Goal: Task Accomplishment & Management: Use online tool/utility

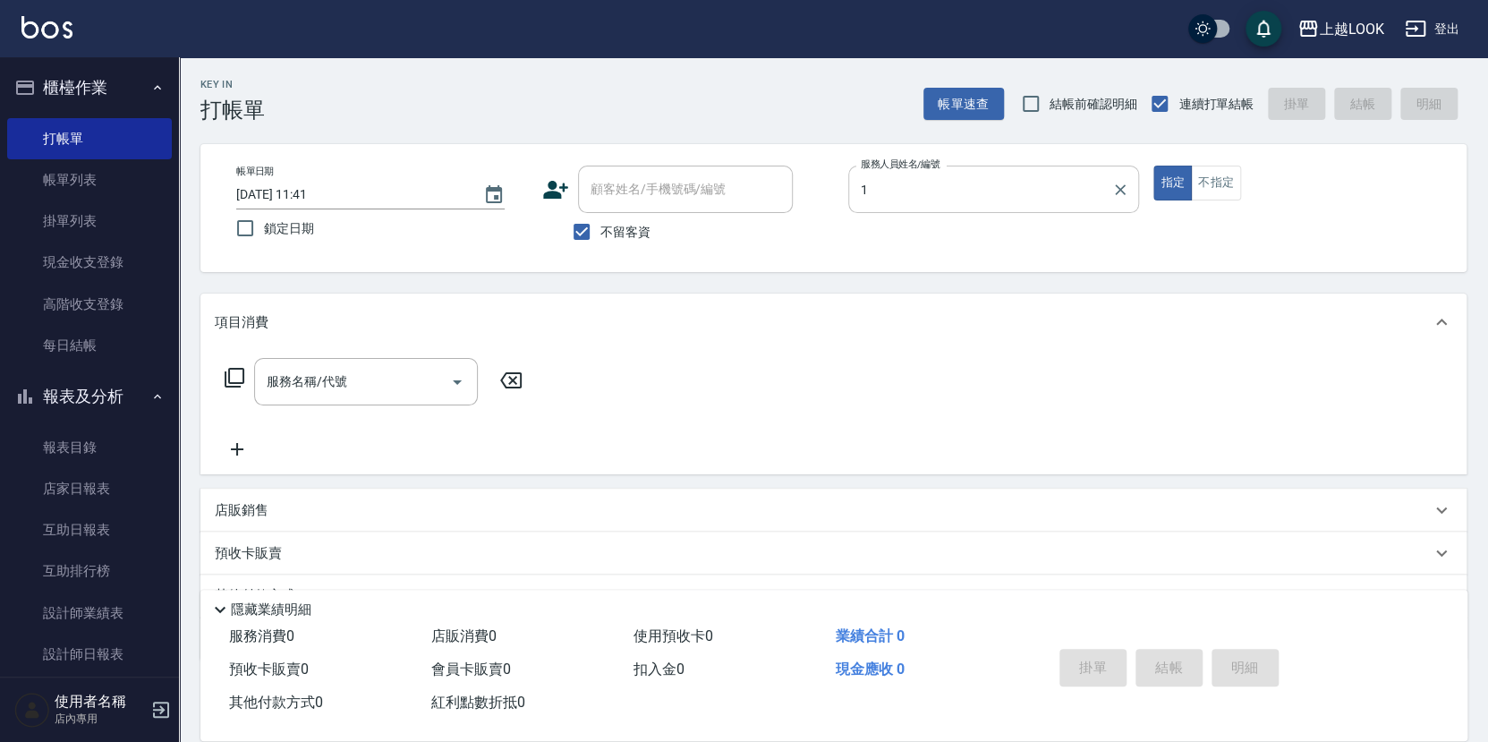
type input "VAVA-1"
type button "true"
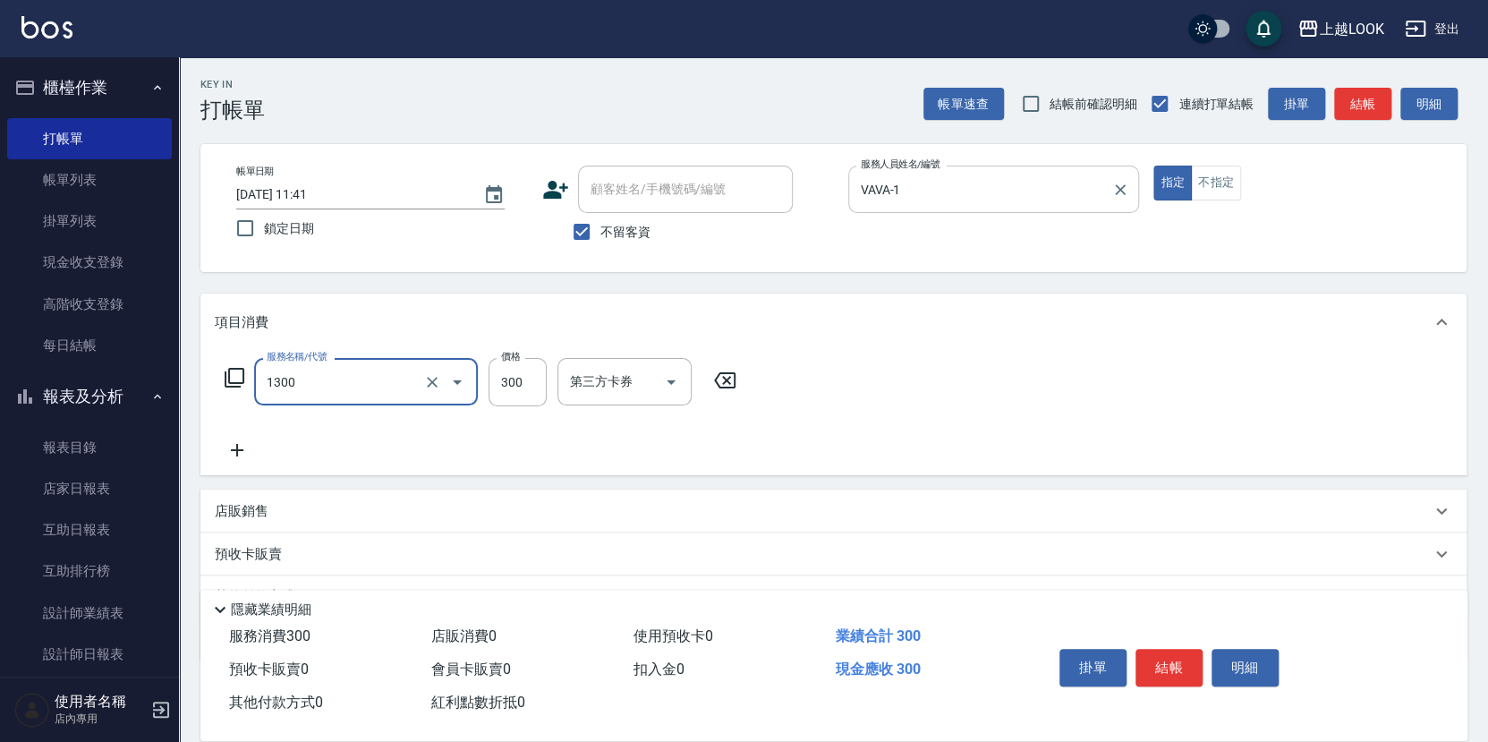
type input "一般洗髮(1300)"
type input "200"
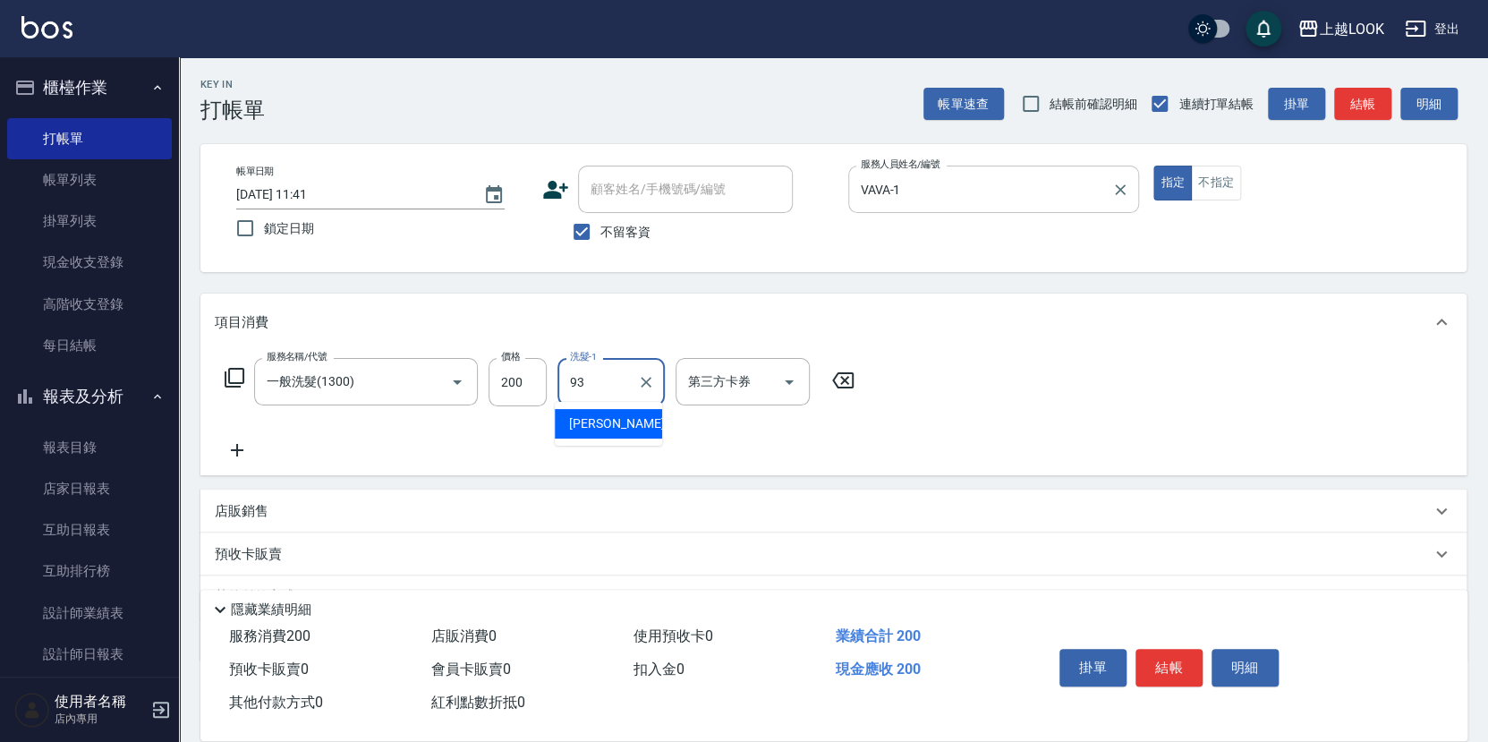
type input "[PERSON_NAME]-93"
click at [789, 375] on icon "Open" at bounding box center [788, 381] width 21 height 21
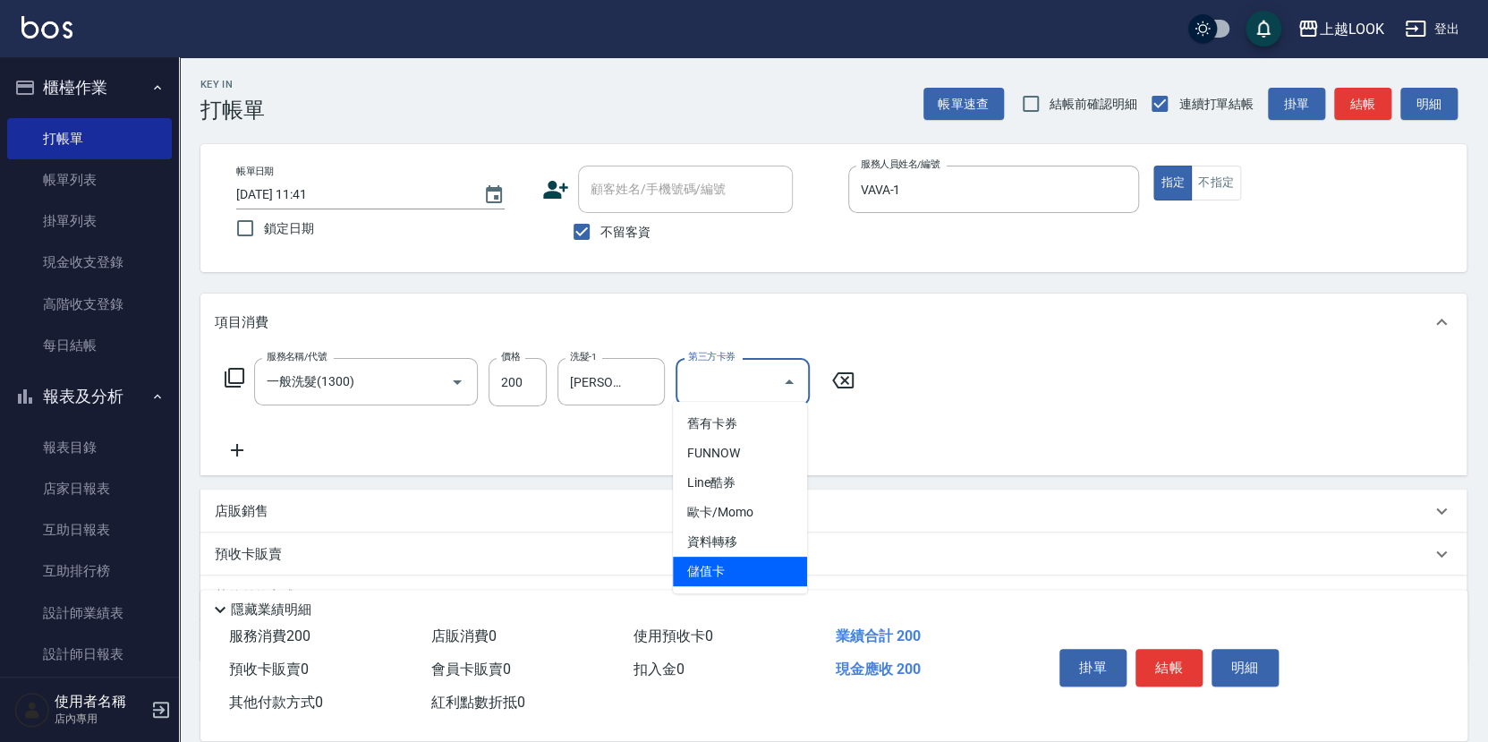
click at [773, 566] on span "儲值卡" at bounding box center [740, 571] width 134 height 30
type input "儲值卡"
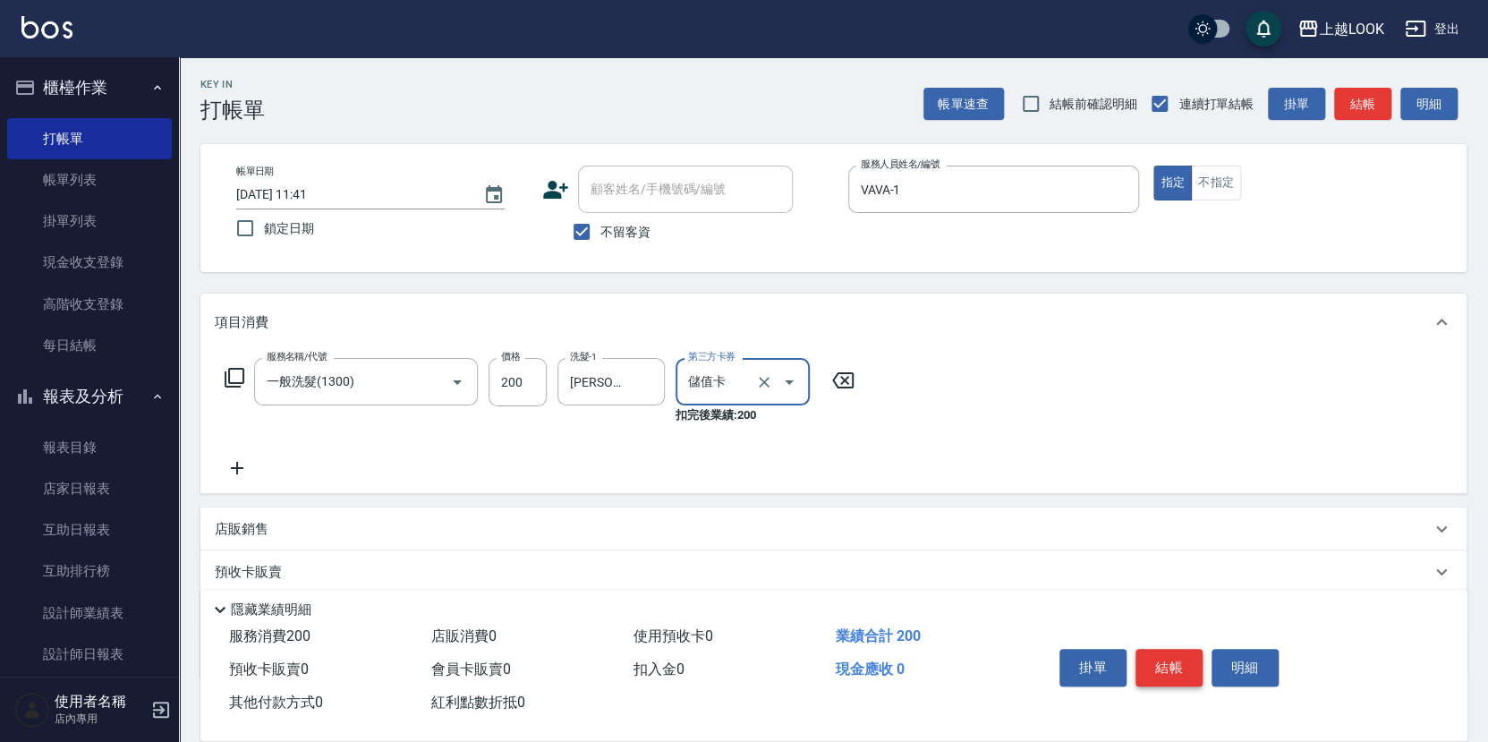
click at [1173, 659] on button "結帳" at bounding box center [1168, 668] width 67 height 38
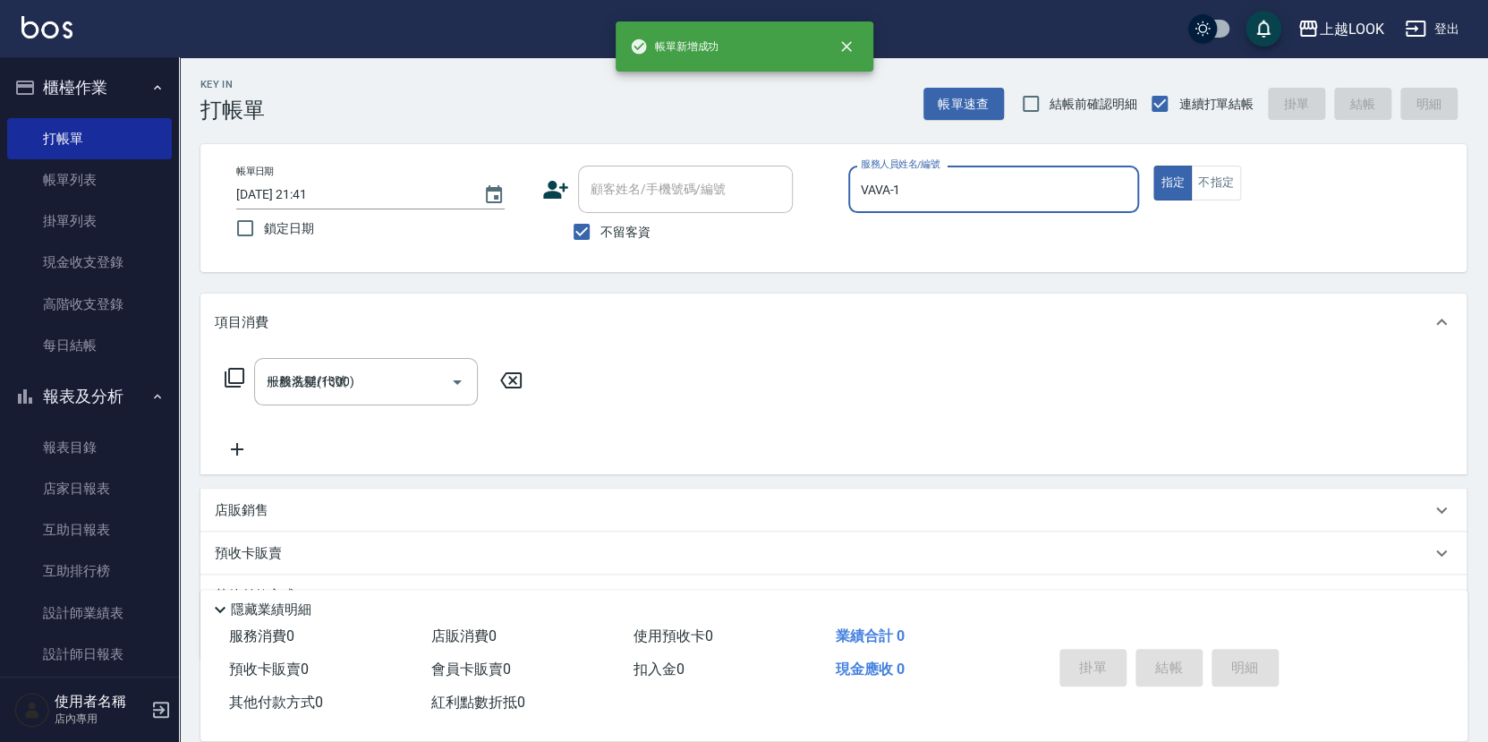
type input "[DATE] 21:41"
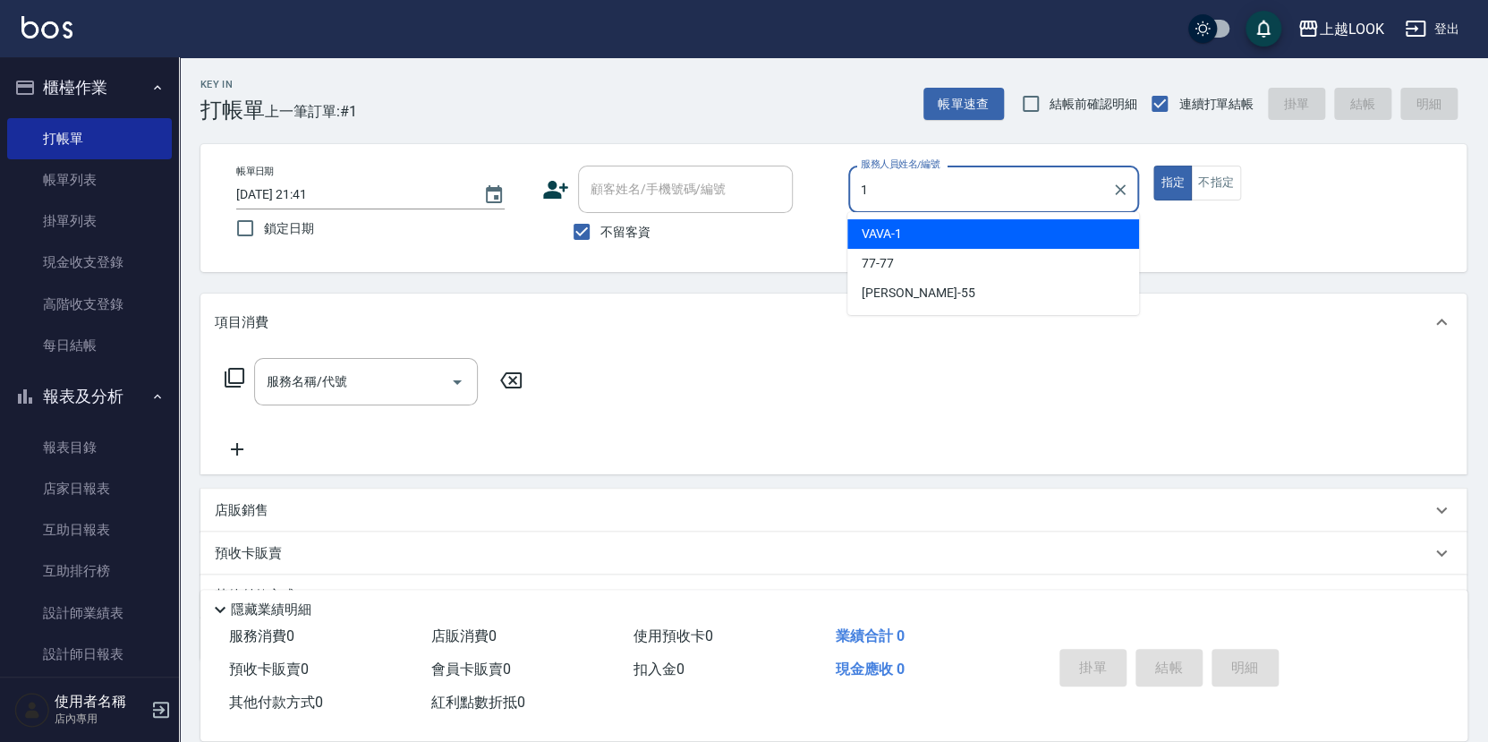
type input "VAVA-1"
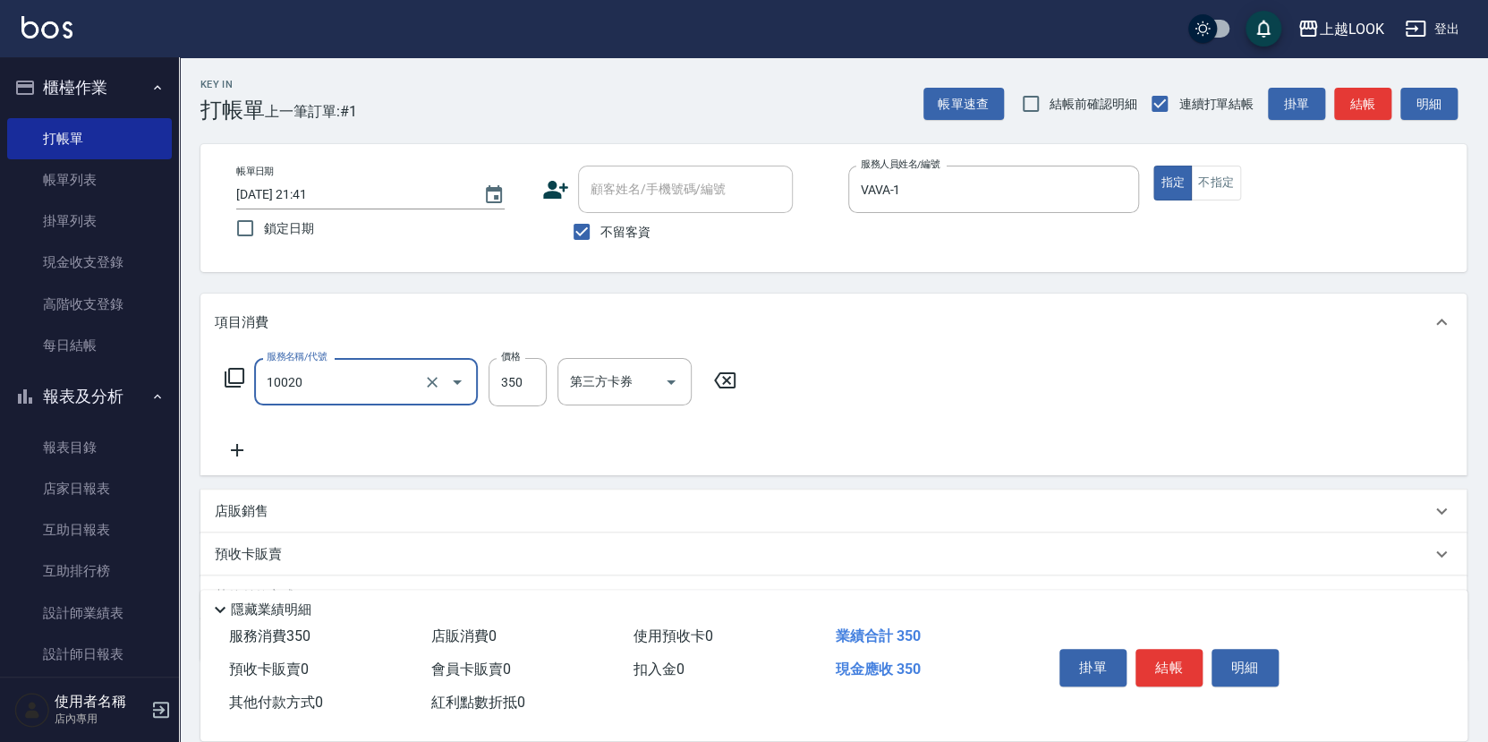
type input "淨化350洗(10020)"
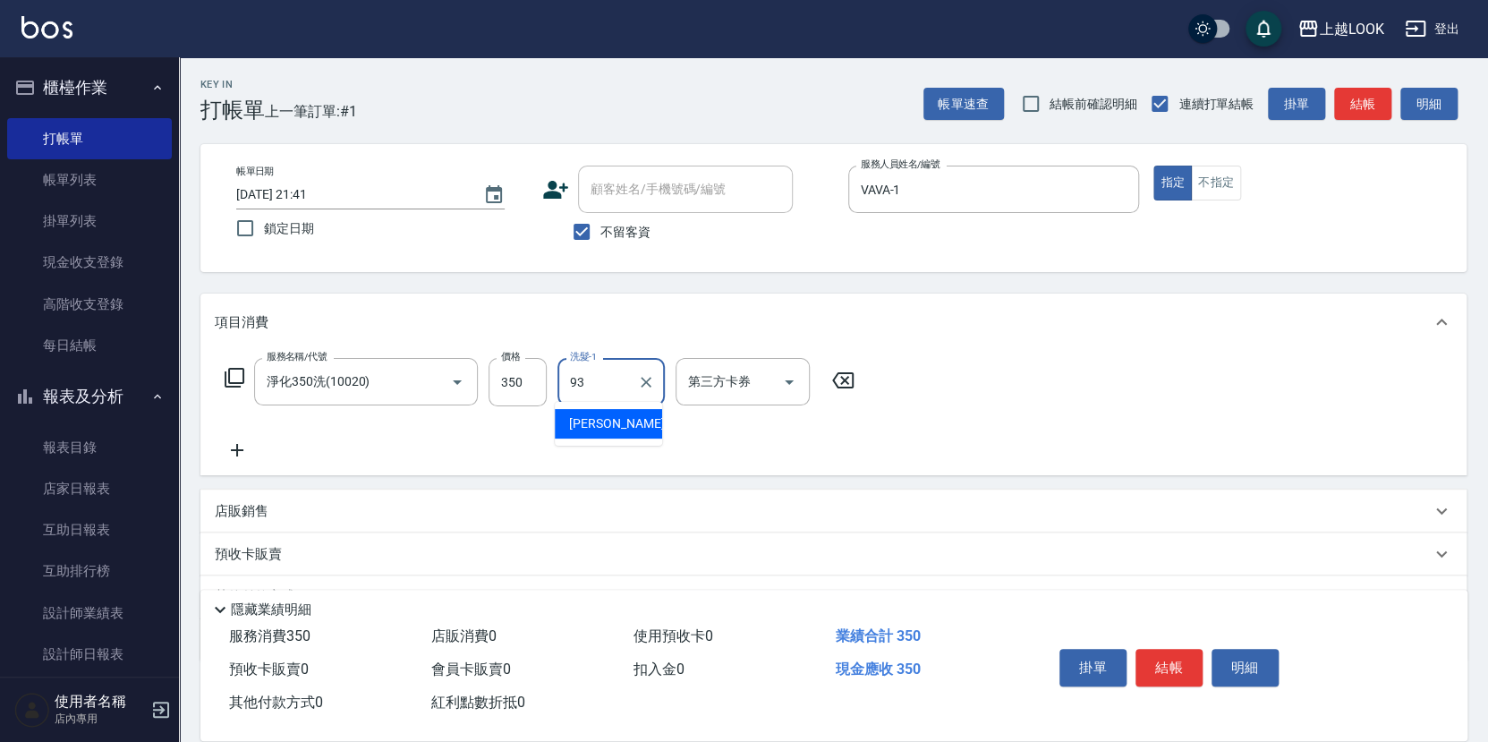
type input "[PERSON_NAME]-93"
click at [793, 373] on icon "Open" at bounding box center [788, 381] width 21 height 21
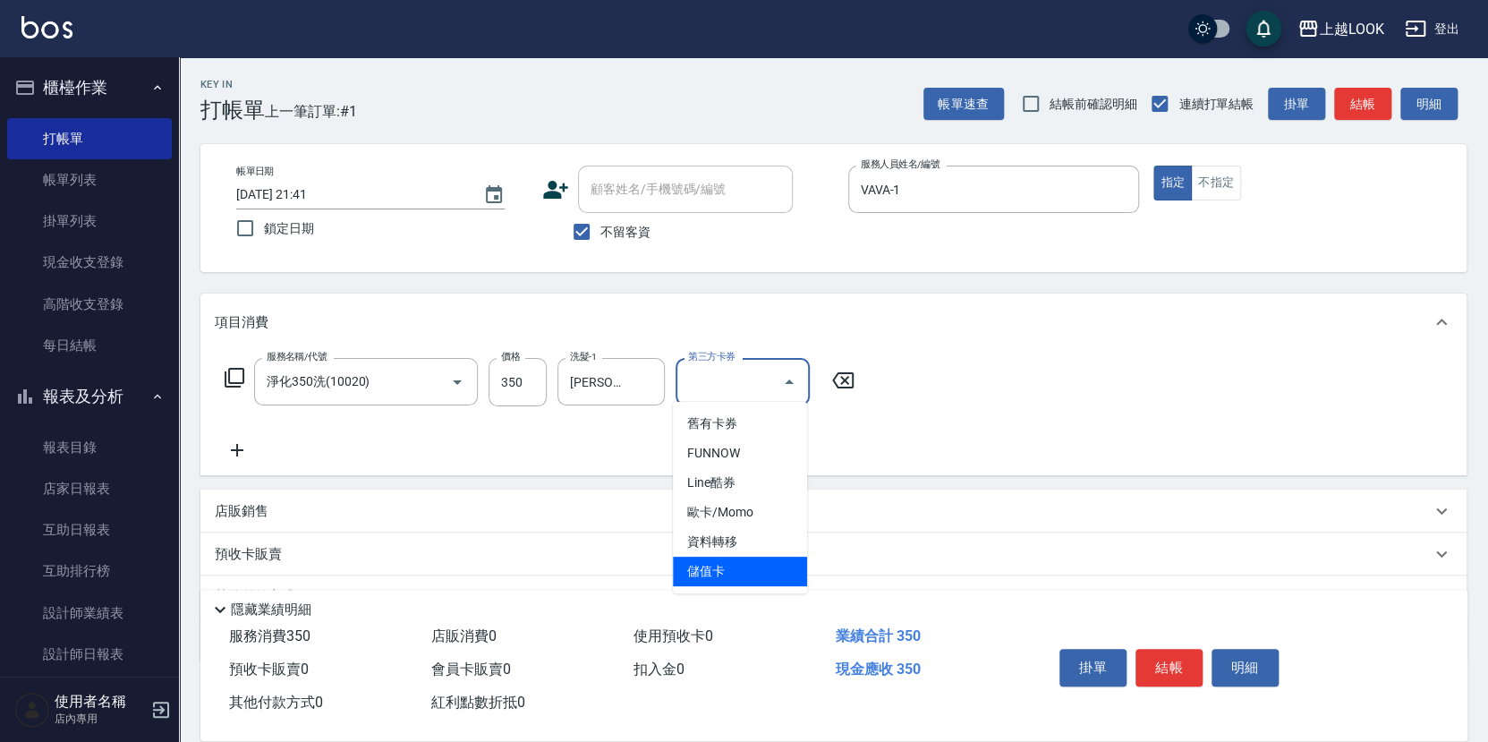
click at [731, 567] on span "儲值卡" at bounding box center [740, 571] width 134 height 30
type input "儲值卡"
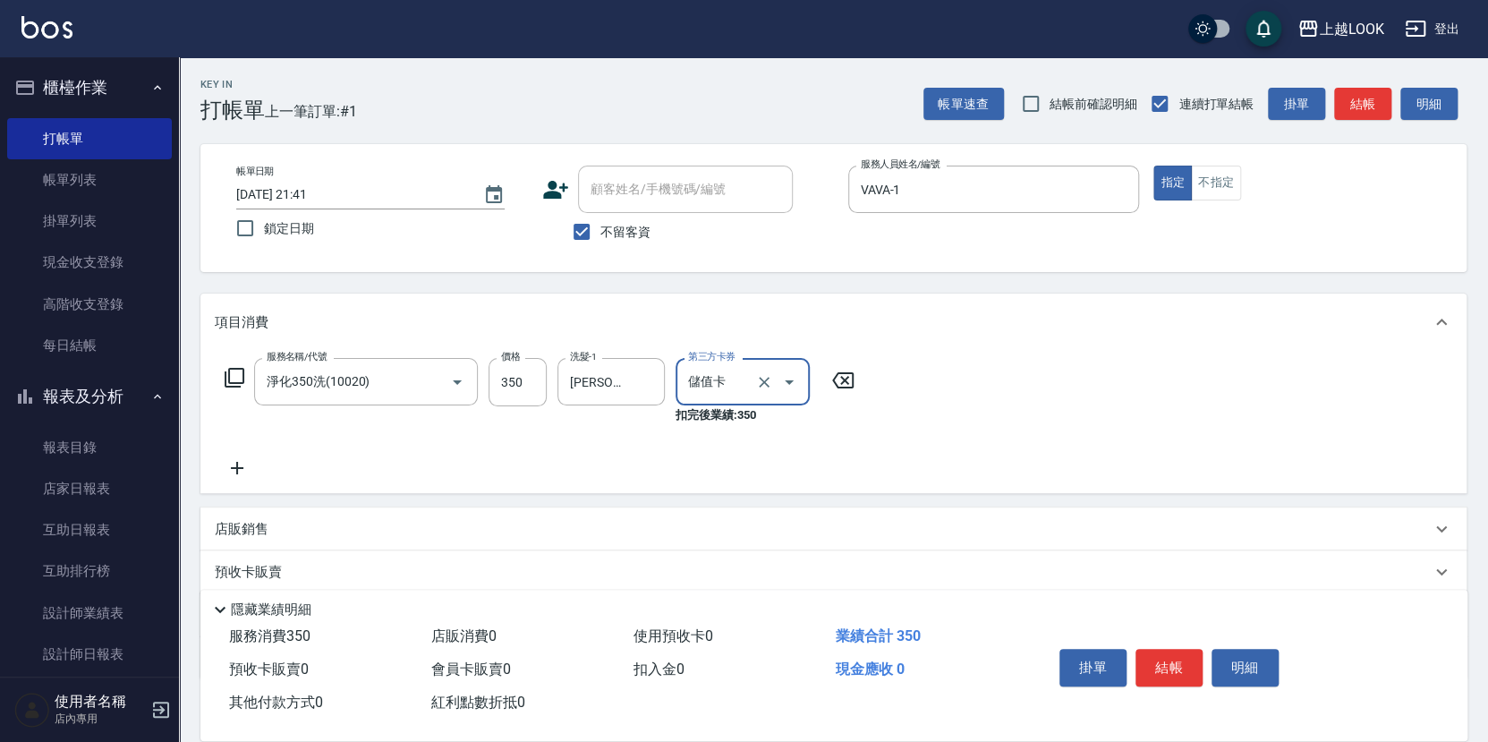
click at [233, 459] on icon at bounding box center [237, 467] width 45 height 21
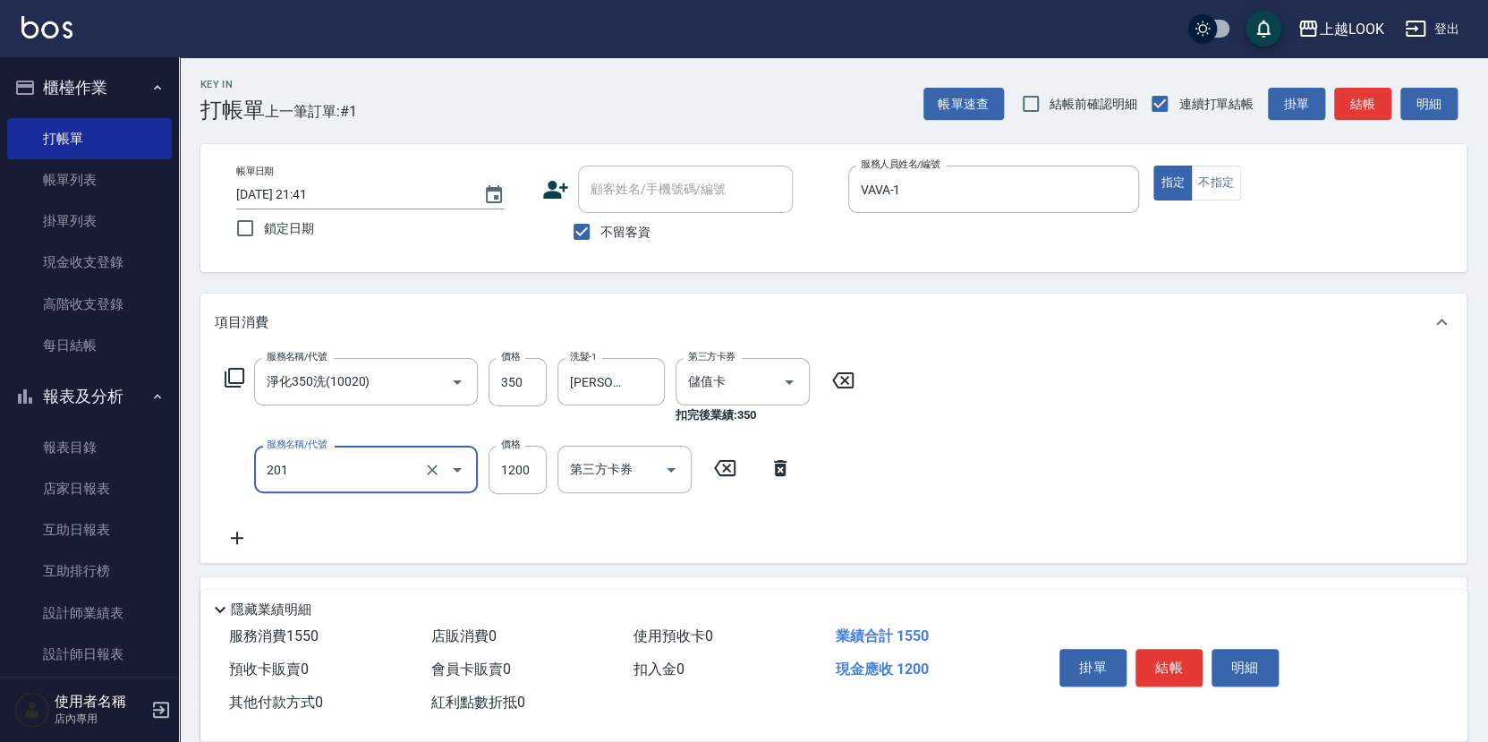
type input "一般燙(改金額)(201)"
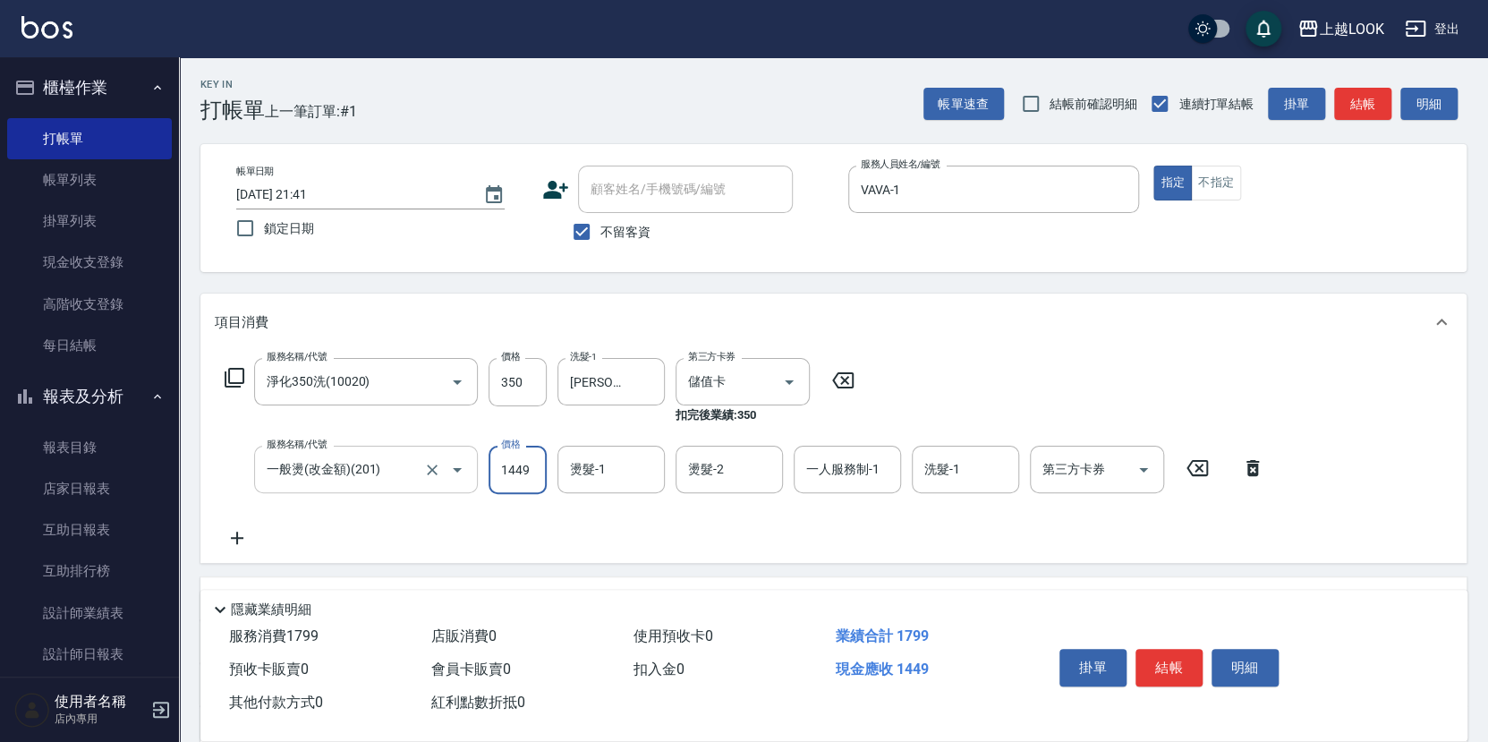
type input "1449"
type input "[PERSON_NAME]-93"
type input "VAVA-1"
click at [1143, 468] on icon "Open" at bounding box center [1143, 469] width 21 height 21
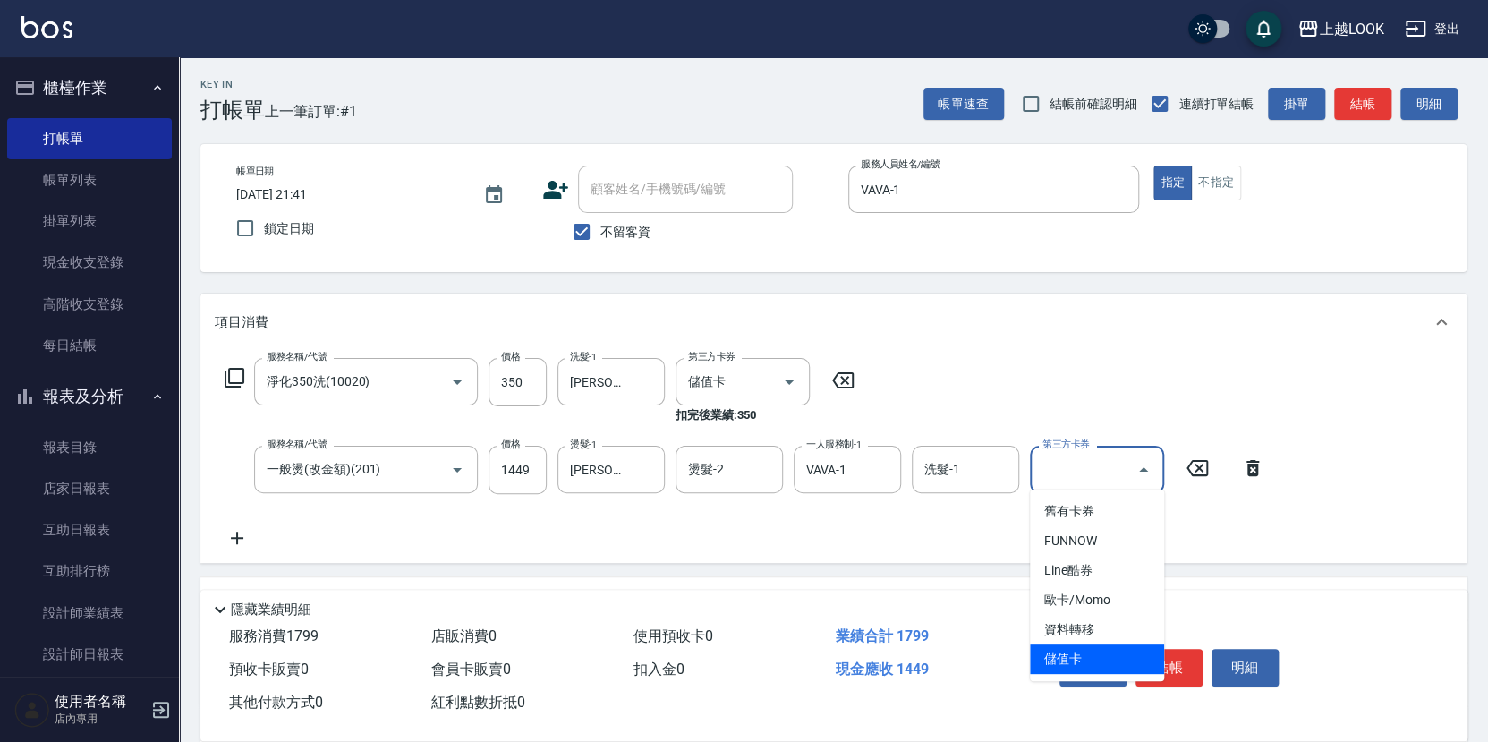
click at [1096, 658] on span "儲值卡" at bounding box center [1097, 659] width 134 height 30
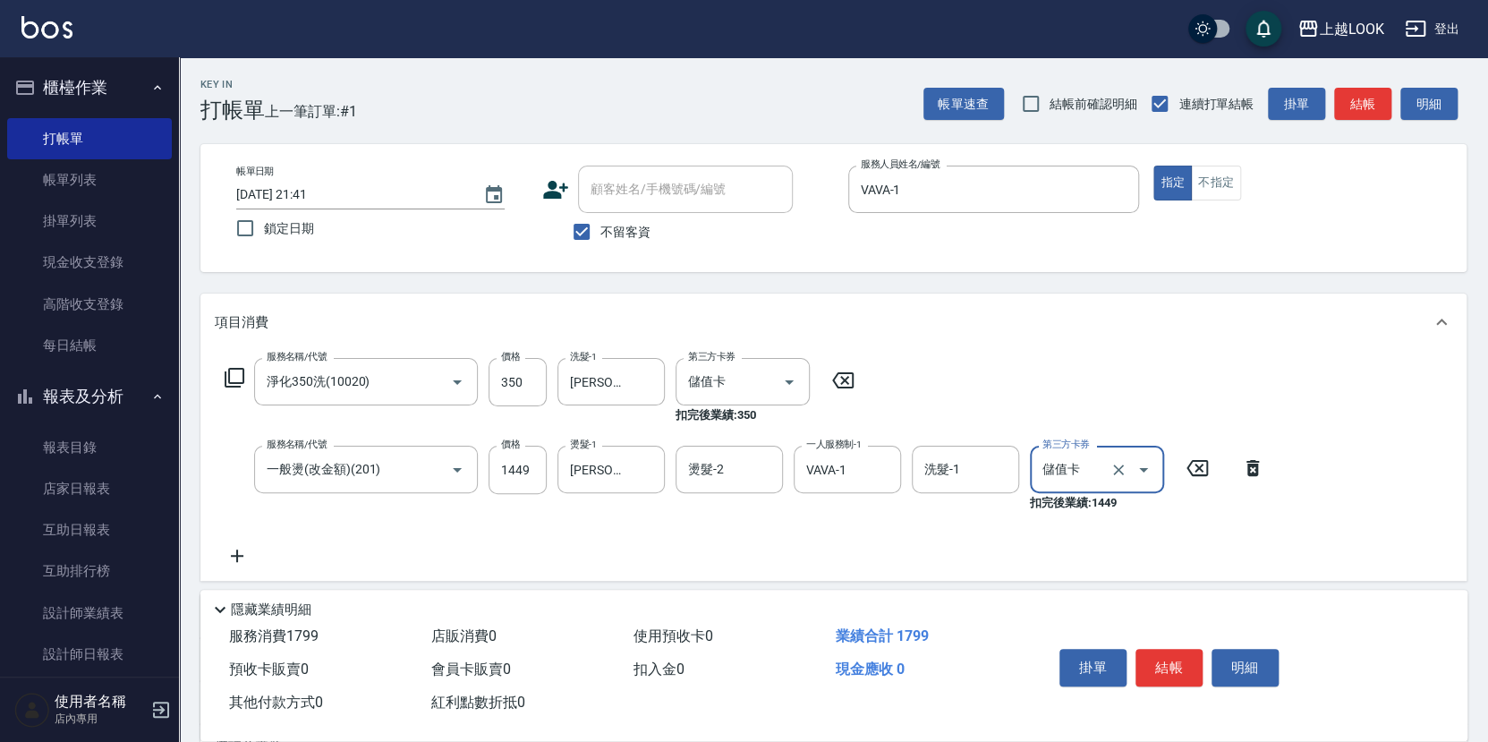
type input "儲值卡"
click at [1171, 660] on button "結帳" at bounding box center [1168, 668] width 67 height 38
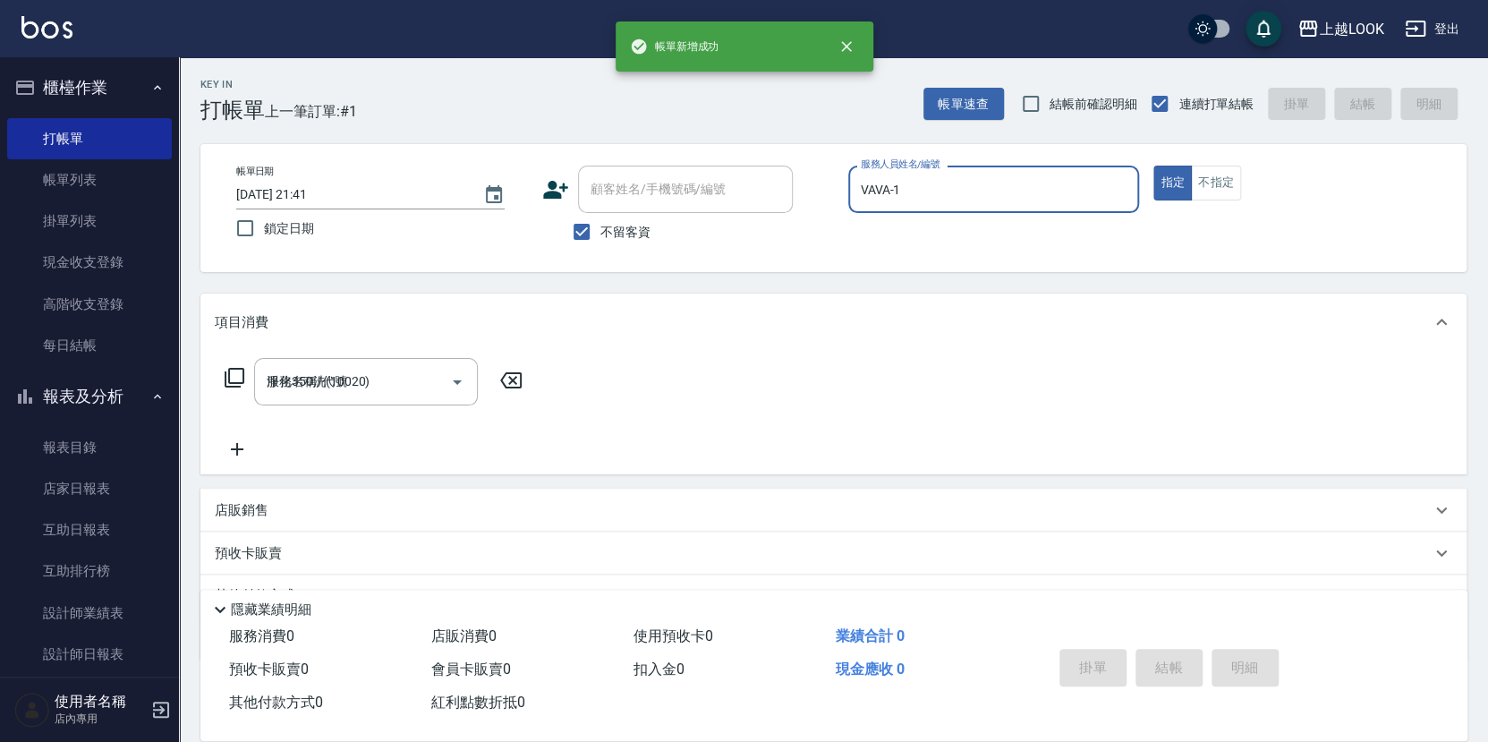
type input "[DATE] 21:42"
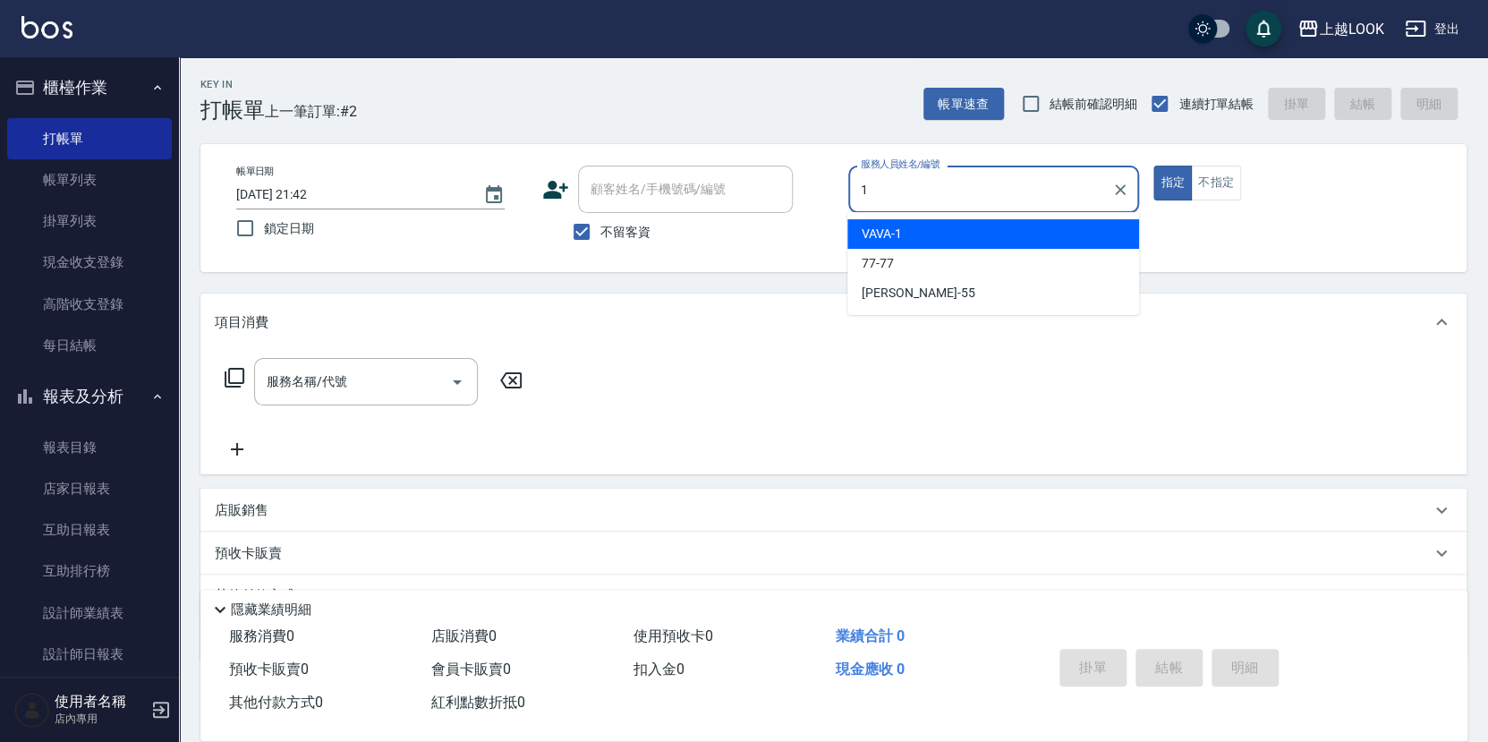
type input "VAVA-1"
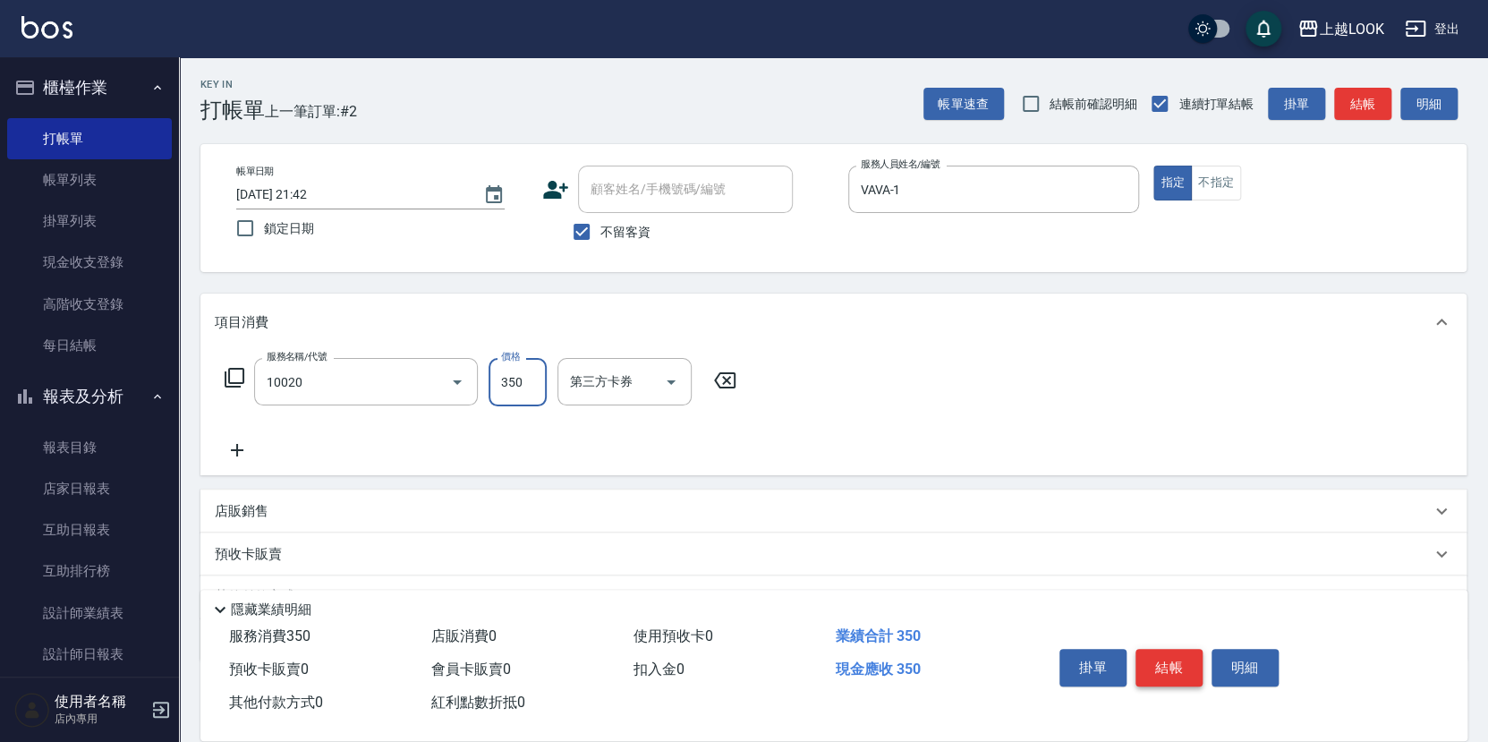
type input "淨化350洗(10020)"
type input "[PERSON_NAME]-93"
click at [1164, 667] on button "結帳" at bounding box center [1168, 668] width 67 height 38
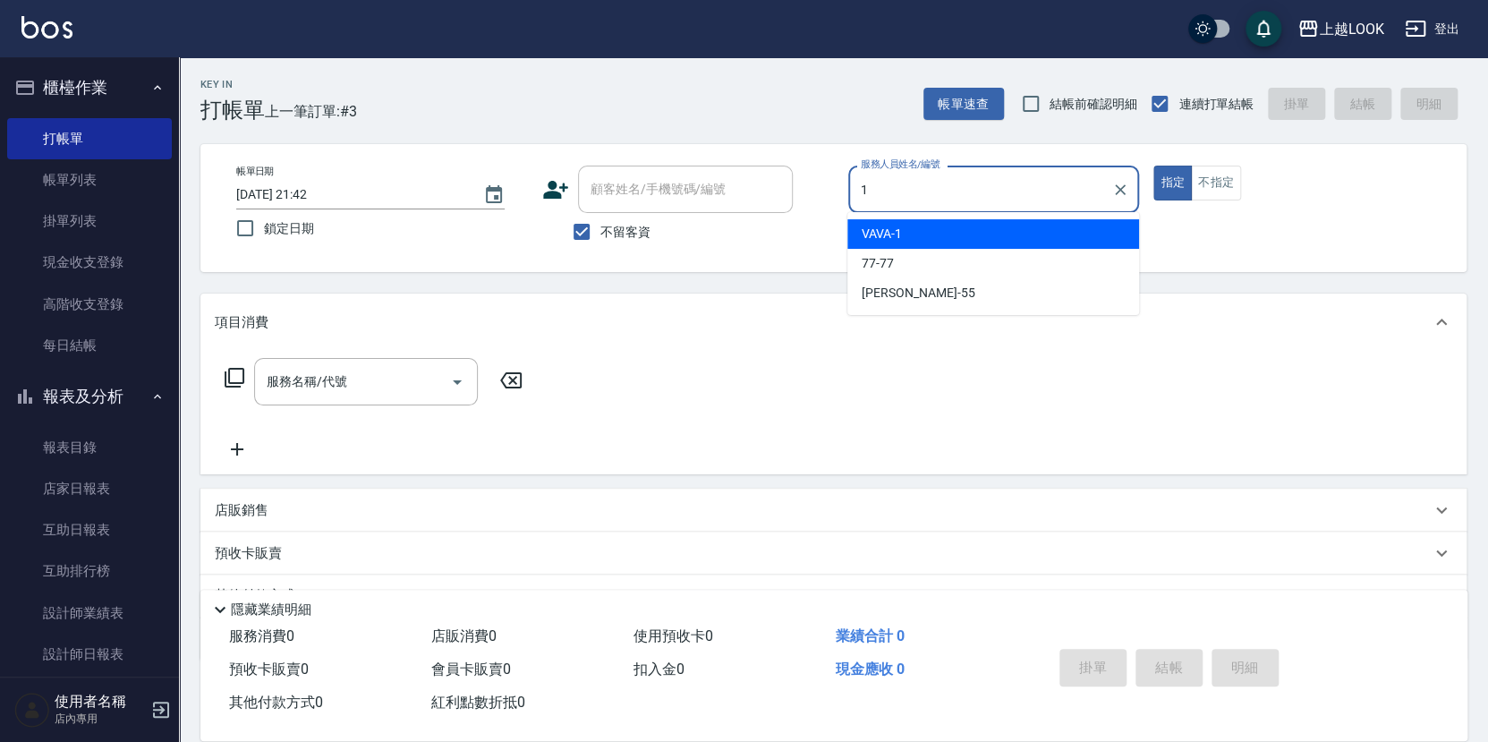
type input "VAVA-1"
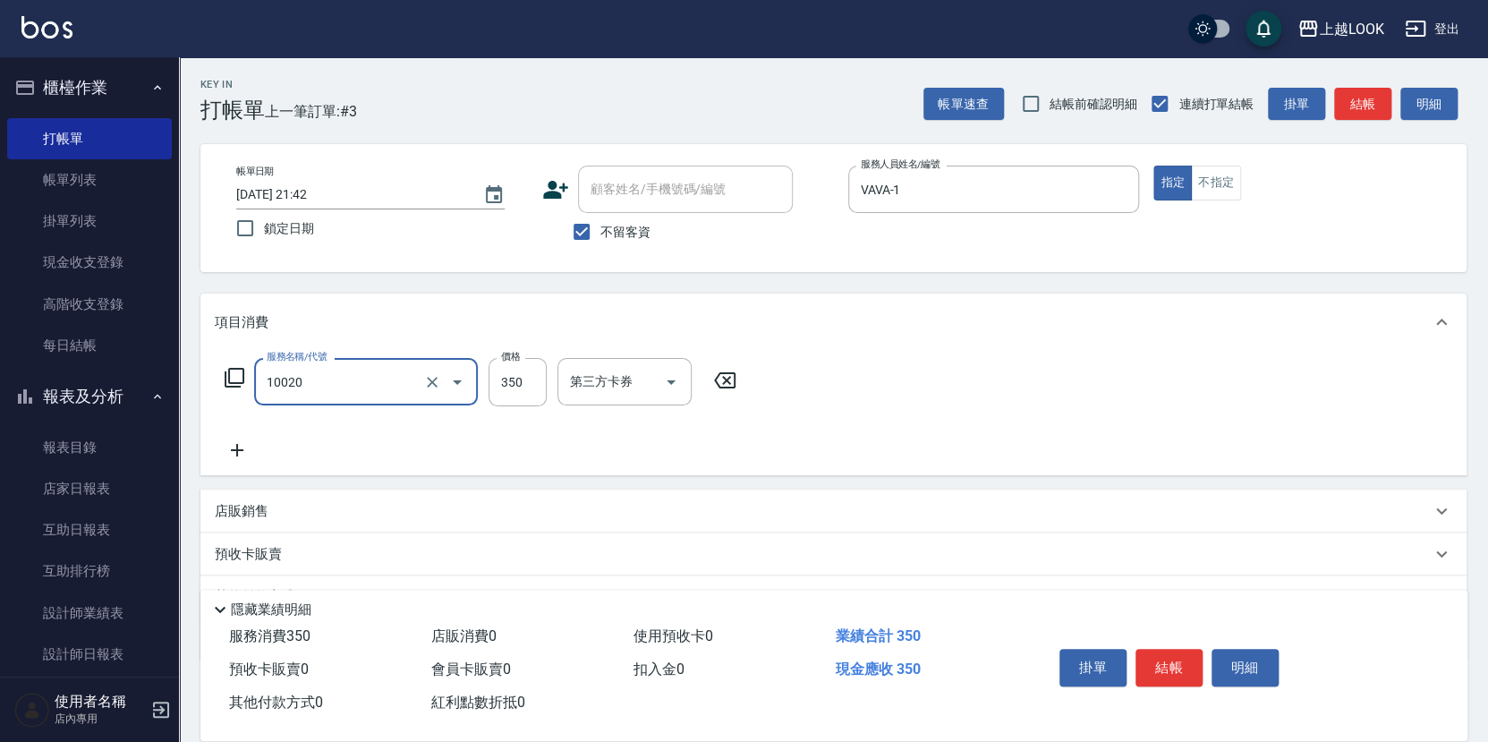
type input "淨化350洗(10020)"
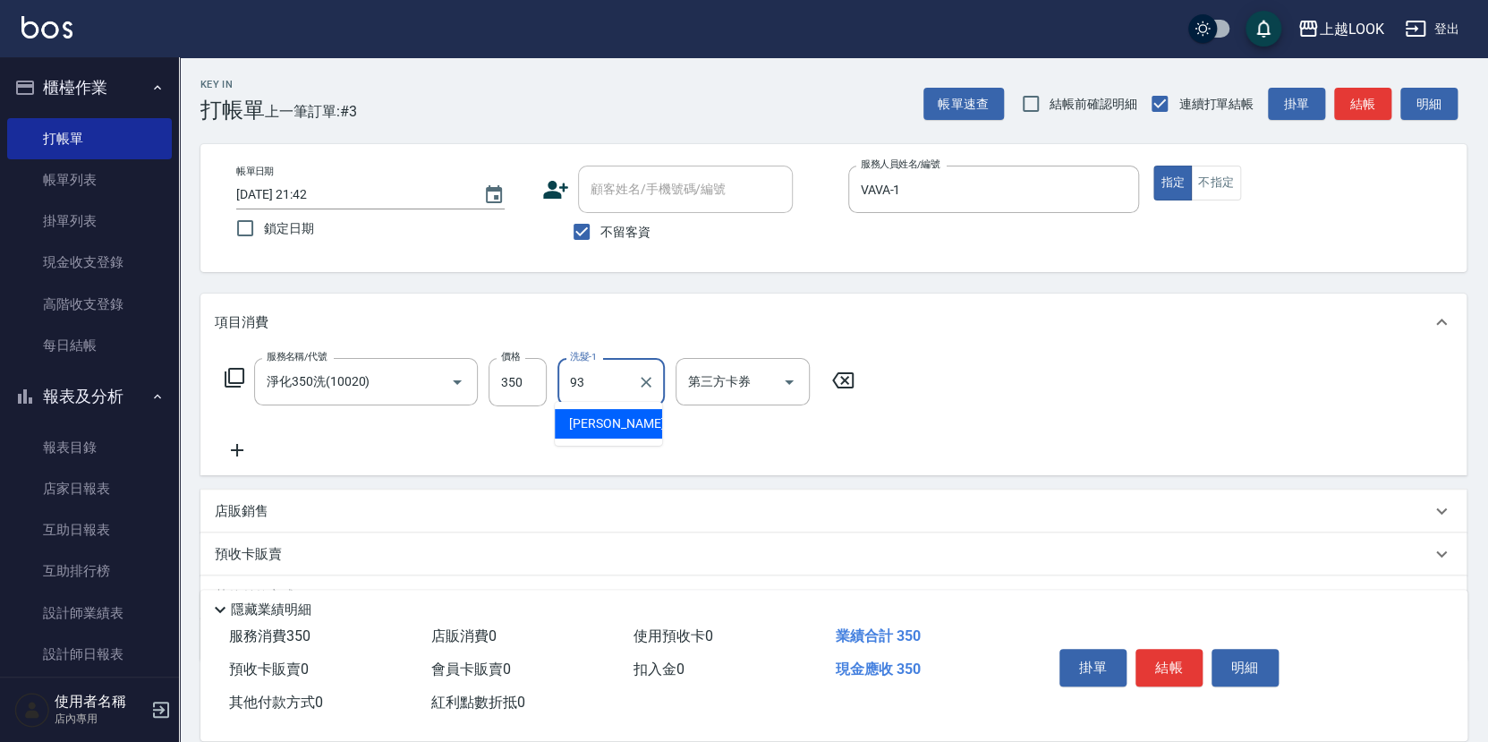
type input "[PERSON_NAME]-93"
click at [794, 378] on icon "Open" at bounding box center [788, 381] width 21 height 21
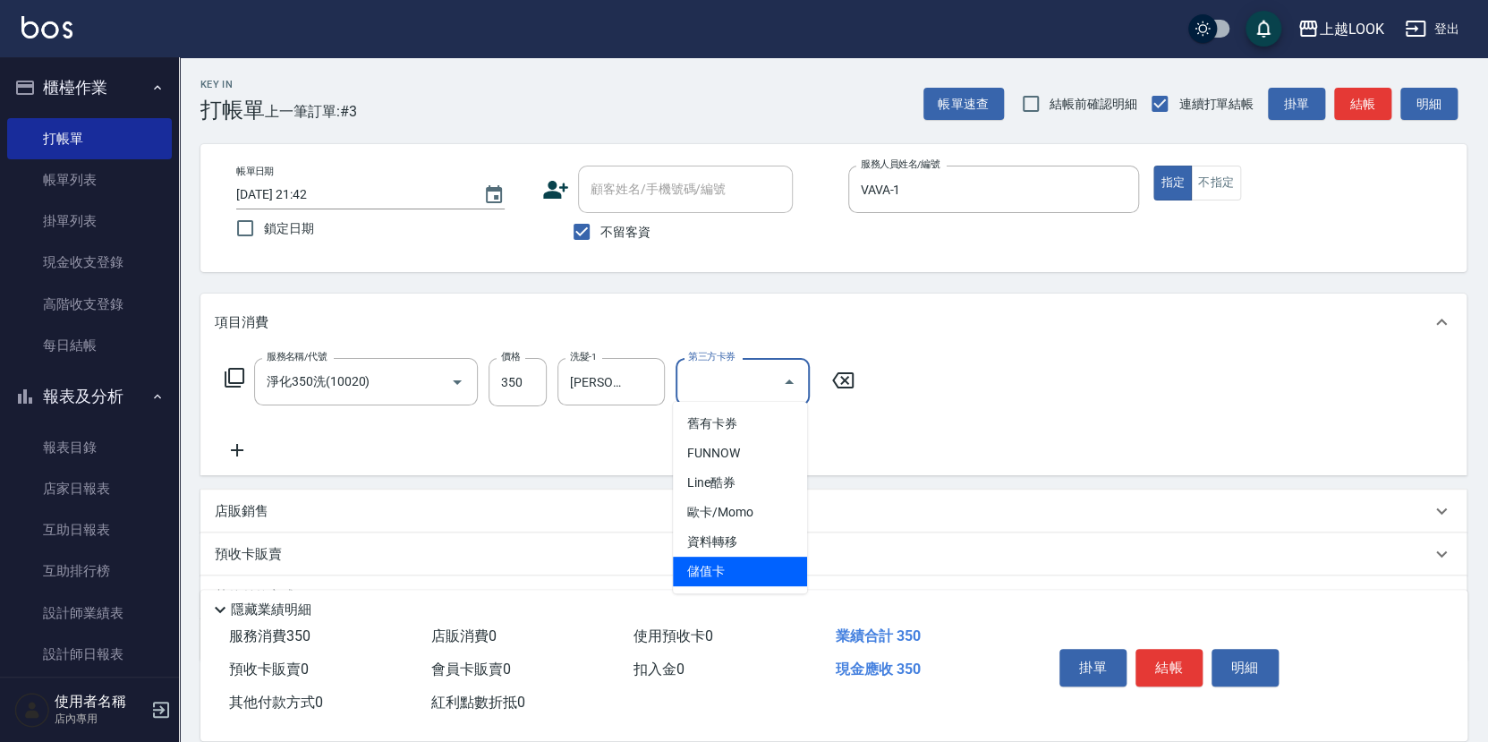
drag, startPoint x: 773, startPoint y: 562, endPoint x: 851, endPoint y: 576, distance: 79.1
click at [773, 563] on span "儲值卡" at bounding box center [740, 571] width 134 height 30
type input "儲值卡"
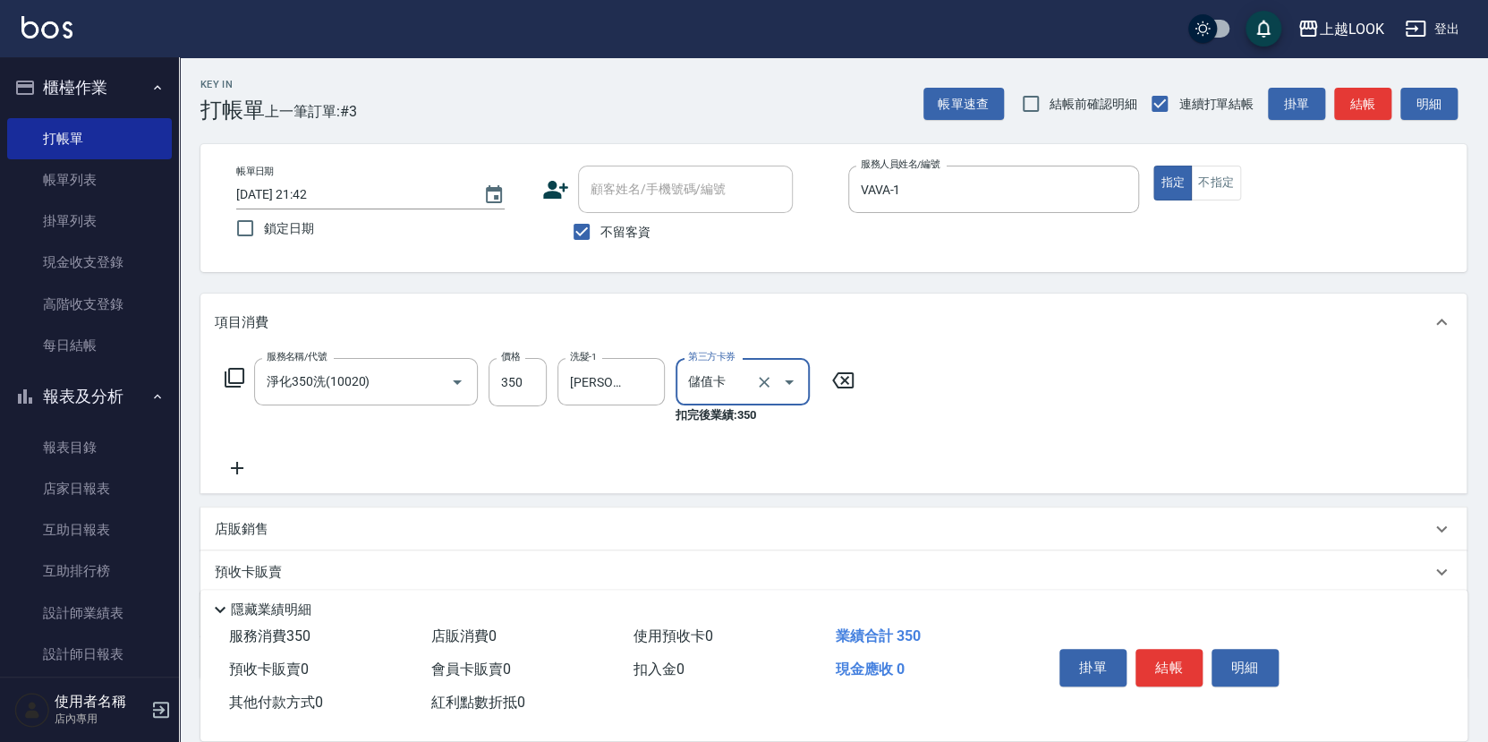
click at [1181, 666] on button "結帳" at bounding box center [1168, 668] width 67 height 38
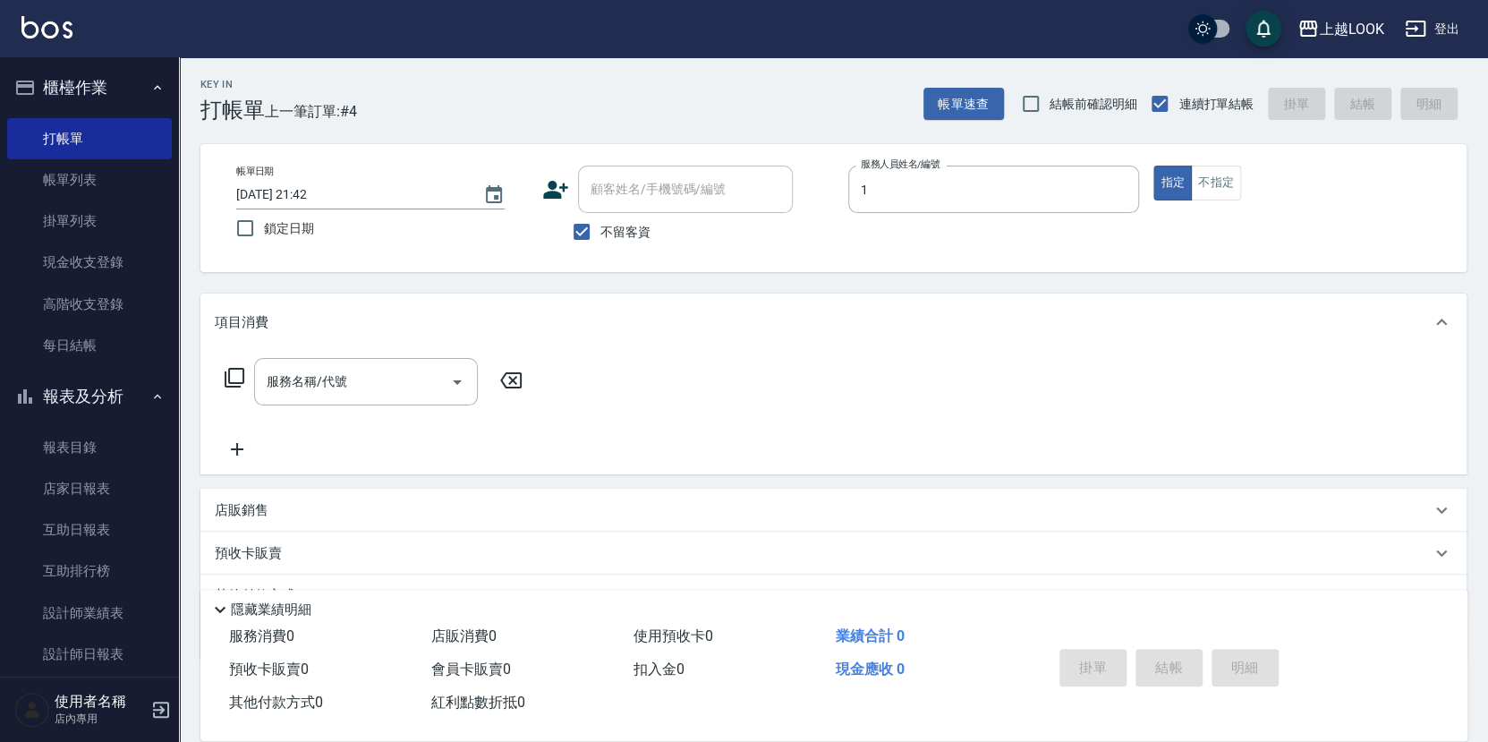
type input "VAVA-1"
click at [230, 376] on icon at bounding box center [234, 377] width 21 height 21
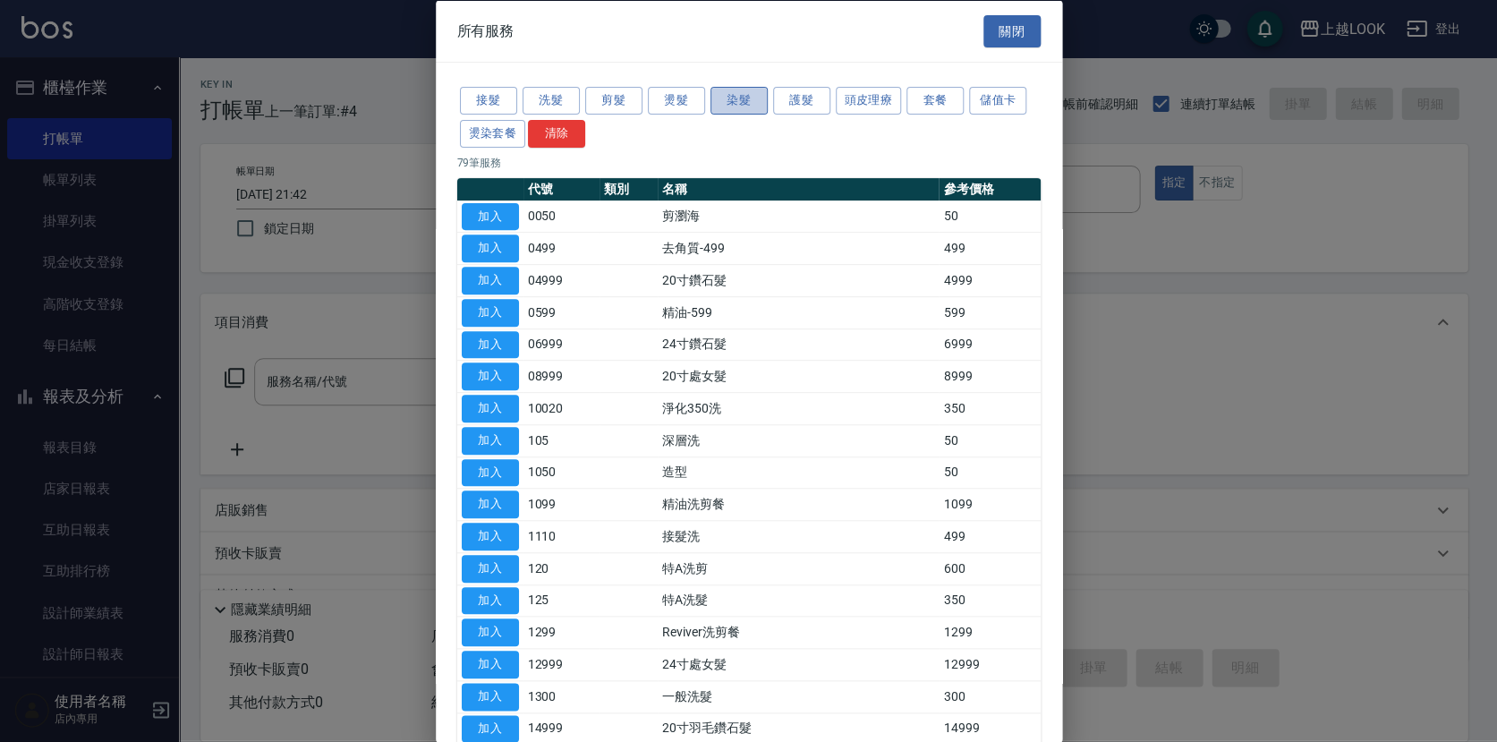
click at [723, 101] on button "染髮" at bounding box center [738, 101] width 57 height 28
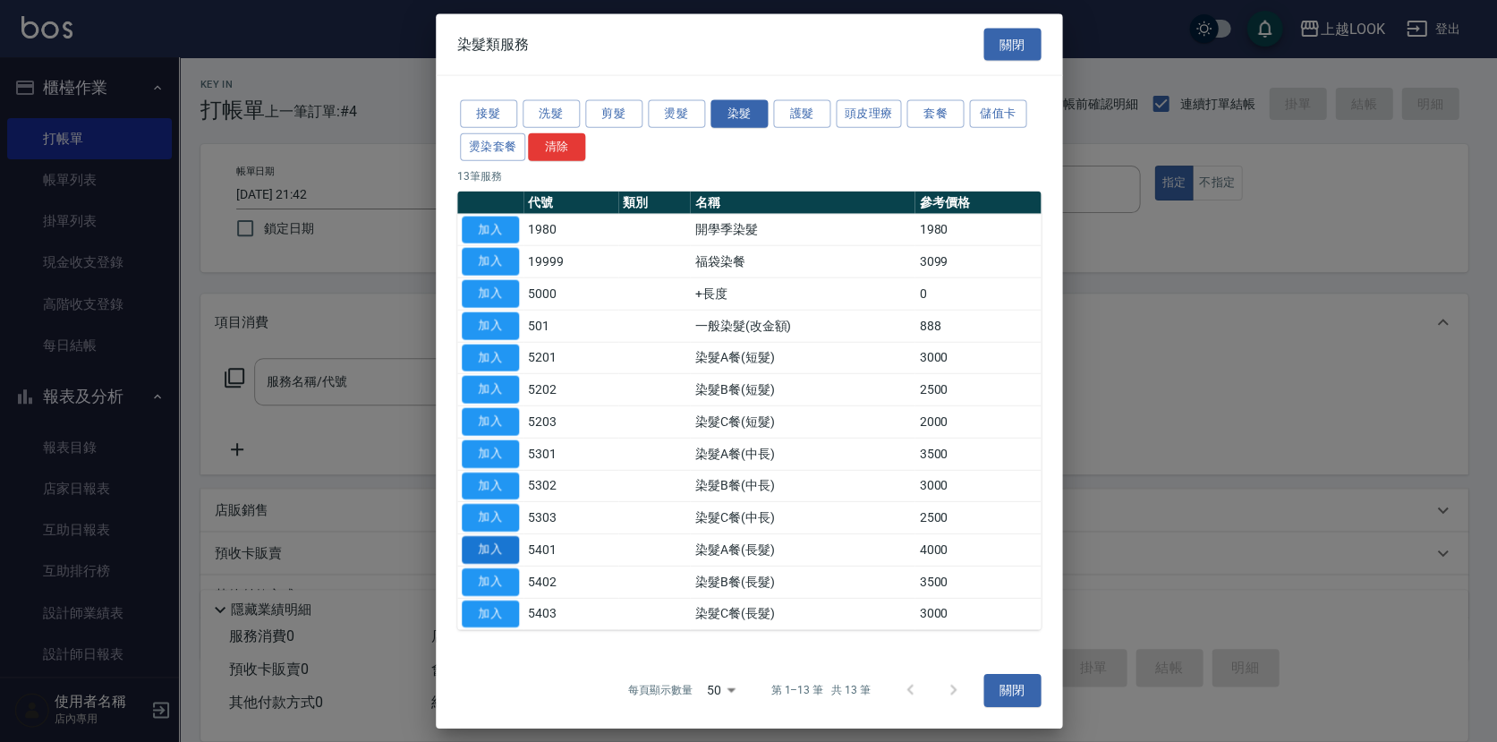
click at [499, 542] on button "加入" at bounding box center [490, 550] width 57 height 28
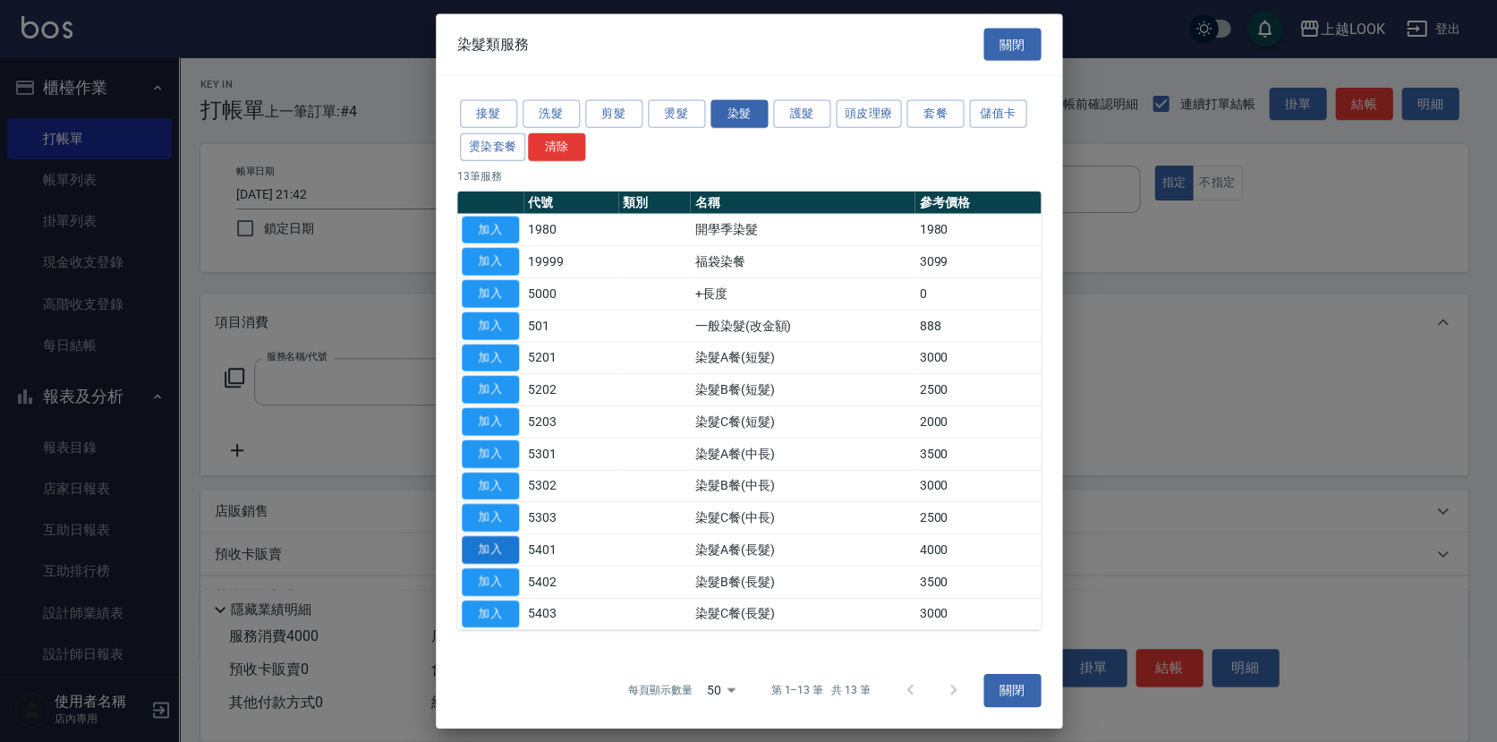
type input "染髮A餐(長髮)(5401)"
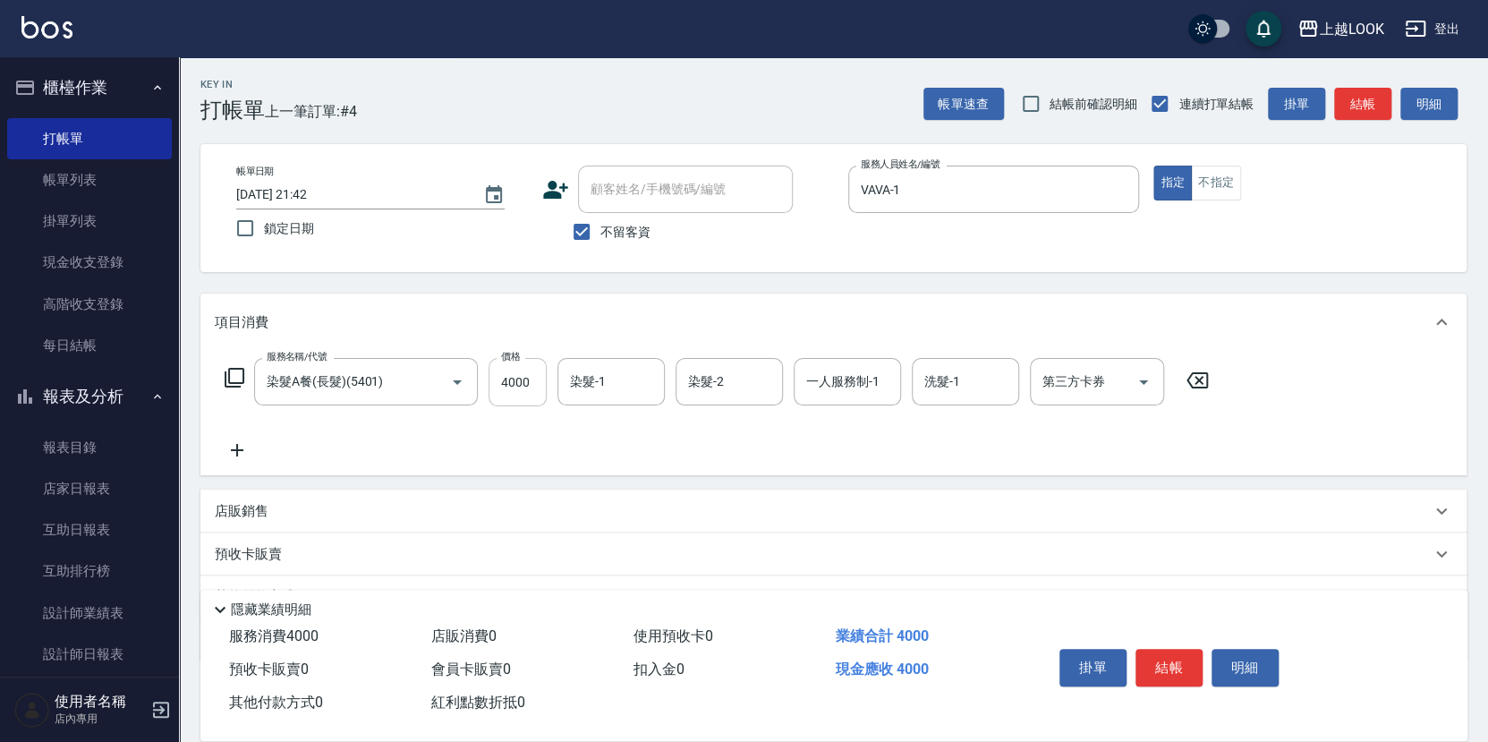
click at [539, 387] on input "4000" at bounding box center [517, 382] width 58 height 48
type input "5355"
type input "[PERSON_NAME]-93"
type input "VAVA-1"
click at [1177, 670] on button "結帳" at bounding box center [1168, 668] width 67 height 38
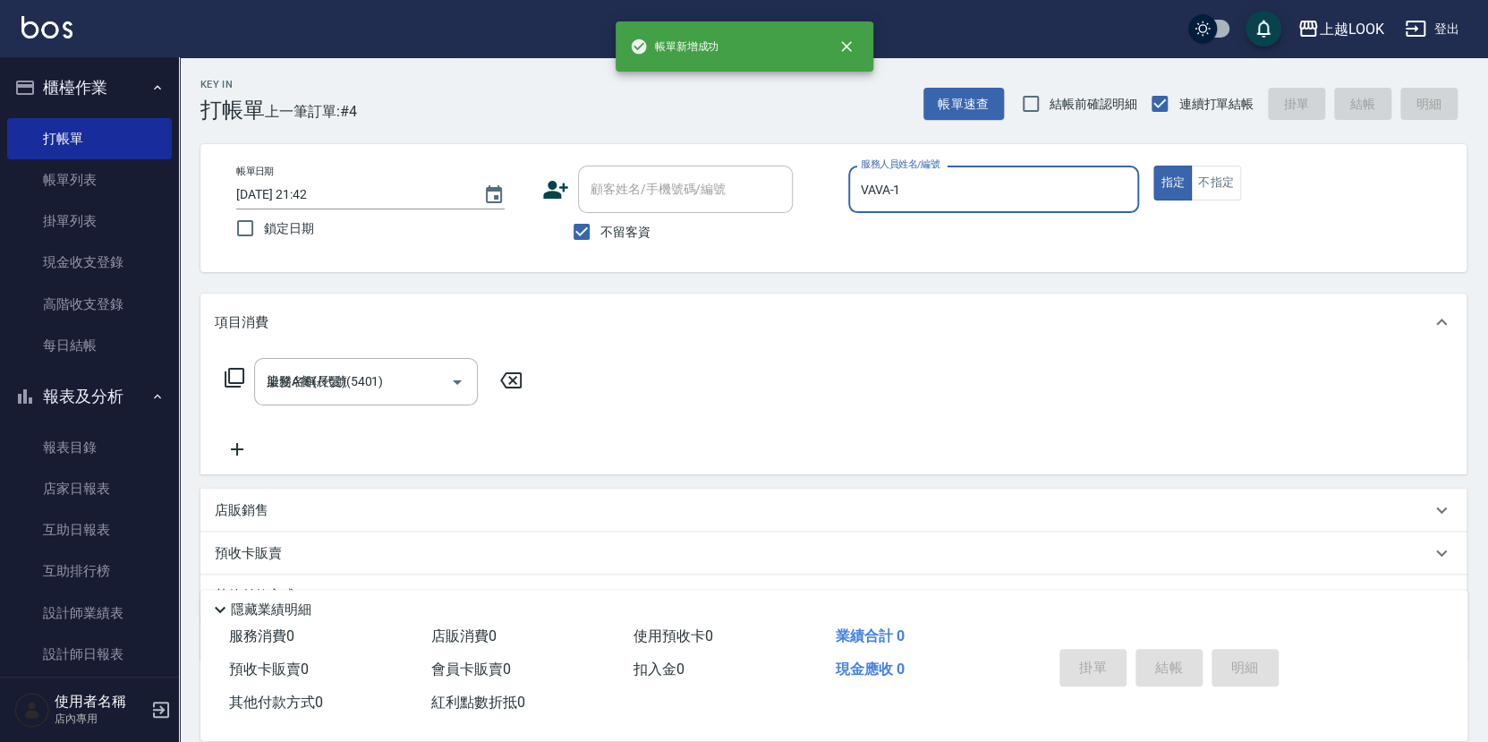
type input "[DATE] 21:43"
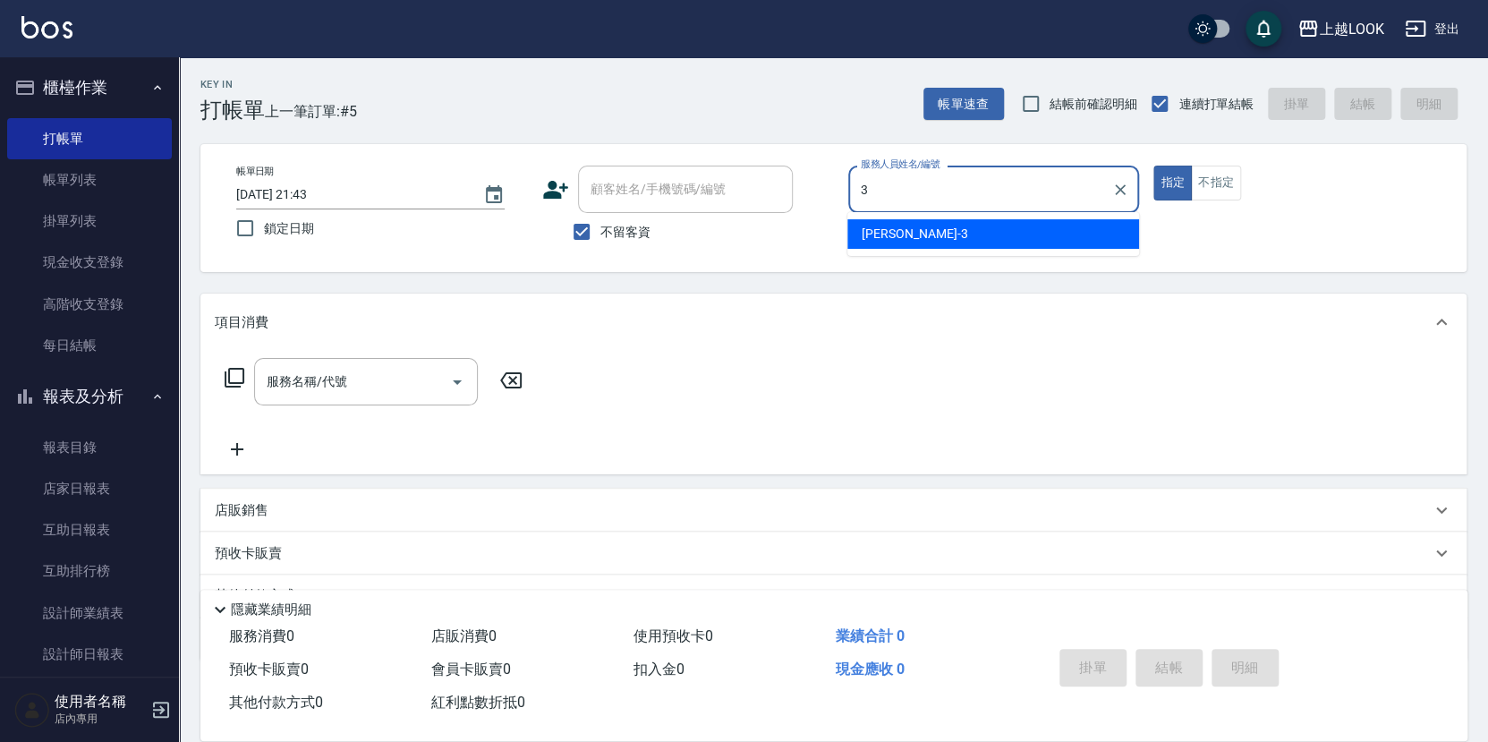
type input "[PERSON_NAME]-3"
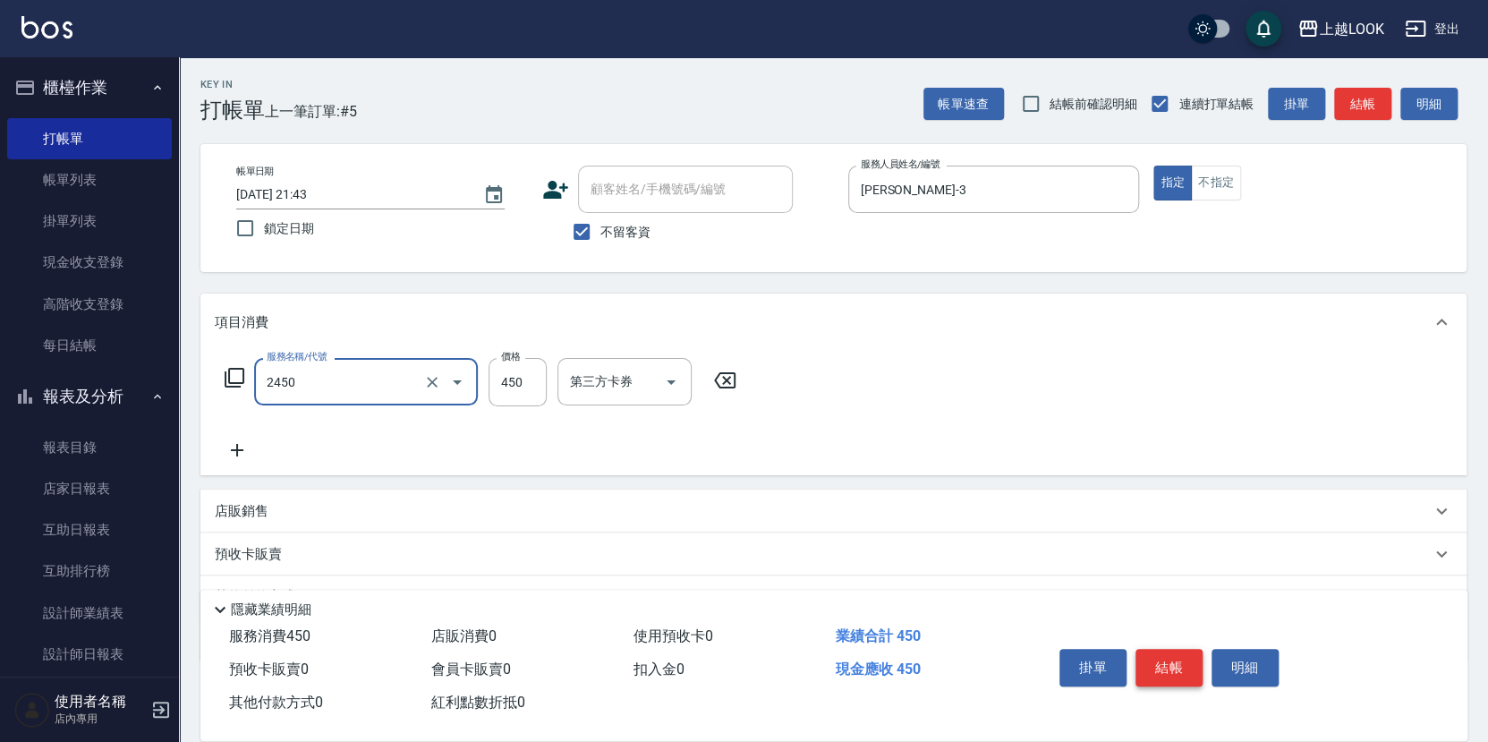
type input "C剪髮套餐(2450)"
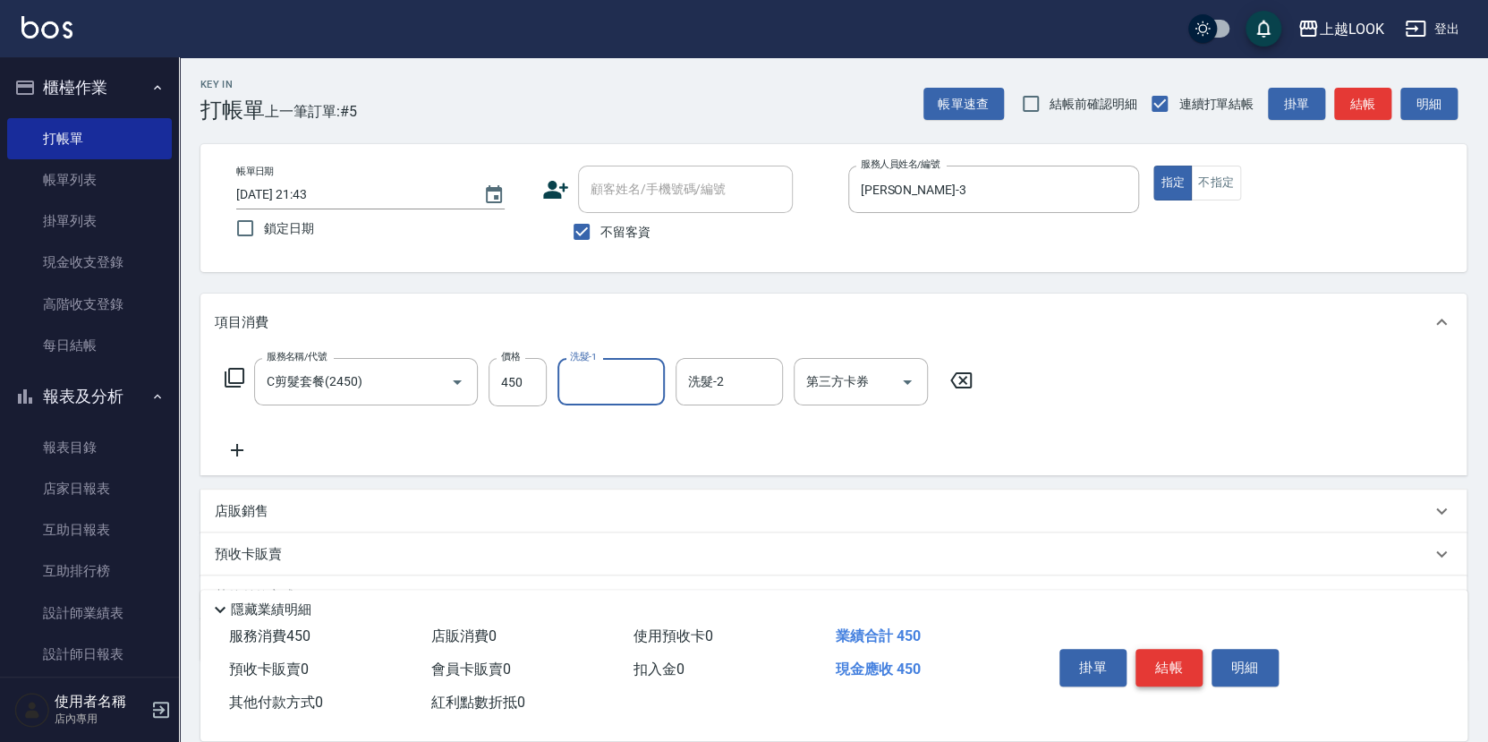
click at [1176, 657] on button "結帳" at bounding box center [1168, 668] width 67 height 38
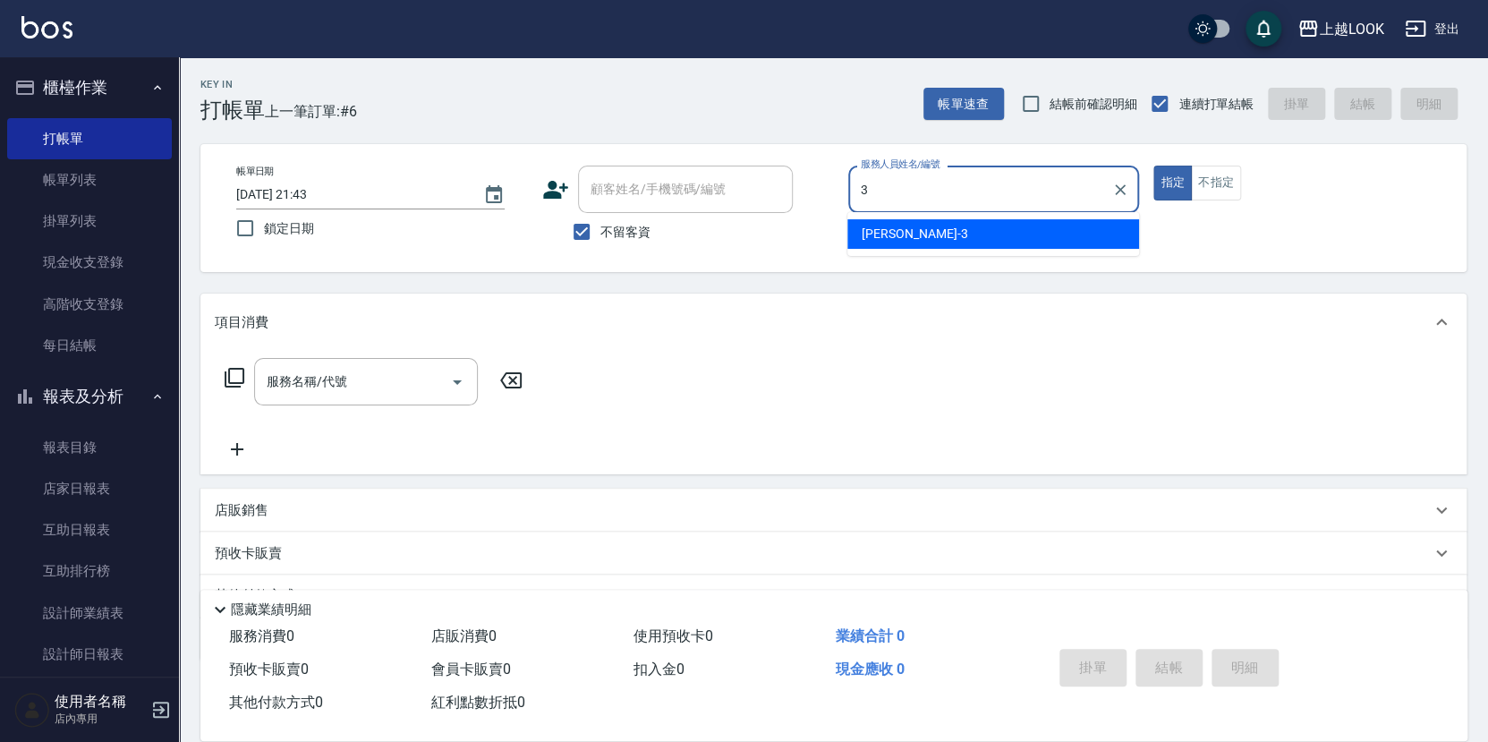
type input "[PERSON_NAME]-3"
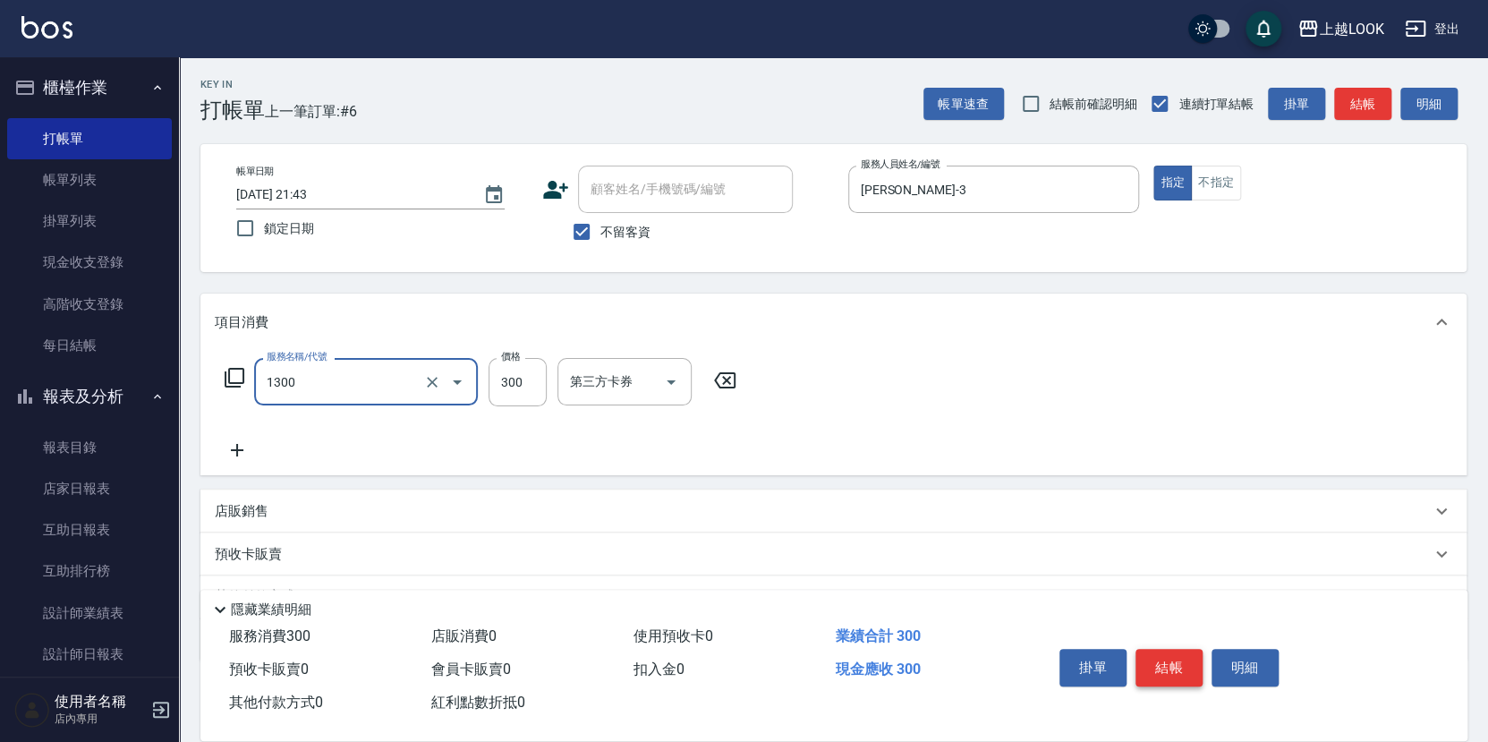
type input "一般洗髮(1300)"
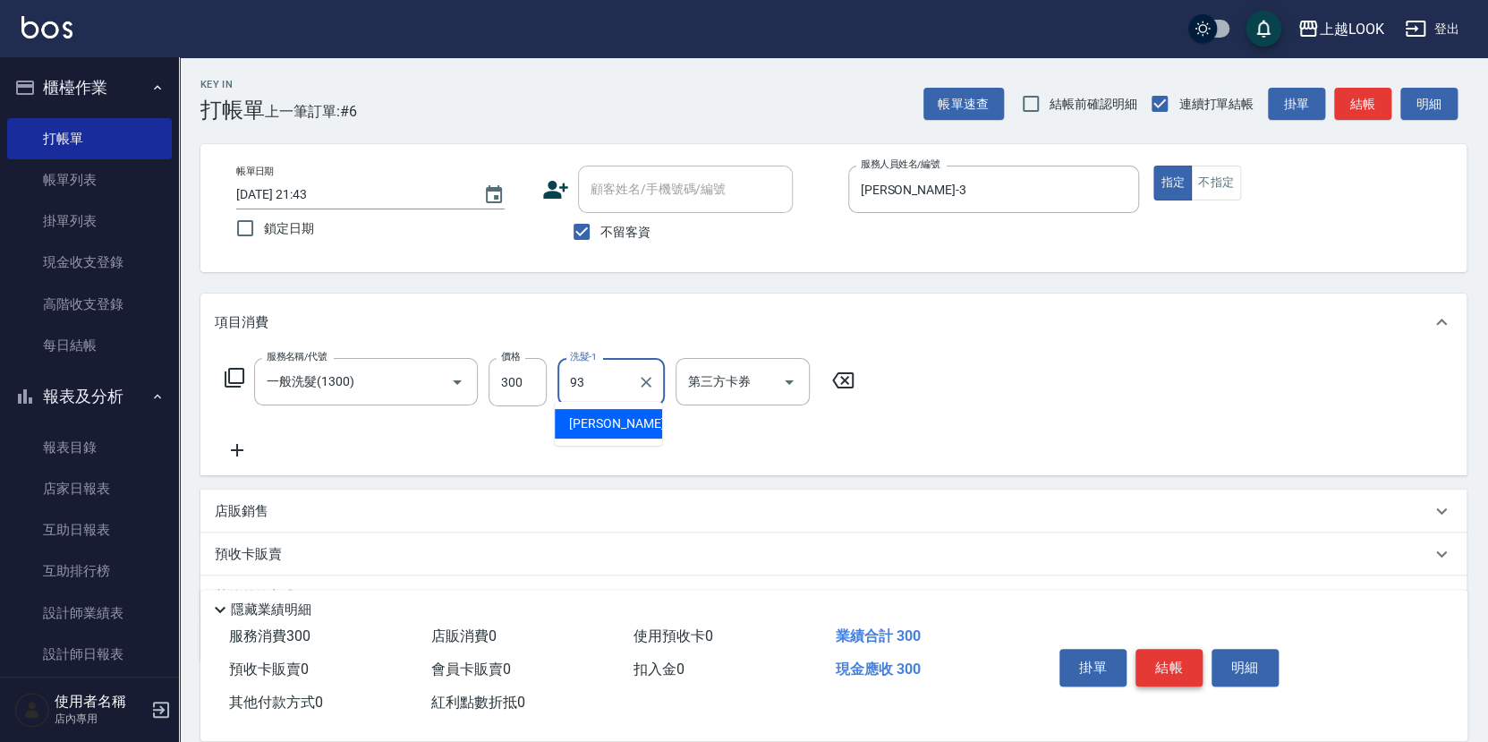
type input "[PERSON_NAME]-93"
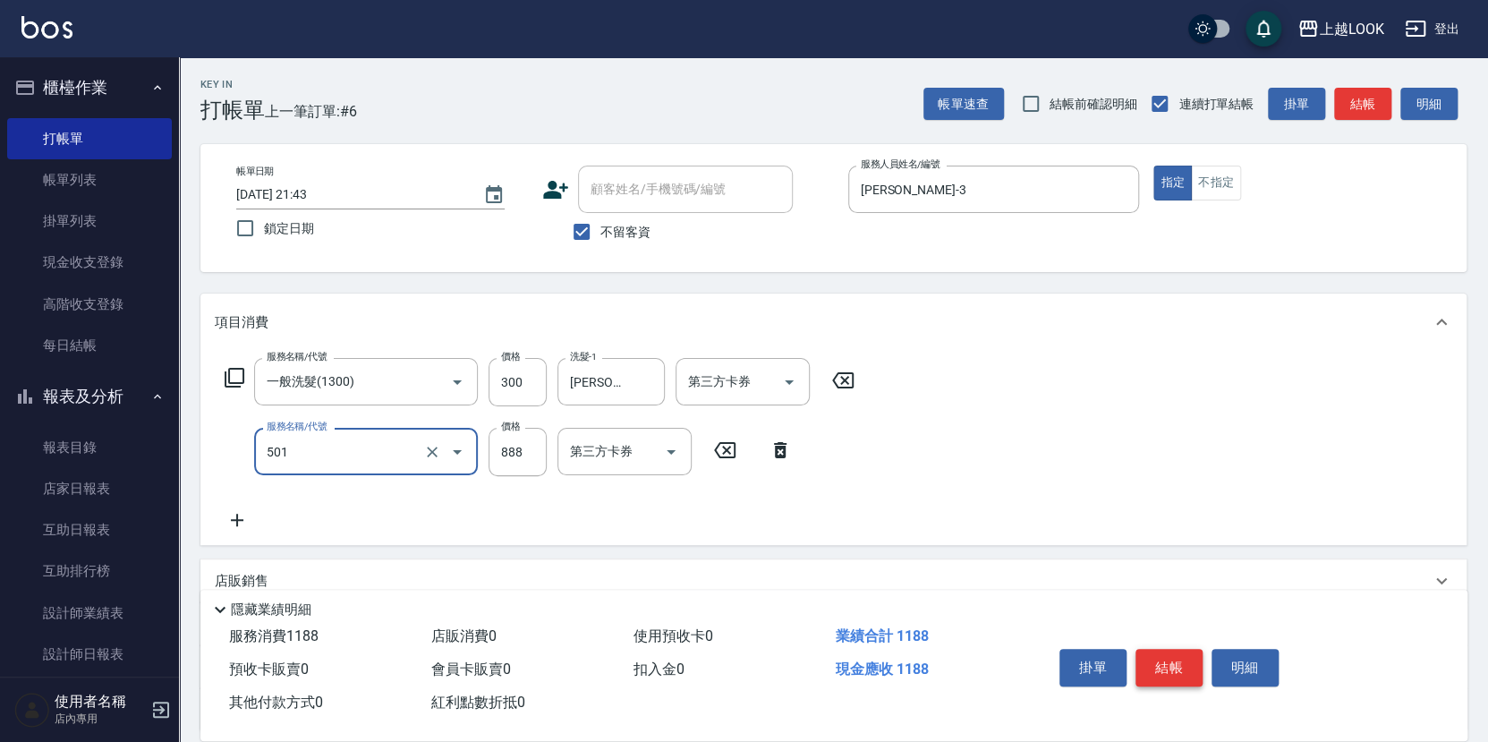
type input "一般染髮(改金額)(501)"
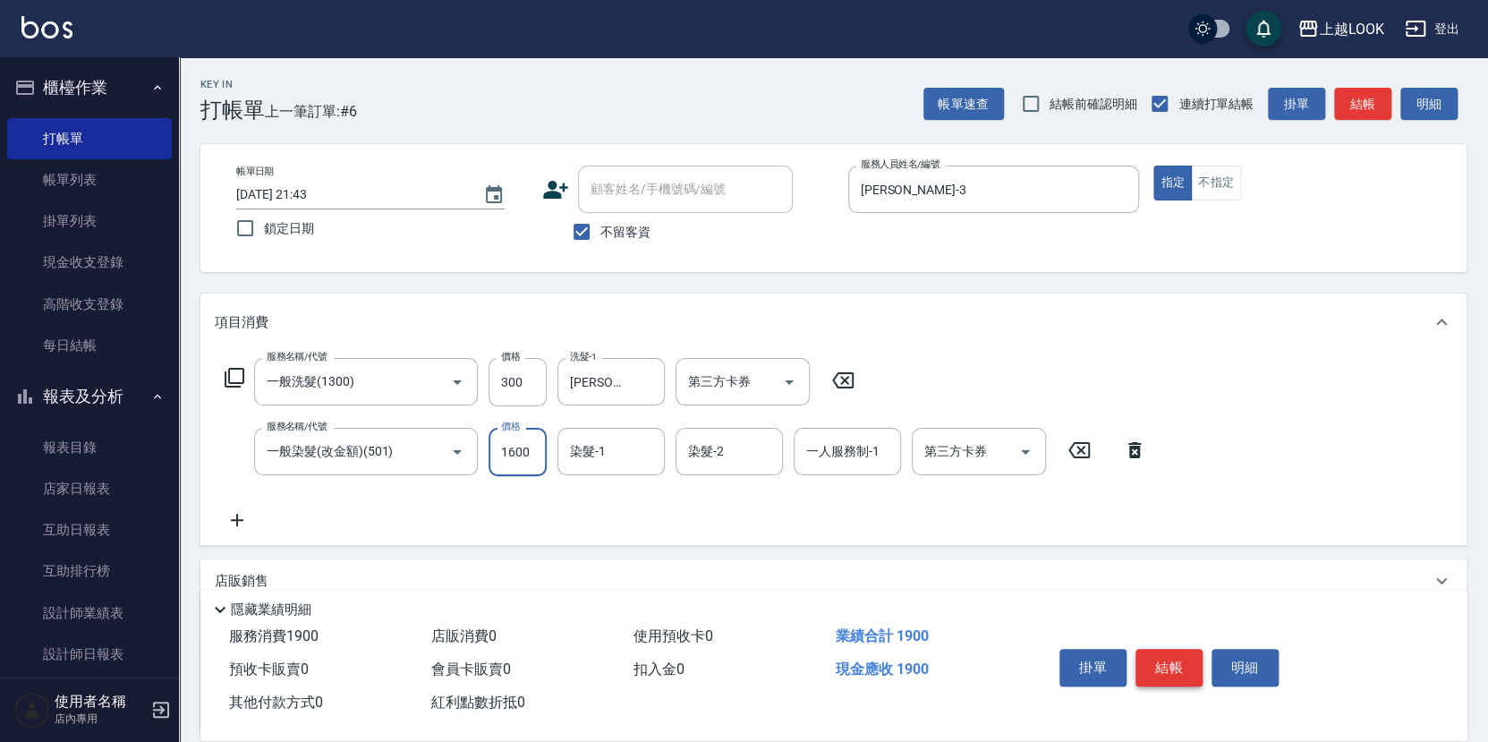
type input "1600"
click at [1188, 664] on button "結帳" at bounding box center [1168, 668] width 67 height 38
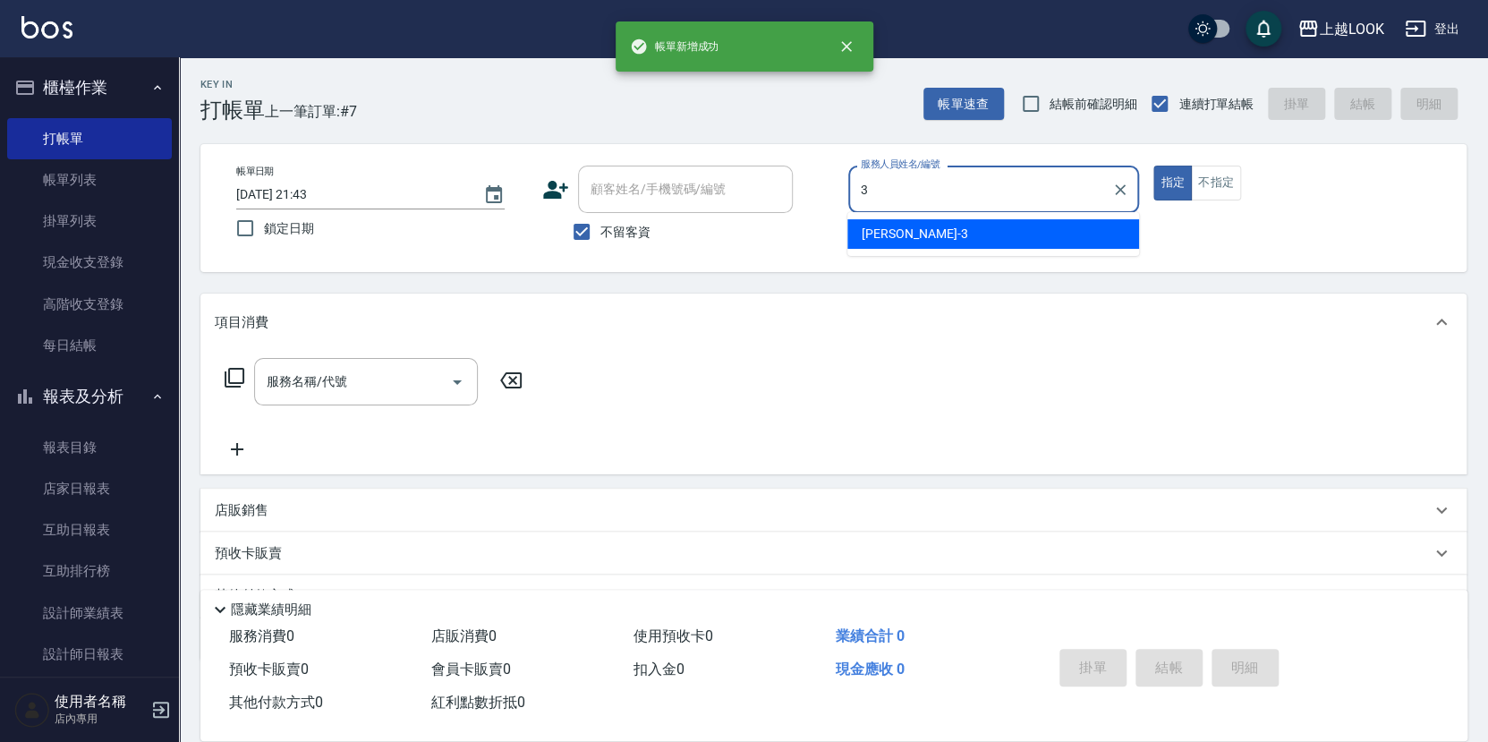
type input "[PERSON_NAME]-3"
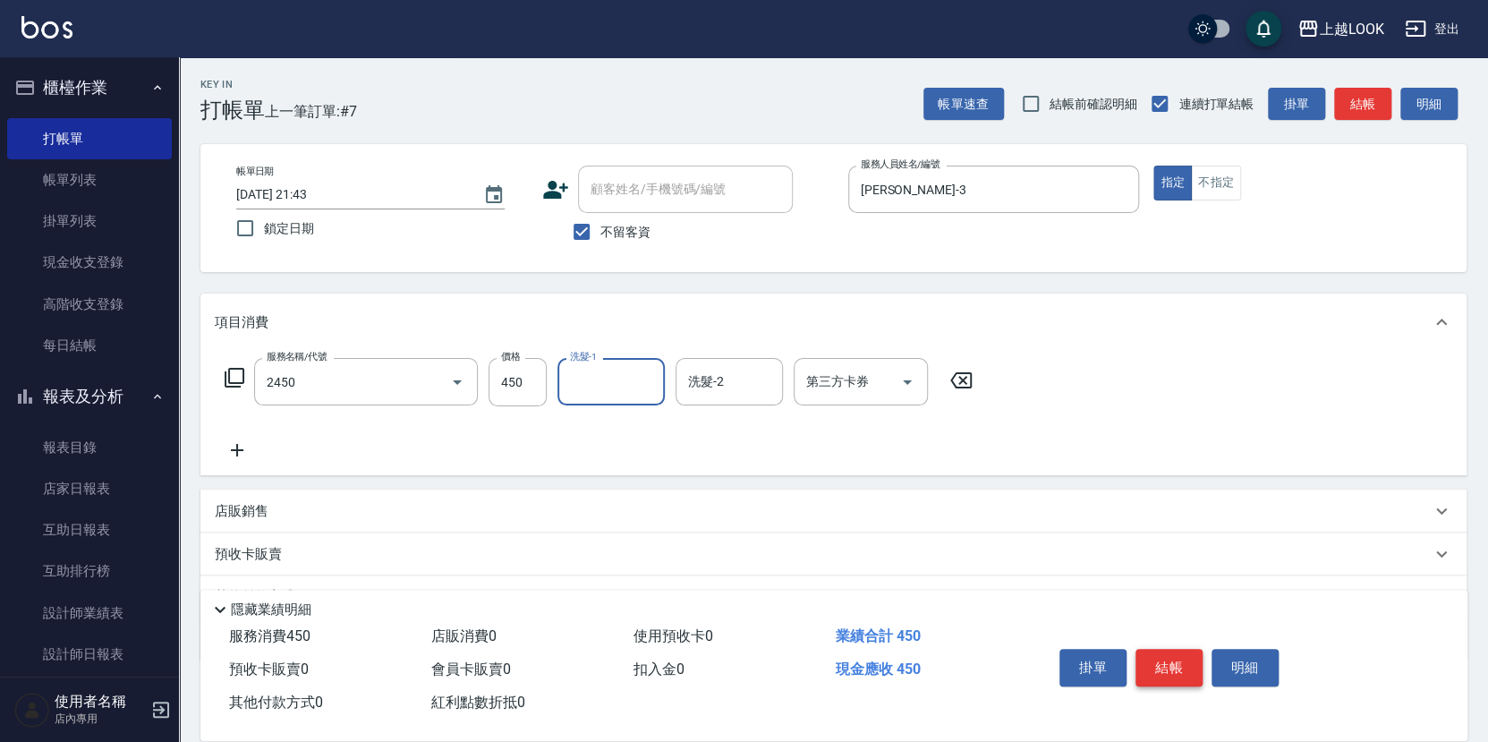
type input "C剪髮套餐(2450)"
click at [1168, 659] on button "結帳" at bounding box center [1168, 668] width 67 height 38
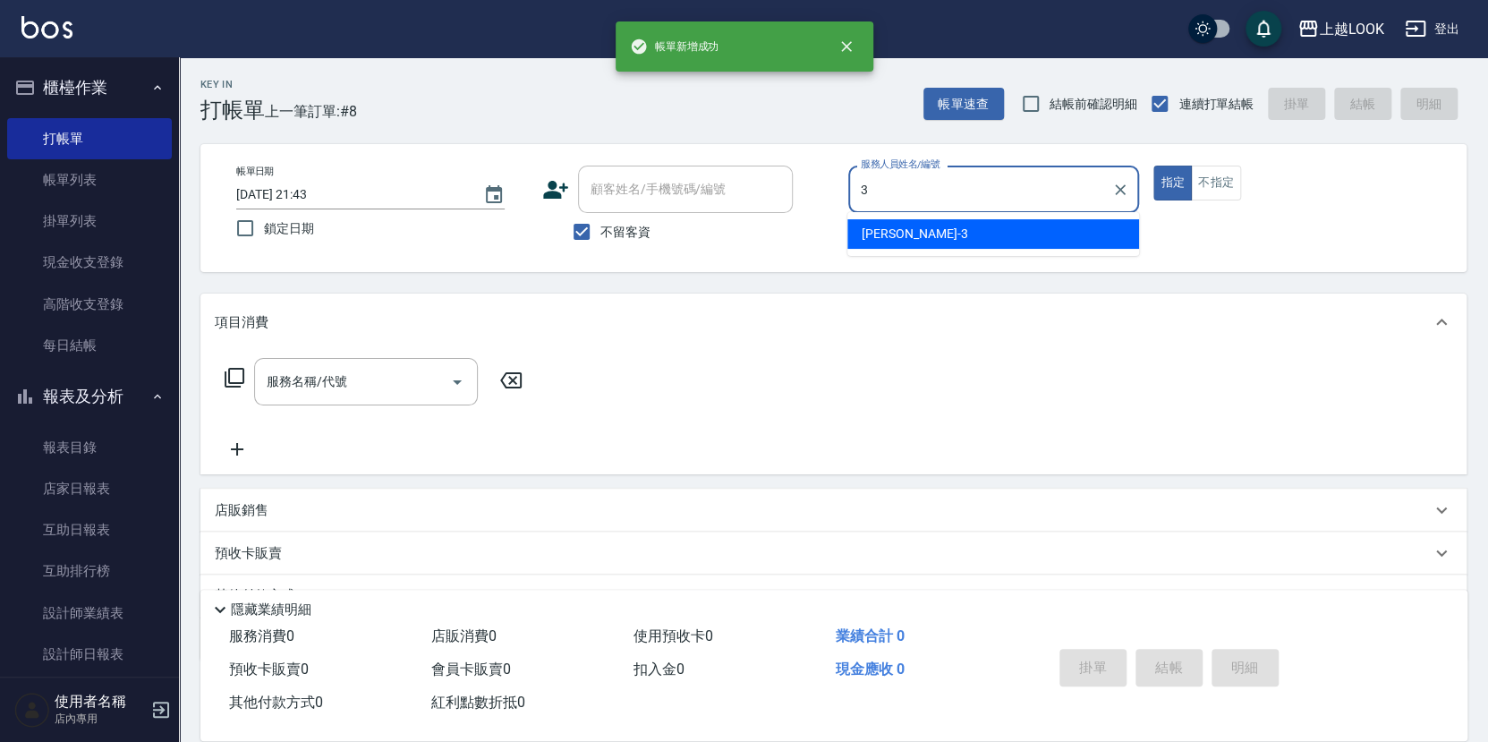
type input "[PERSON_NAME]-3"
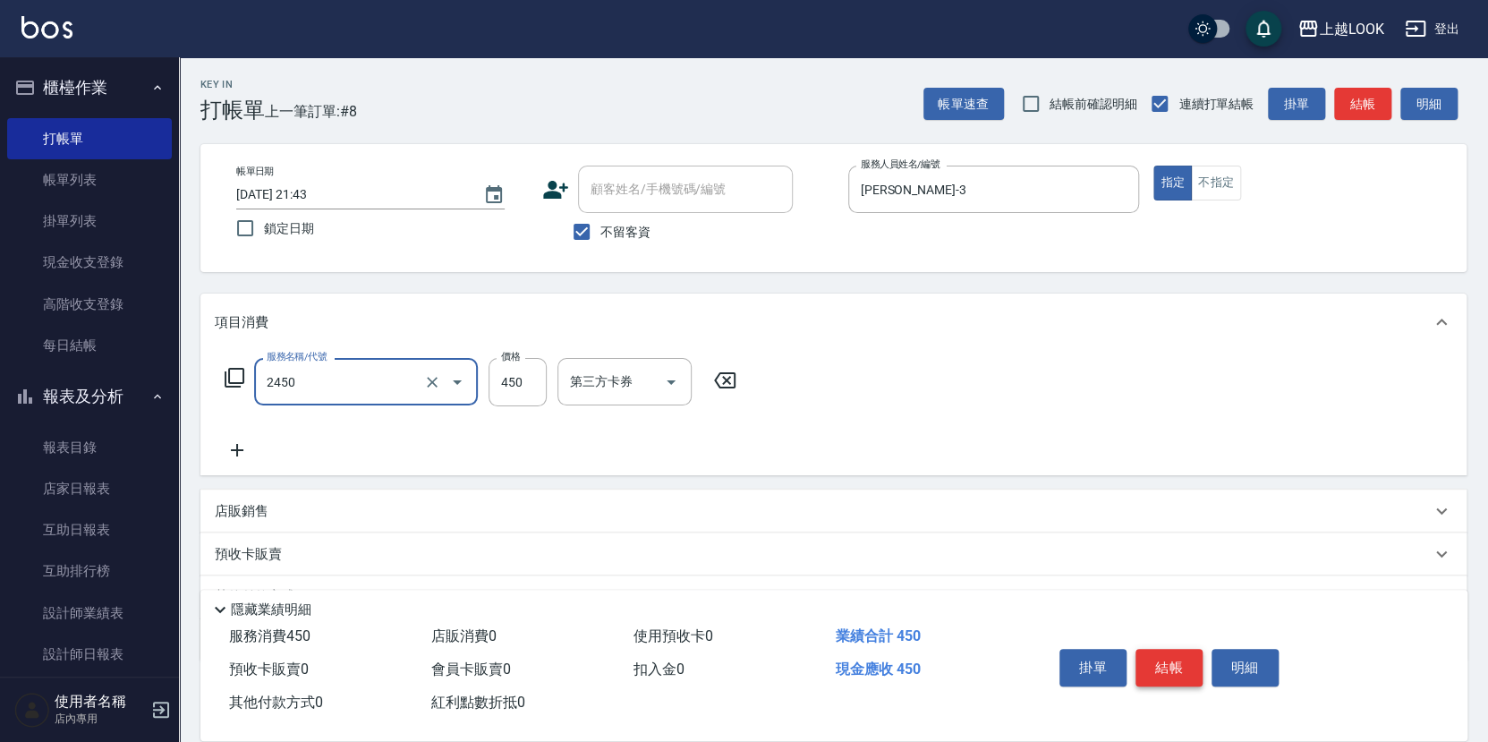
type input "C剪髮套餐(2450)"
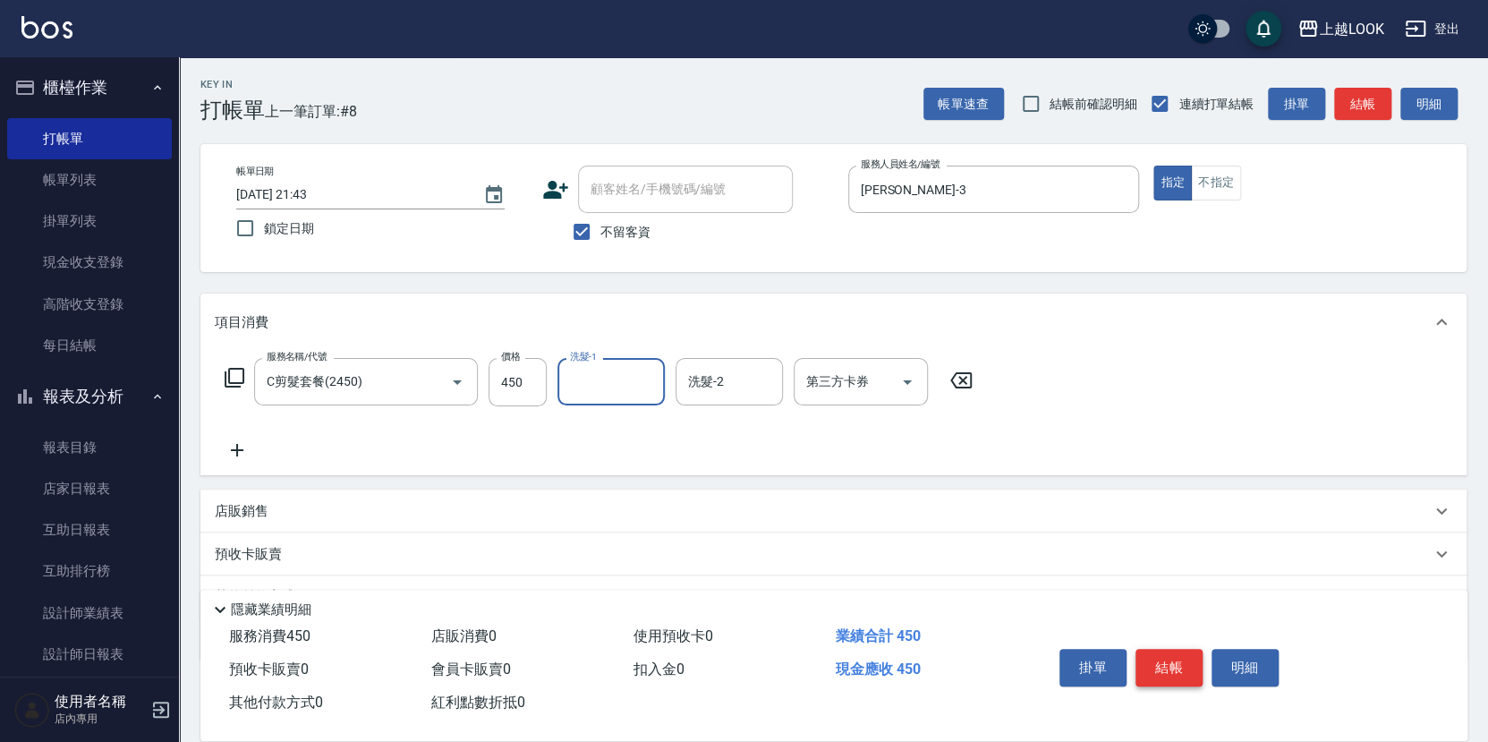
click at [1150, 667] on button "結帳" at bounding box center [1168, 668] width 67 height 38
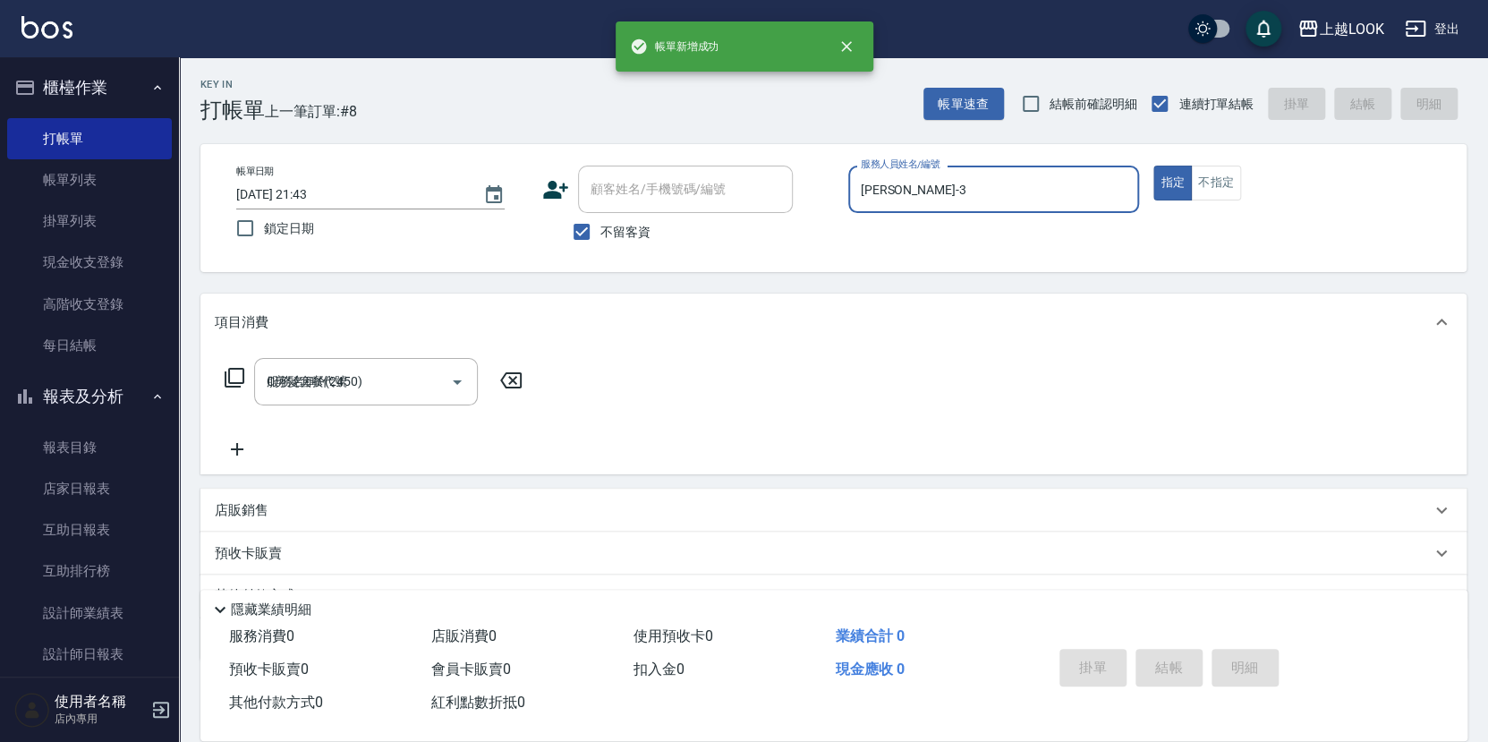
type input "[DATE] 21:44"
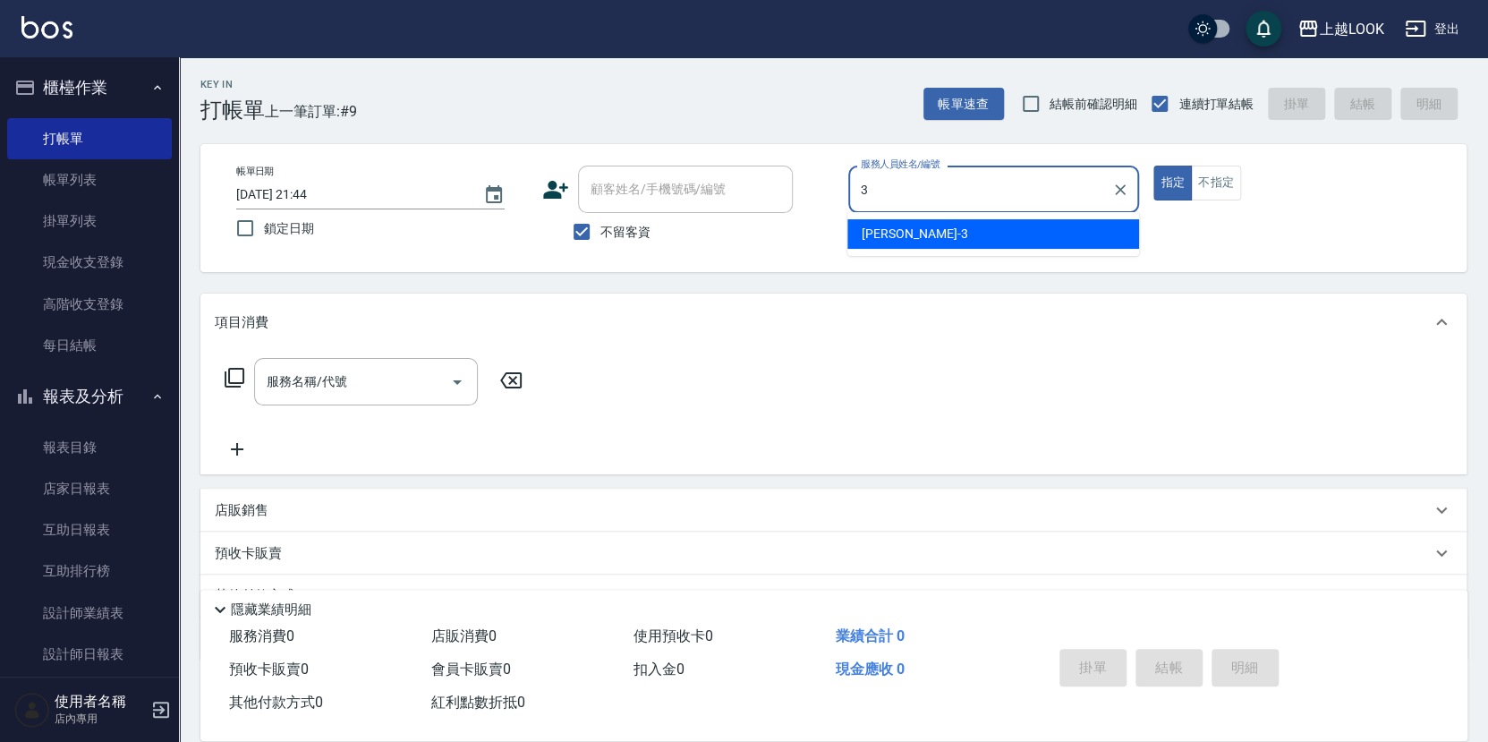
type input "[PERSON_NAME]-3"
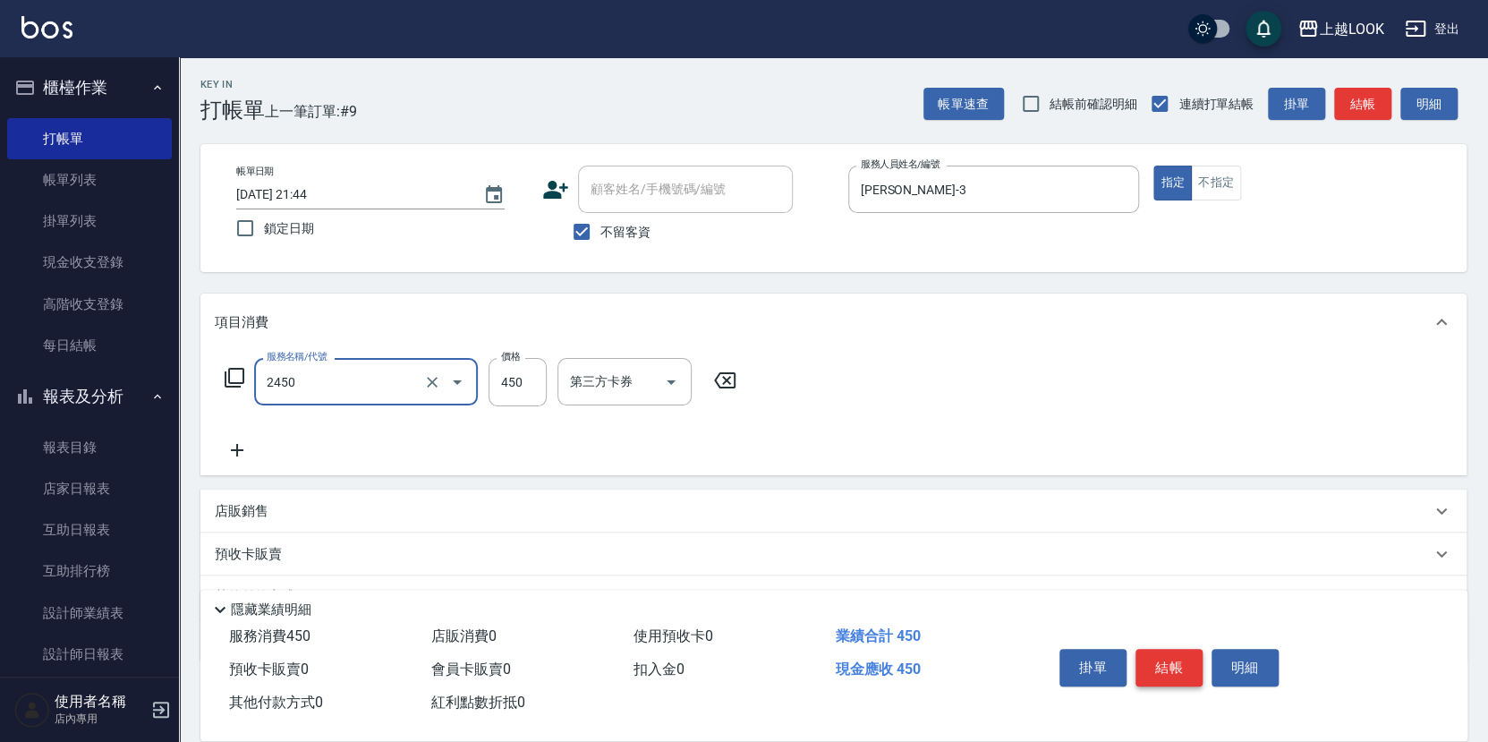
type input "C剪髮套餐(2450)"
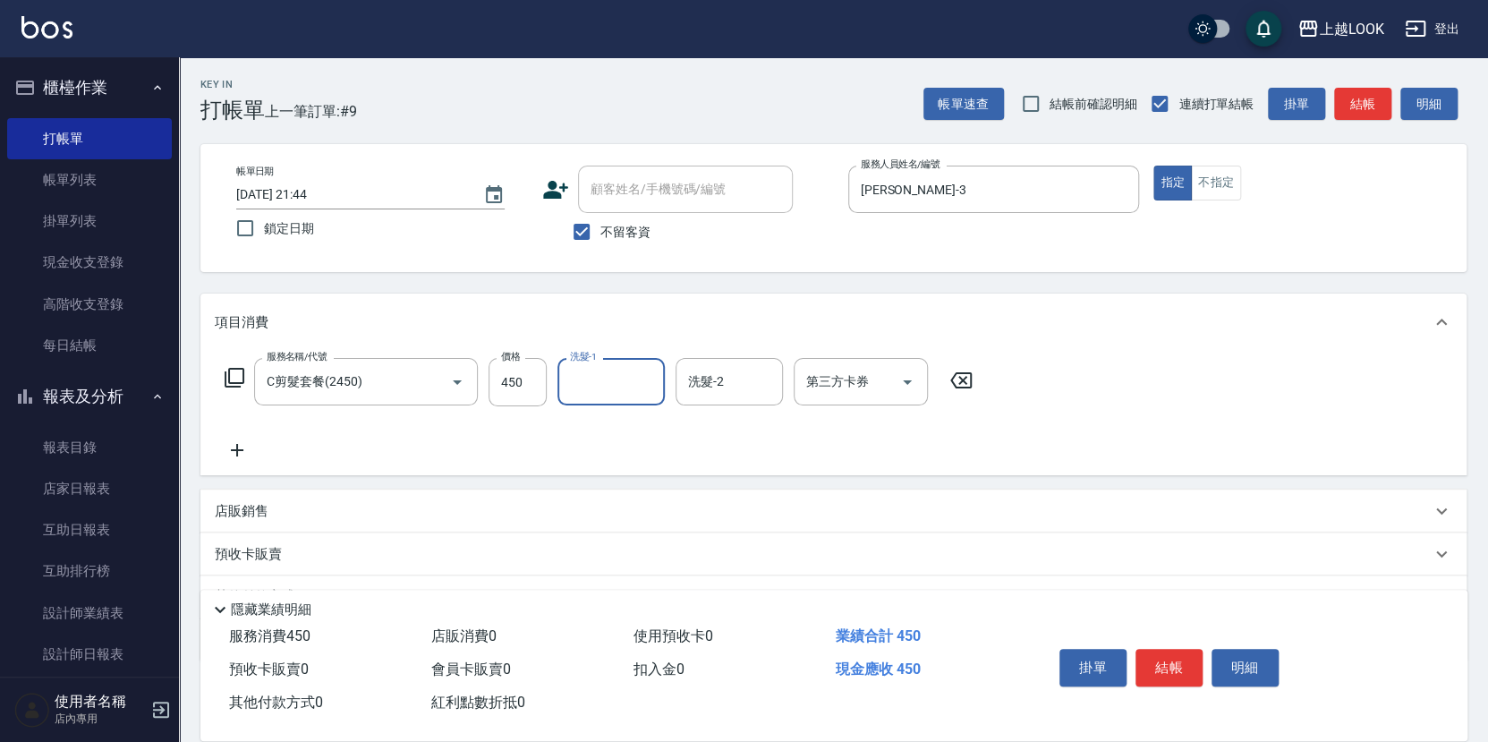
click at [287, 502] on div "店販銷售" at bounding box center [823, 511] width 1216 height 19
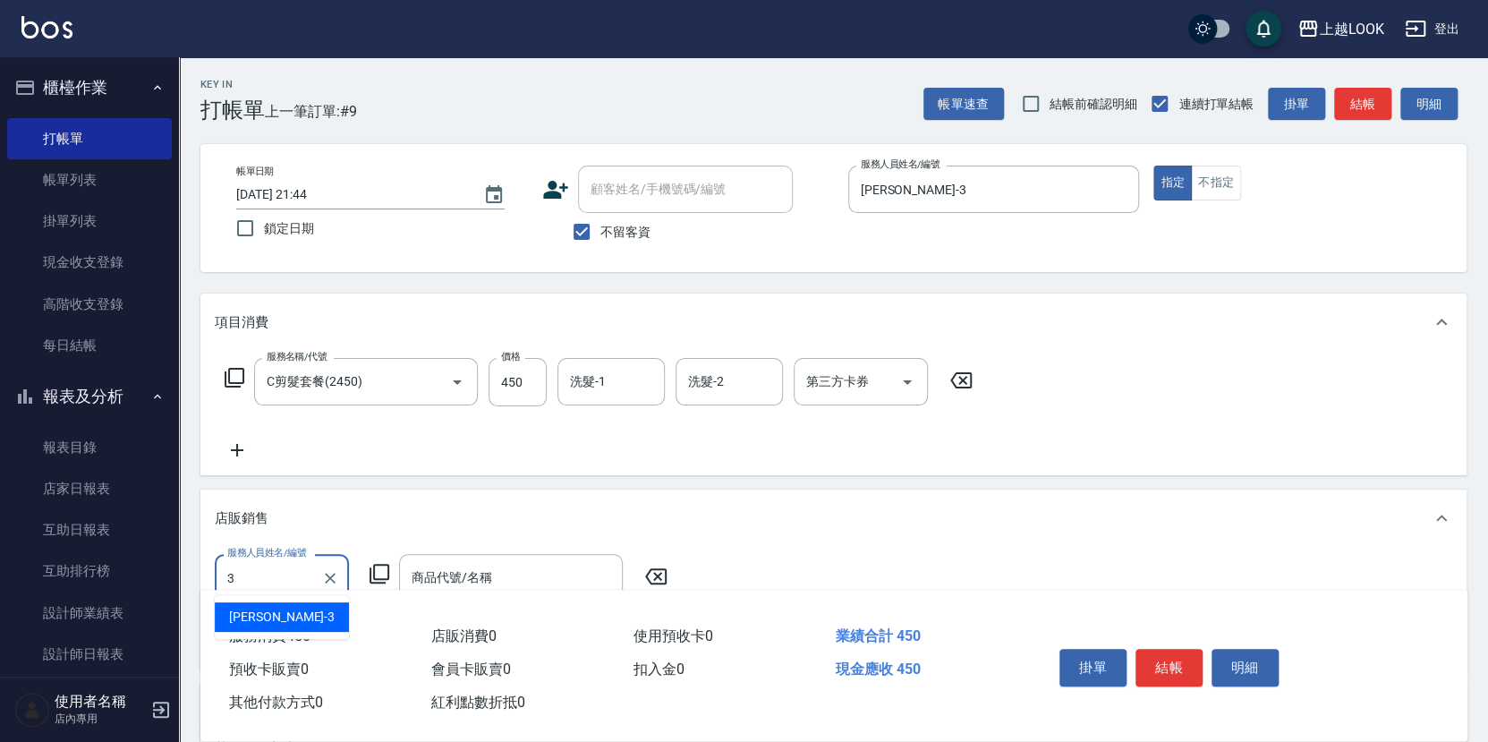
type input "[PERSON_NAME]-3"
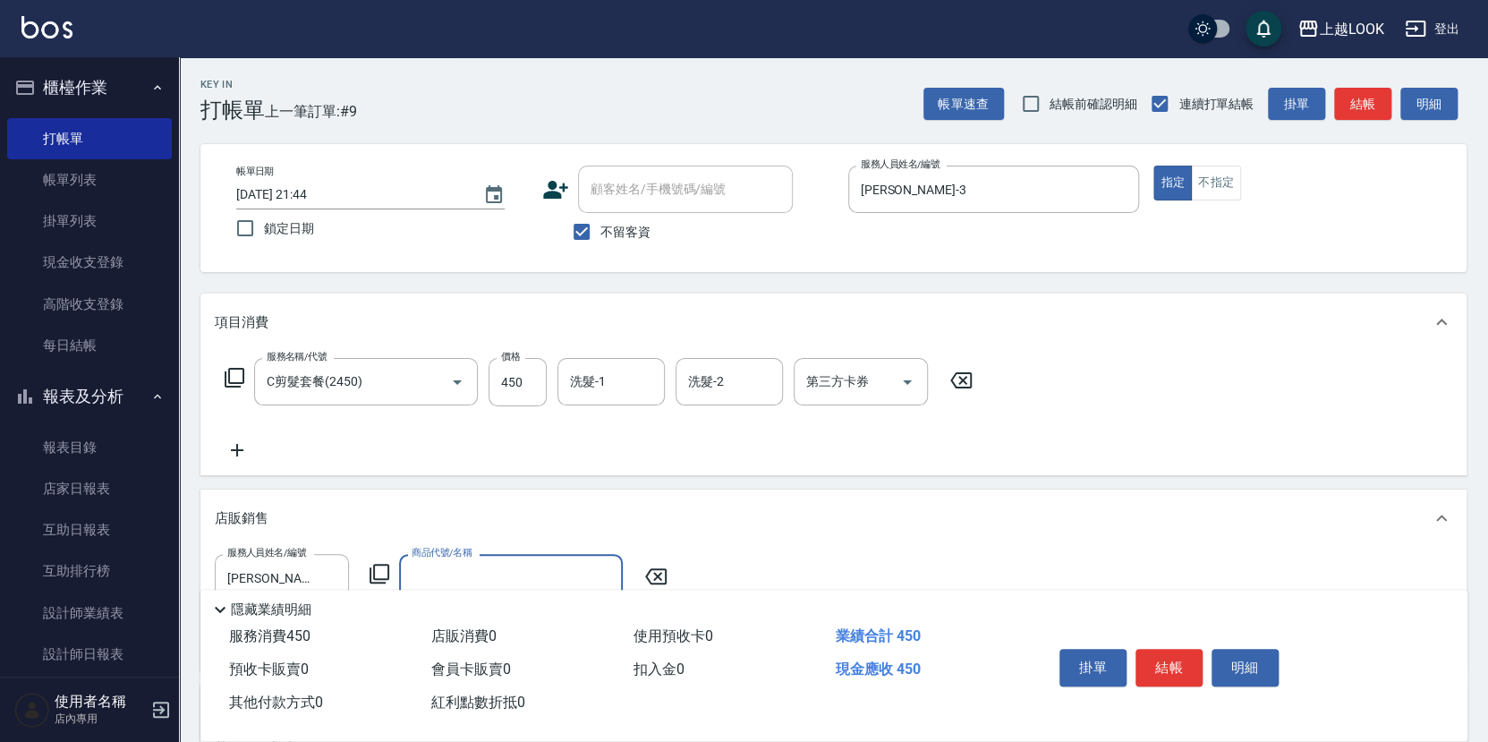
click at [381, 567] on icon at bounding box center [379, 573] width 21 height 21
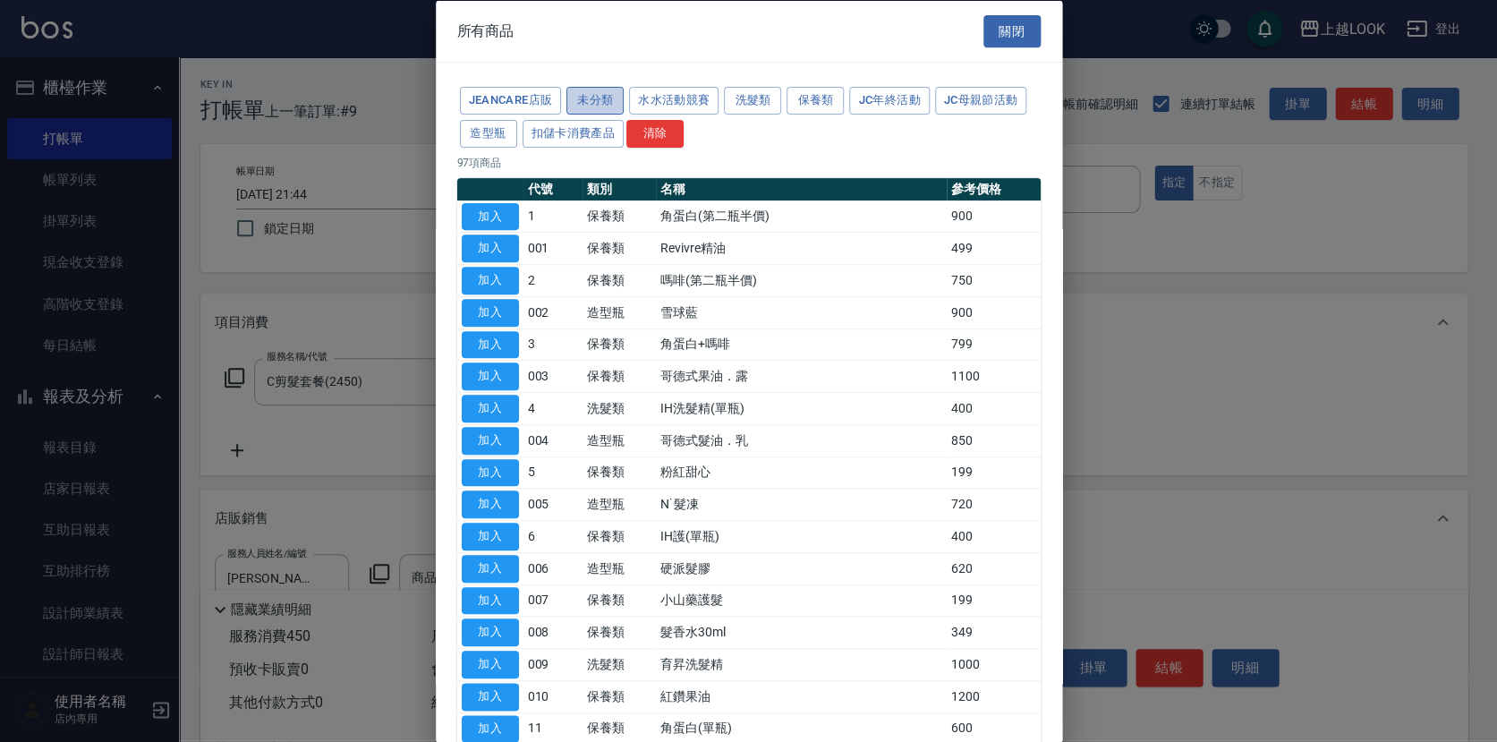
click at [598, 103] on button "未分類" at bounding box center [594, 101] width 57 height 28
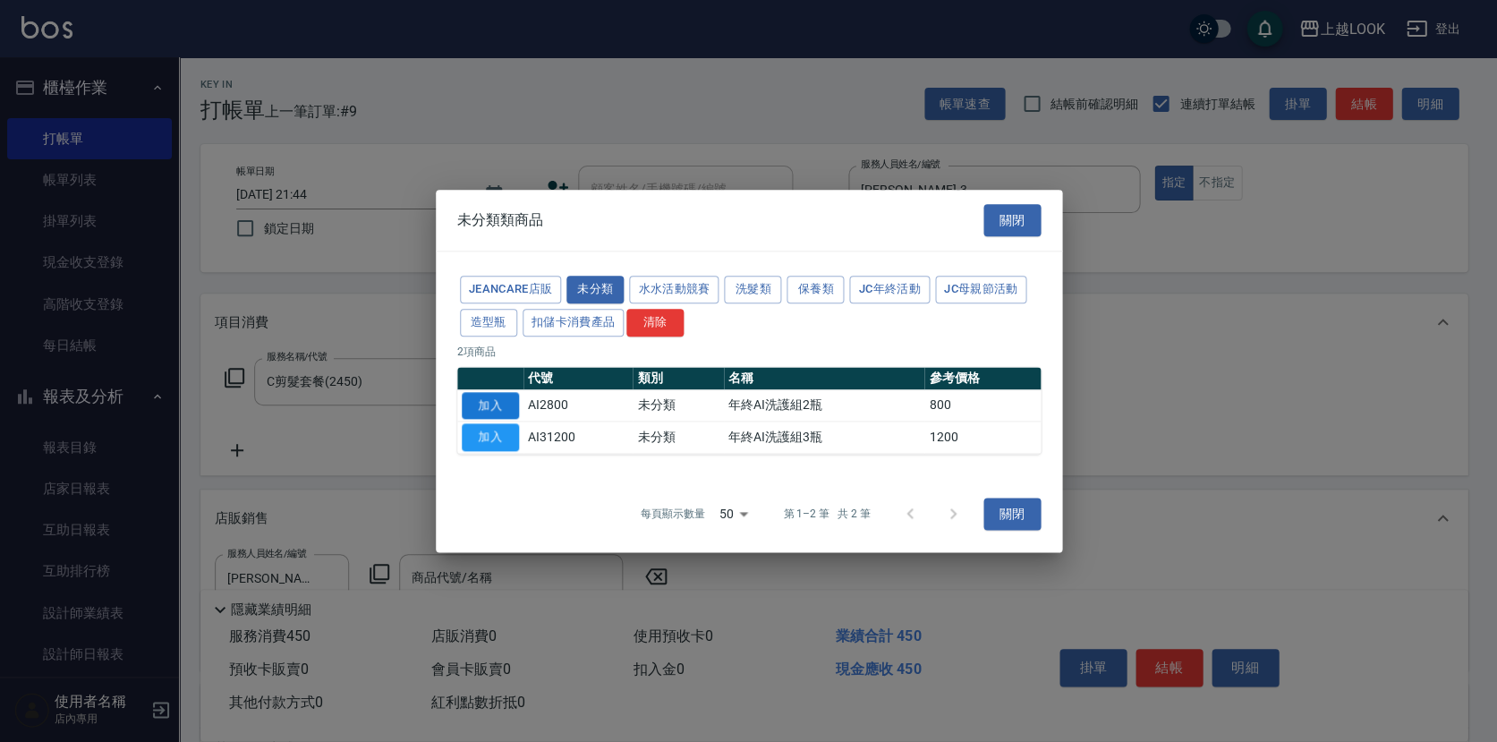
click at [513, 404] on button "加入" at bounding box center [490, 406] width 57 height 28
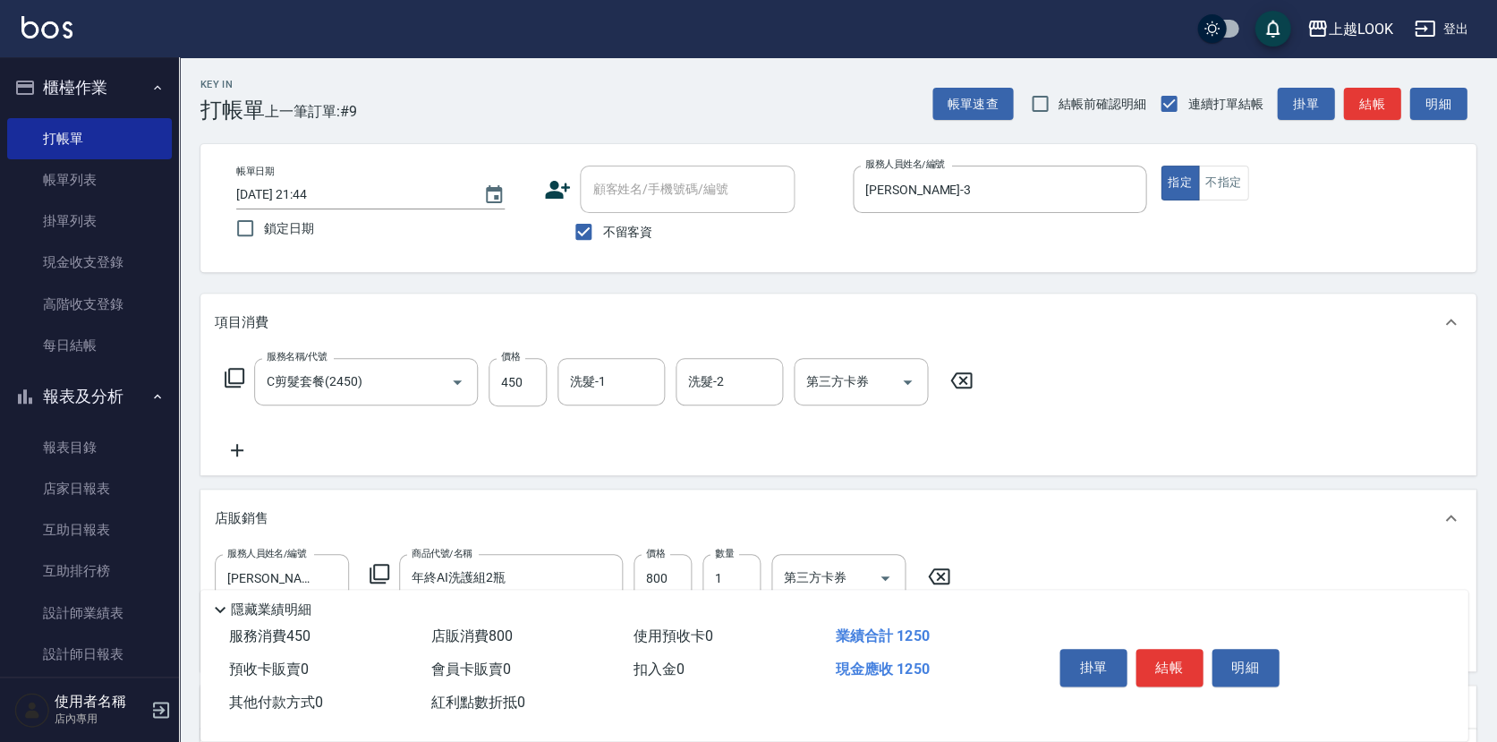
type input "年終AI洗護組2瓶"
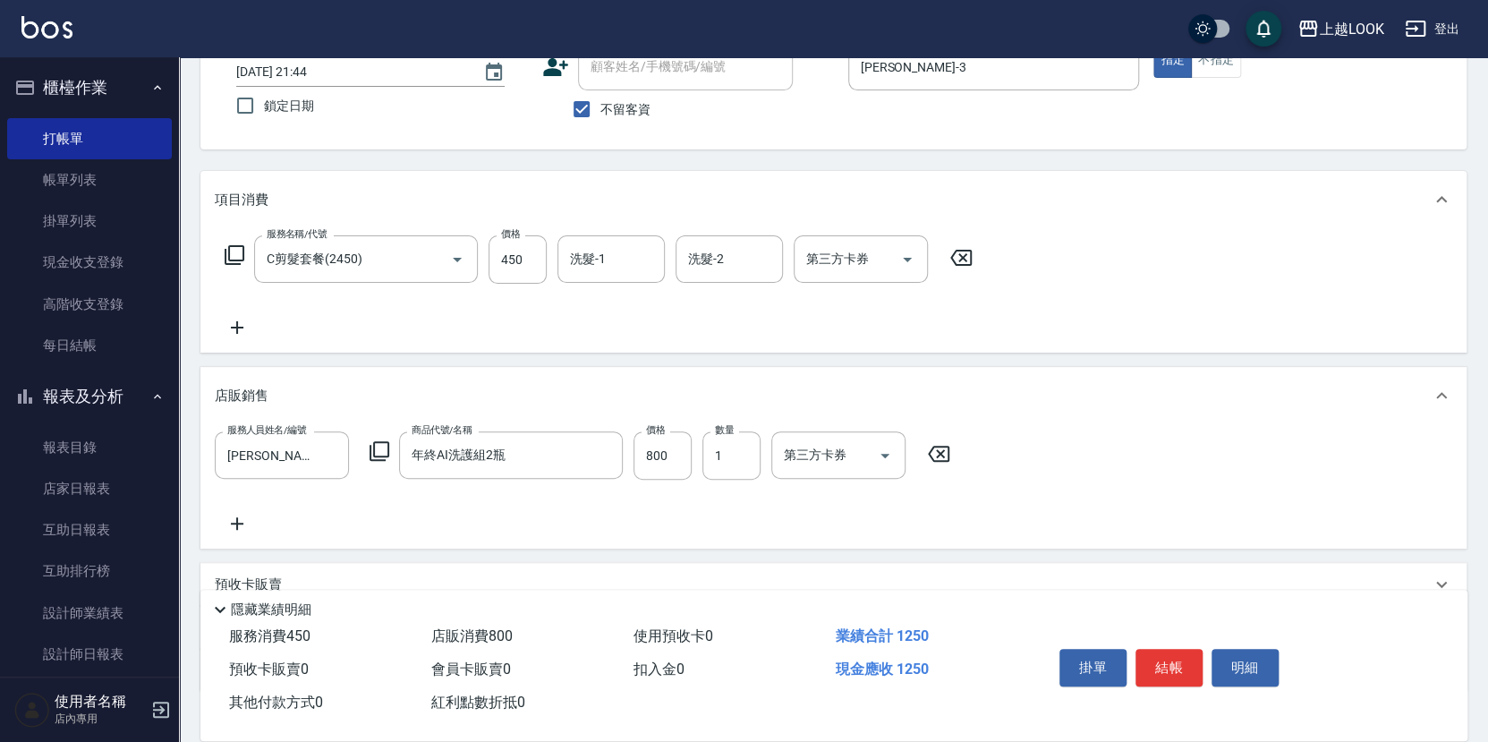
scroll to position [95, 0]
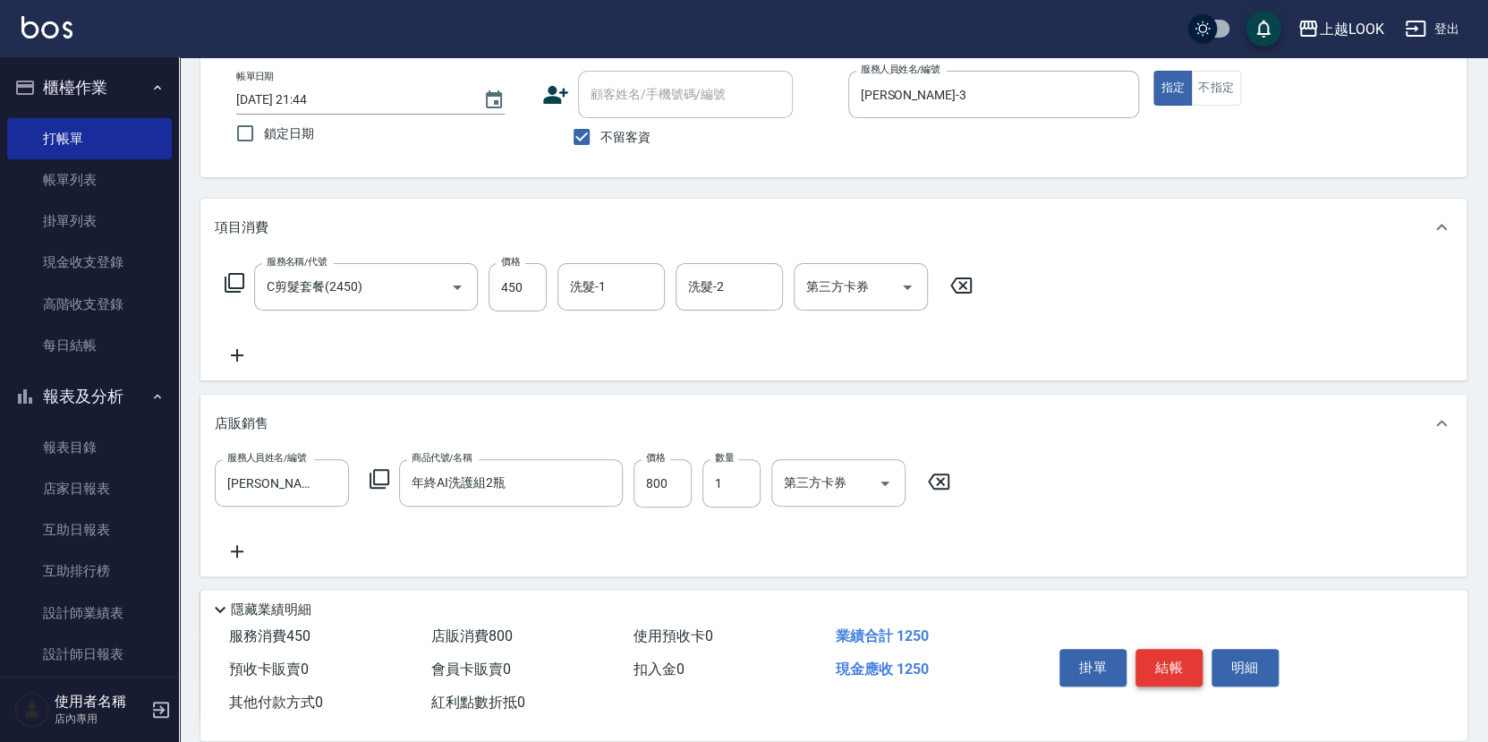
click at [1188, 667] on button "結帳" at bounding box center [1168, 668] width 67 height 38
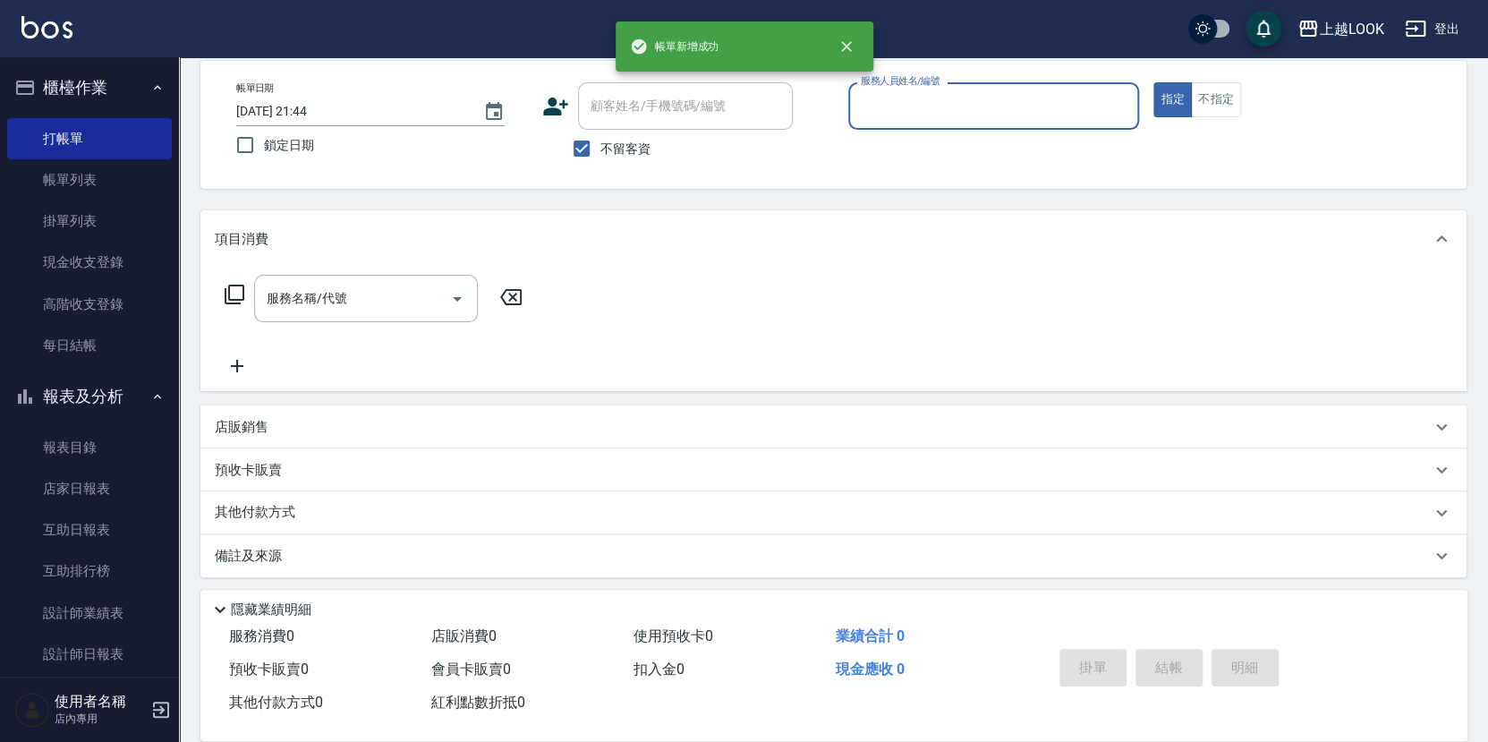
scroll to position [77, 0]
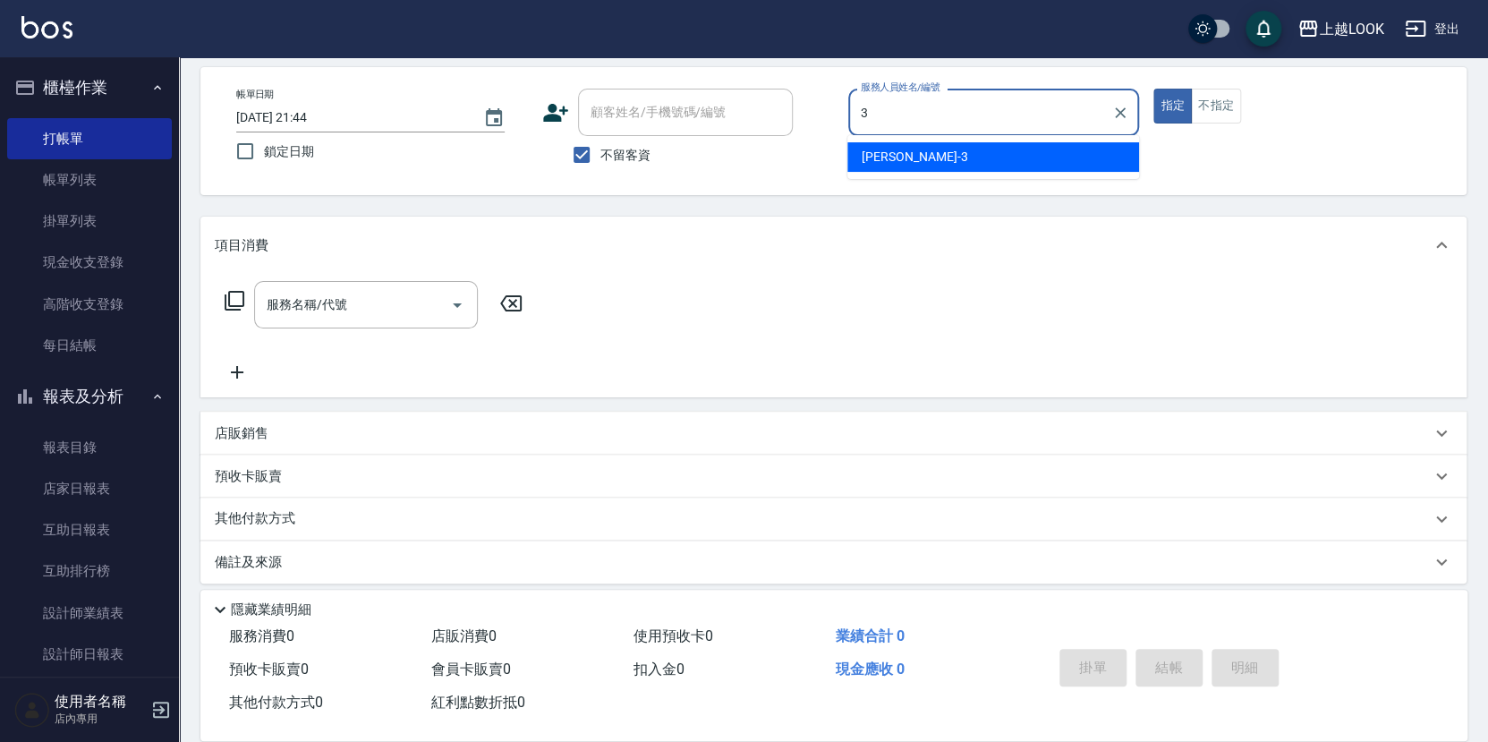
type input "[PERSON_NAME]-3"
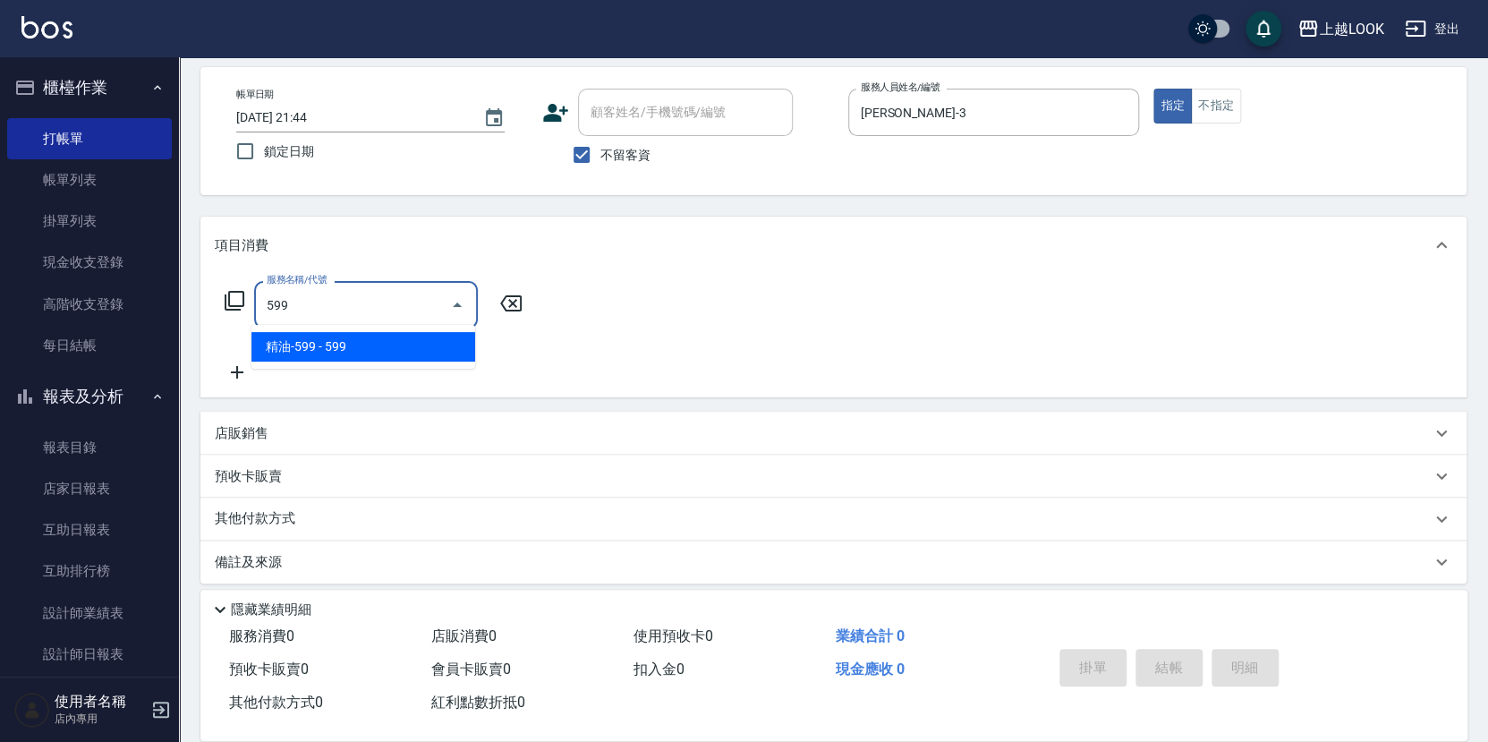
type input "精油-599(0599)"
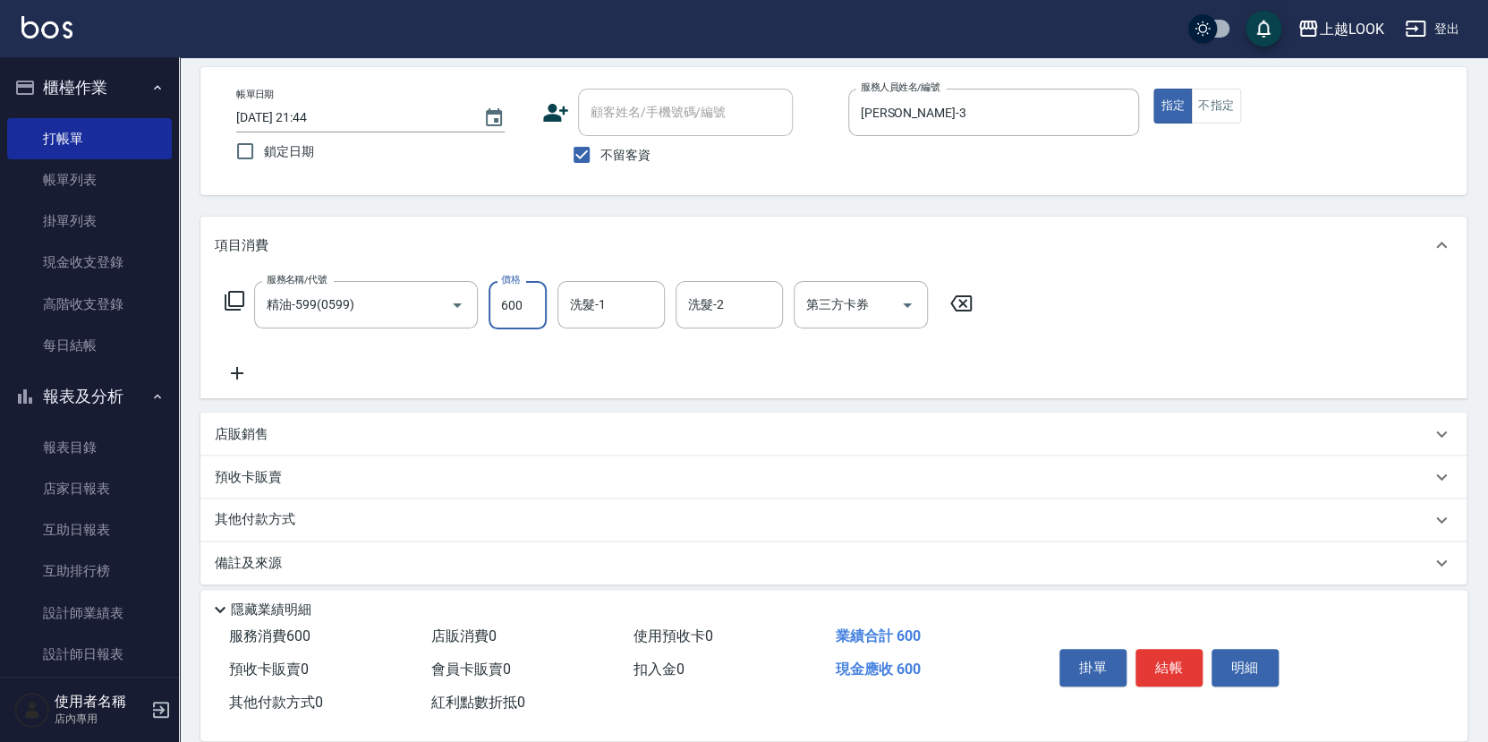
type input "600"
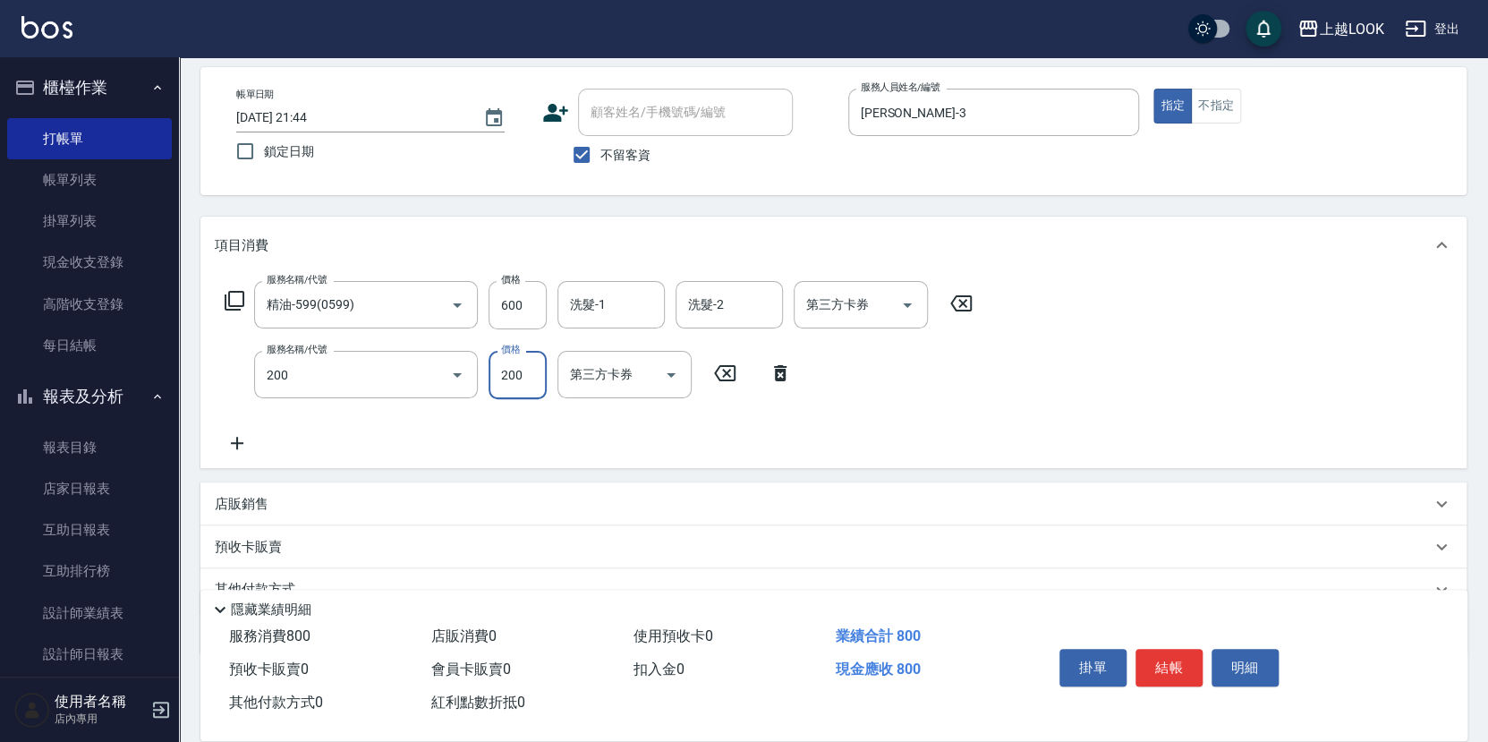
type input "剪髮(200)"
type input "250"
click at [1177, 666] on button "結帳" at bounding box center [1168, 668] width 67 height 38
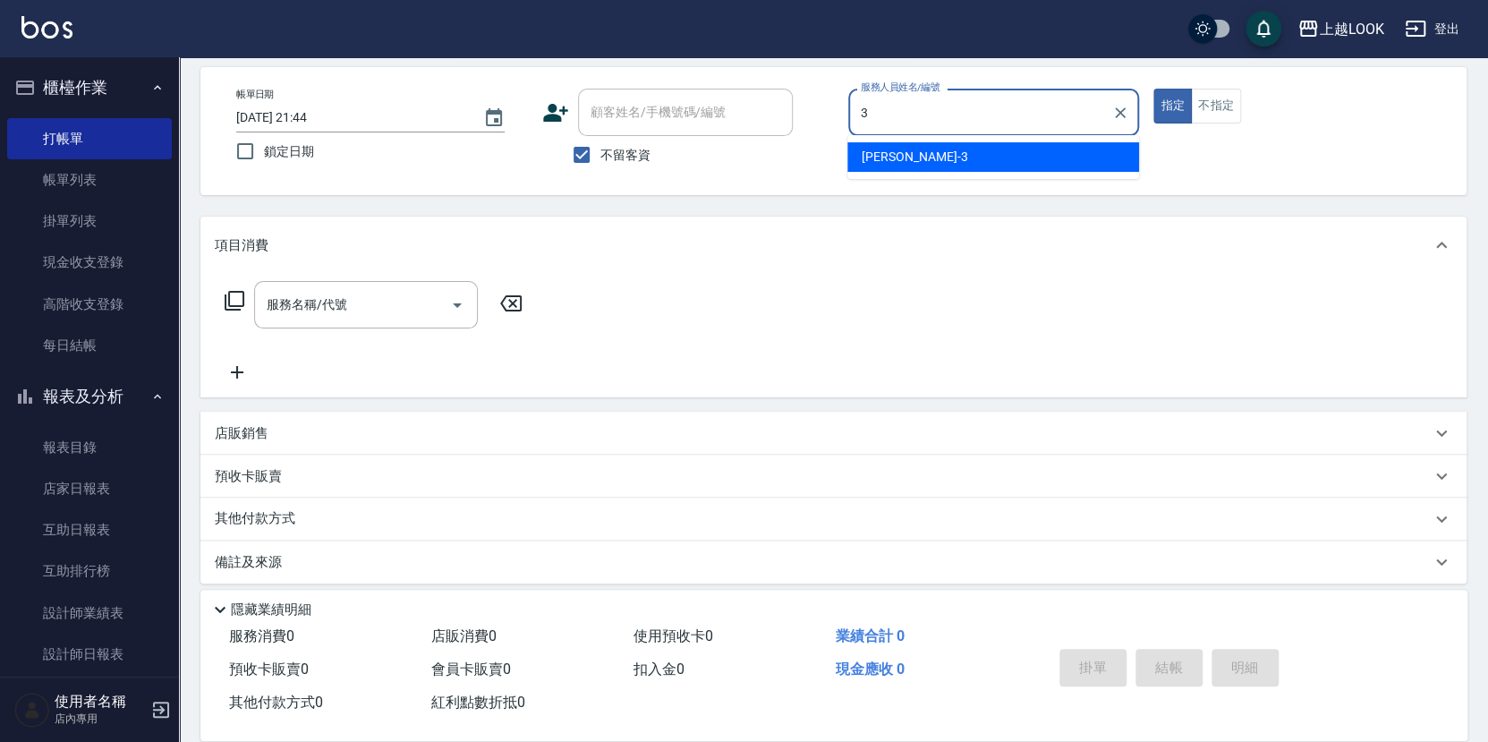
type input "[PERSON_NAME]-3"
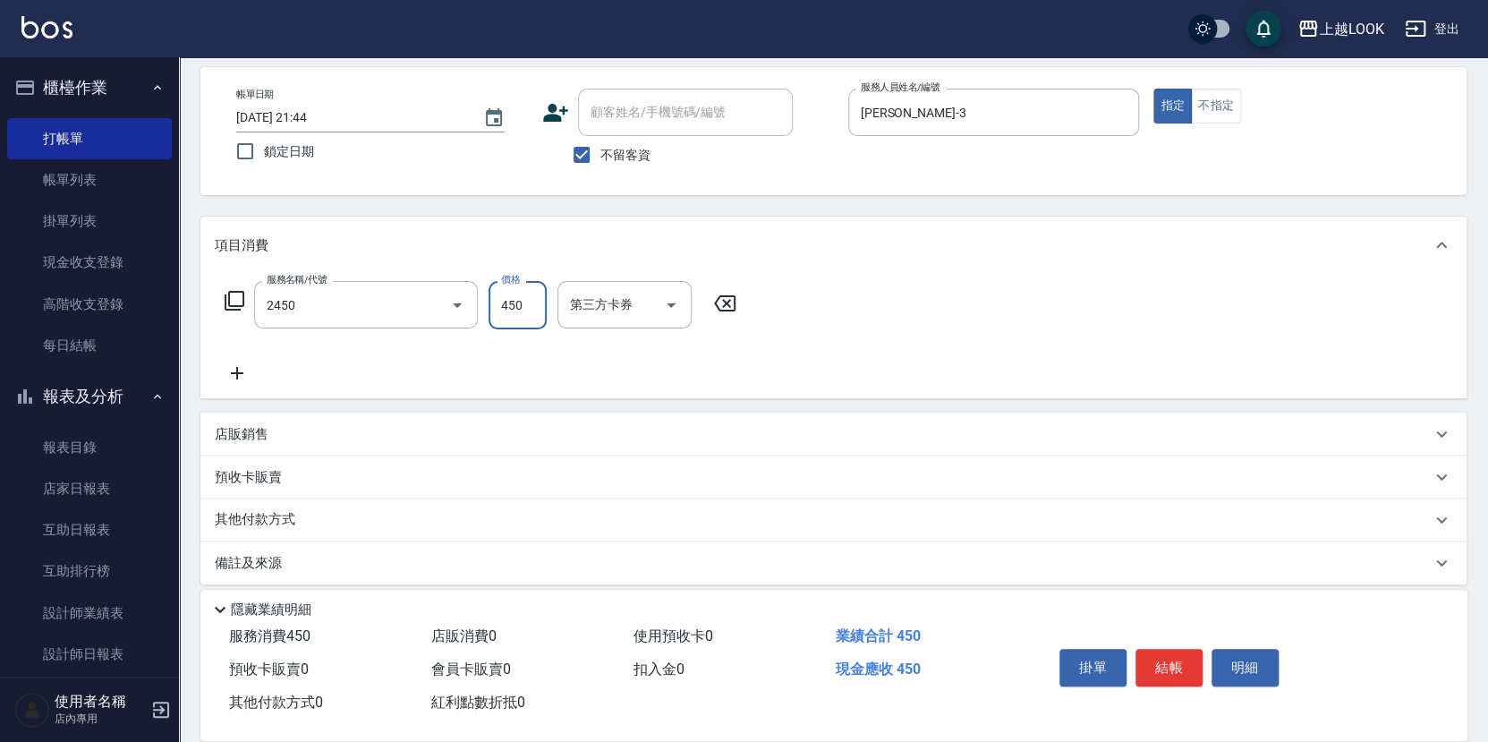
type input "C剪髮套餐(2450)"
click at [1183, 656] on button "結帳" at bounding box center [1168, 668] width 67 height 38
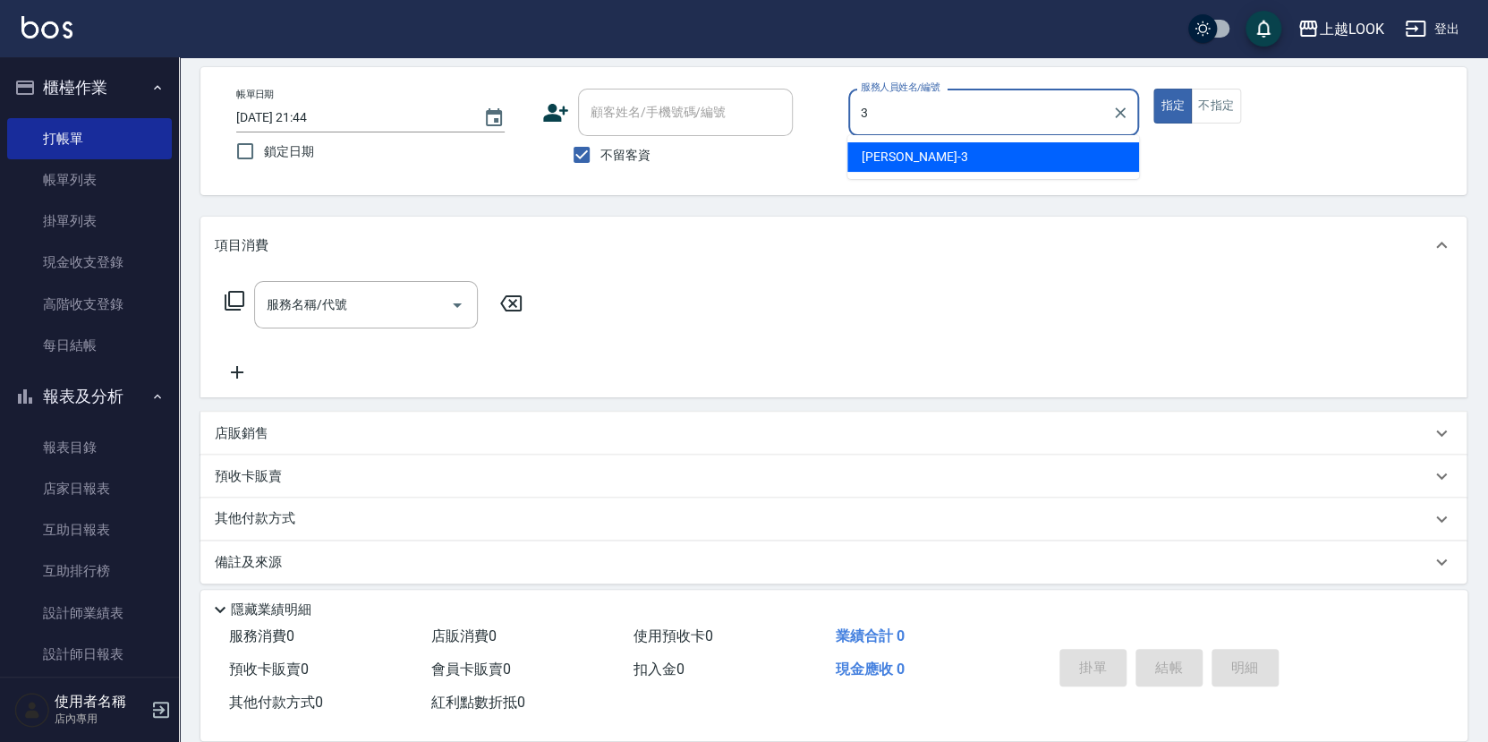
type input "[PERSON_NAME]-3"
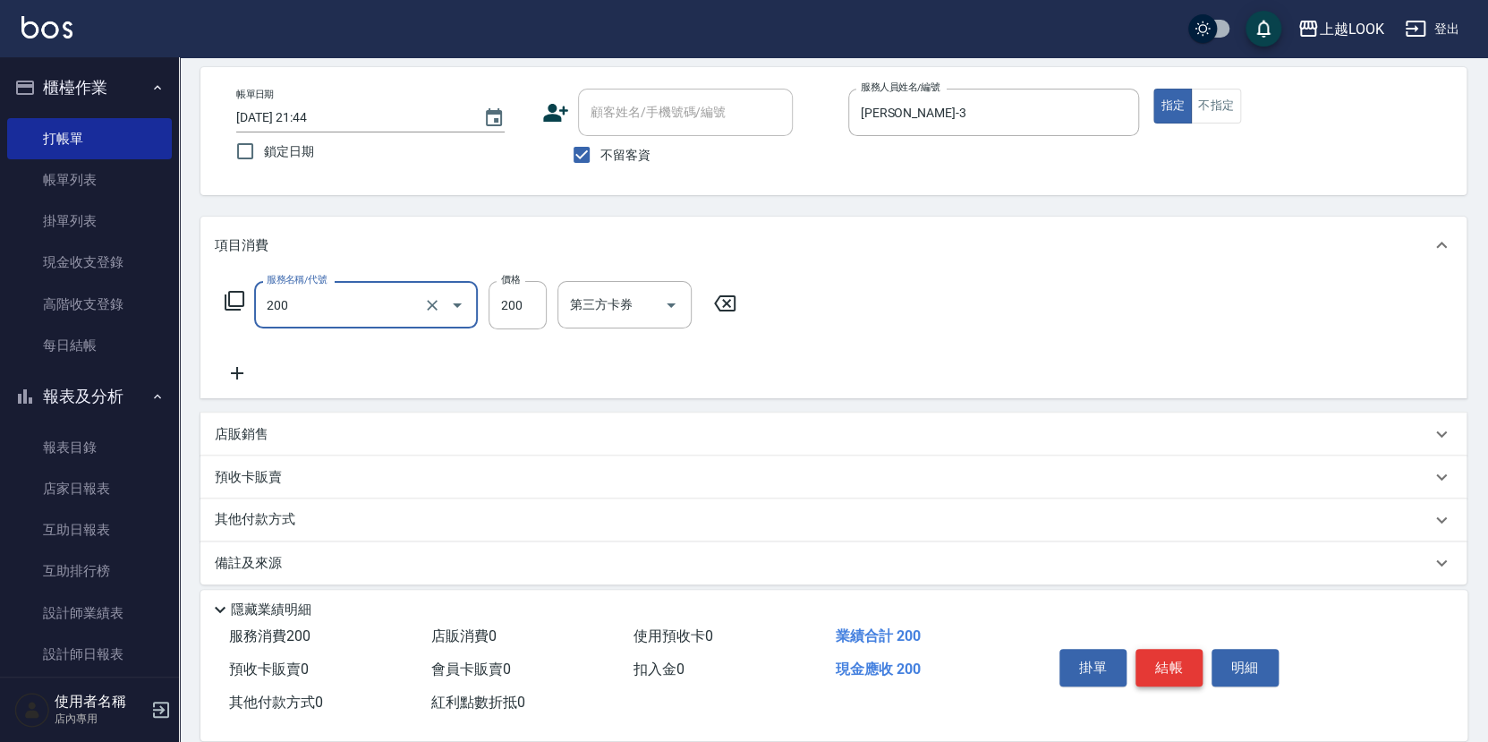
type input "剪髮(200)"
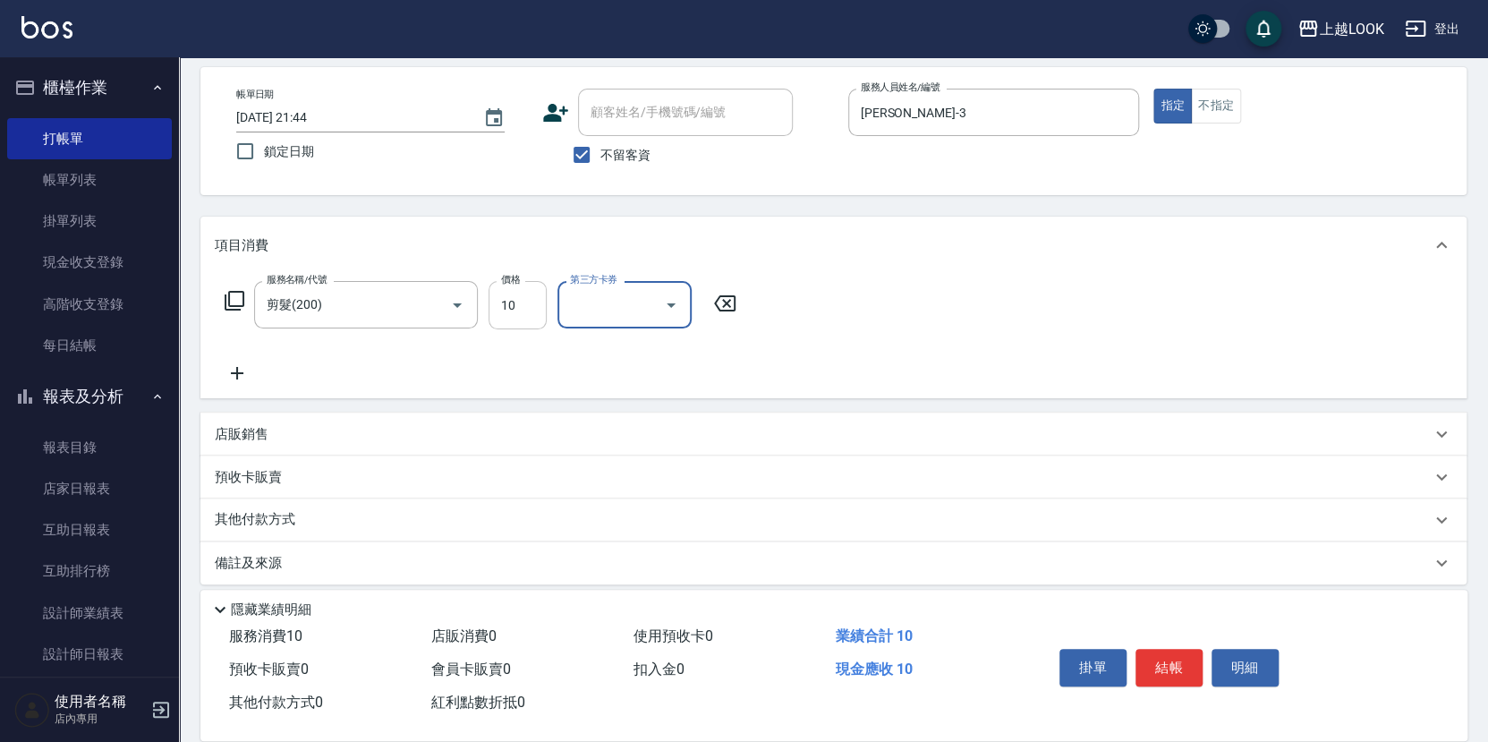
click at [529, 299] on input "10" at bounding box center [517, 305] width 58 height 48
type input "100"
click at [1172, 662] on button "結帳" at bounding box center [1168, 668] width 67 height 38
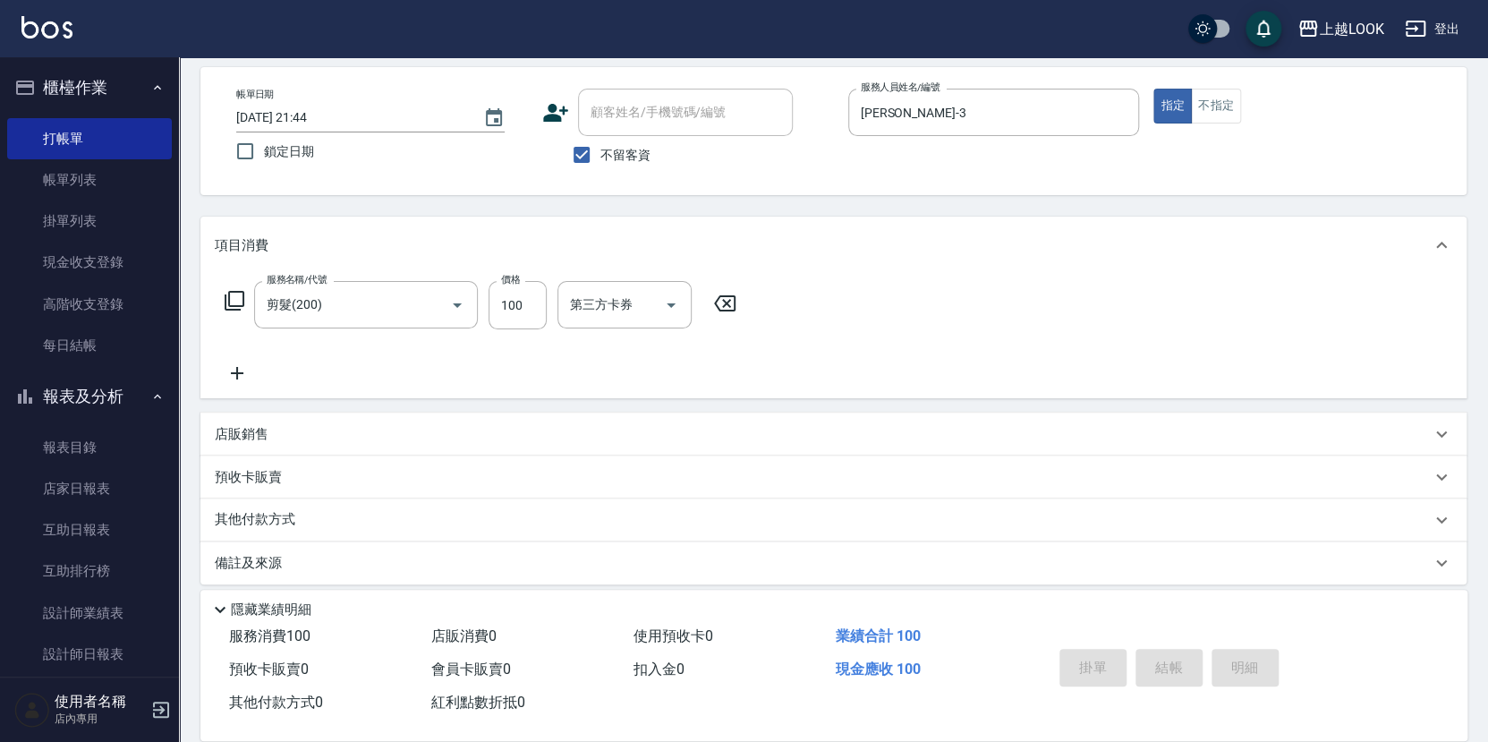
type input "[DATE] 21:45"
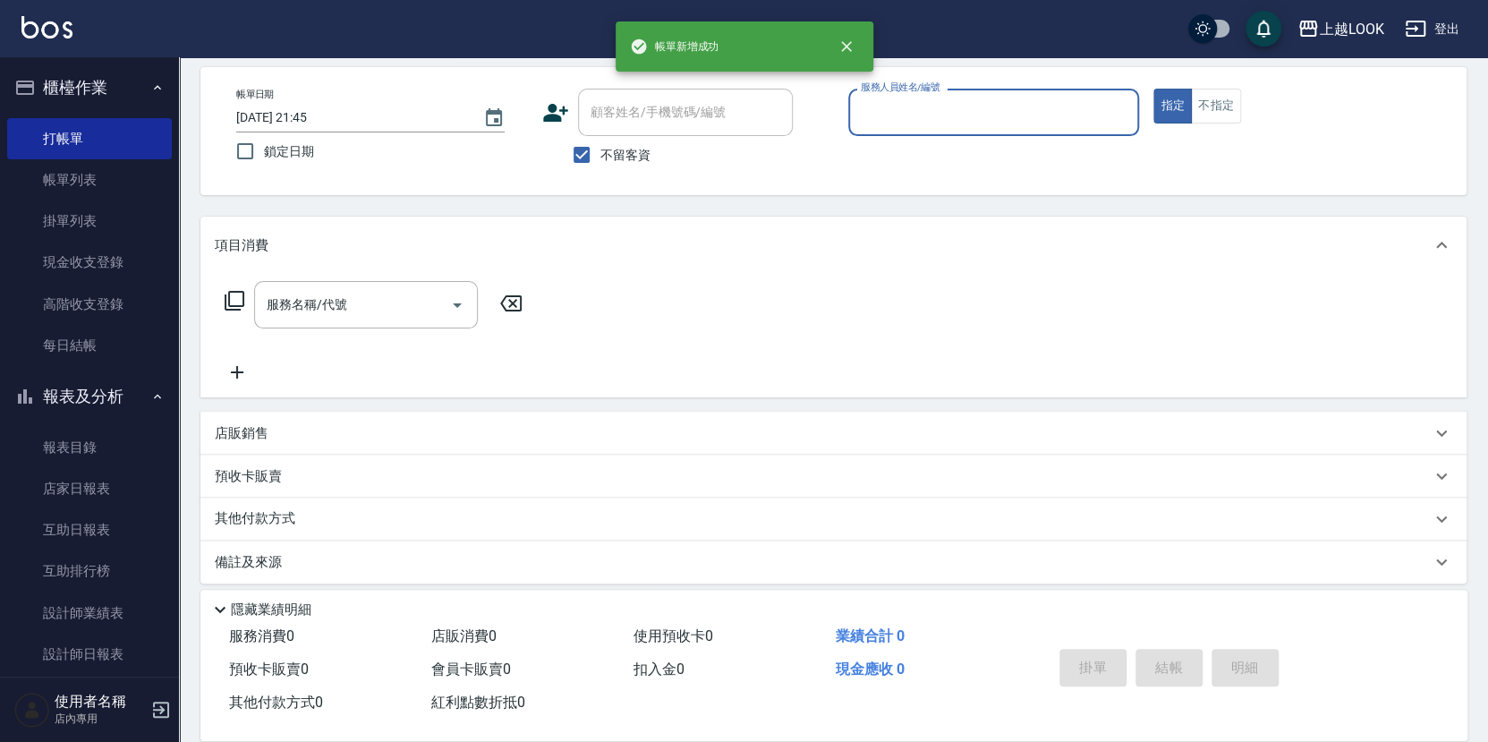
type input "2"
type input "[PERSON_NAME]-3"
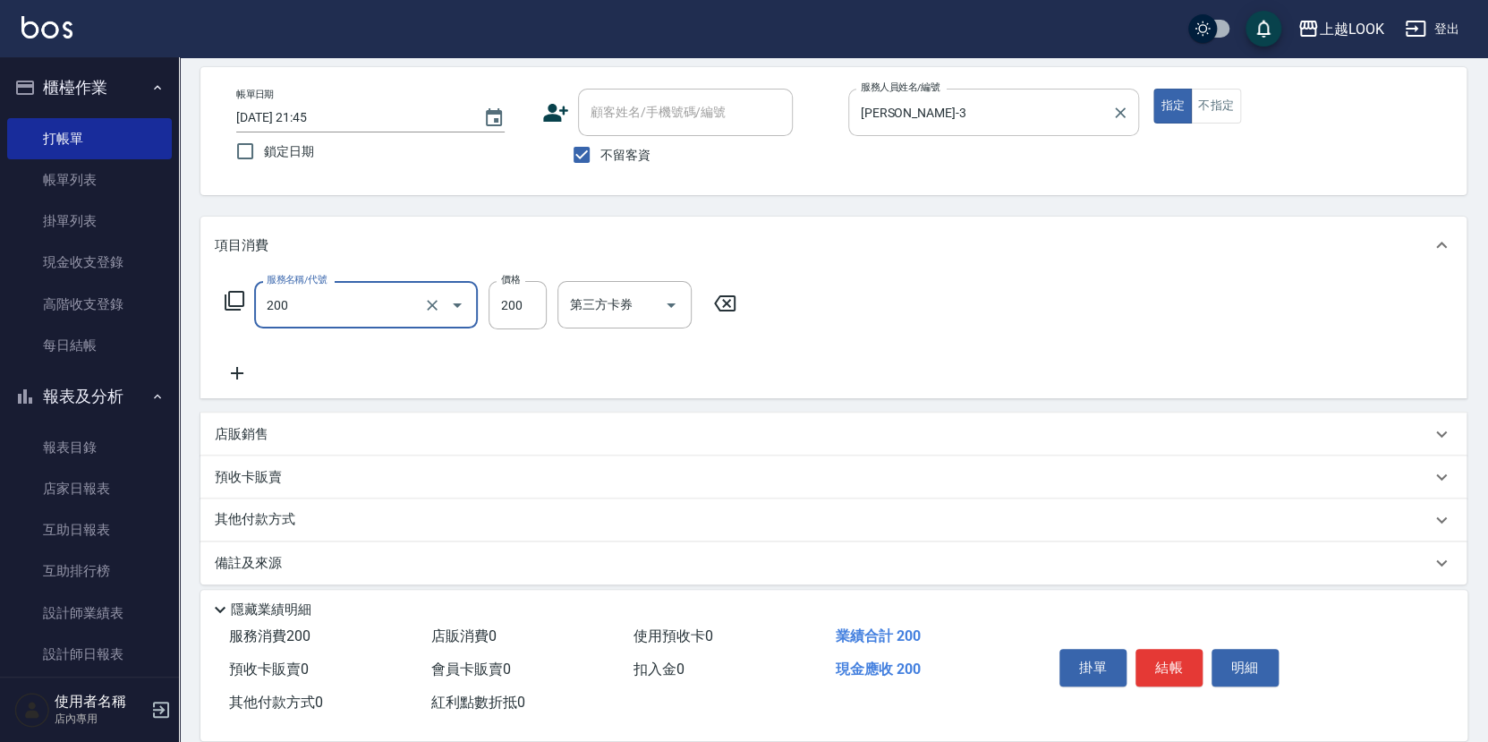
type input "剪髮(200)"
type input "100"
click at [1175, 657] on button "結帳" at bounding box center [1168, 668] width 67 height 38
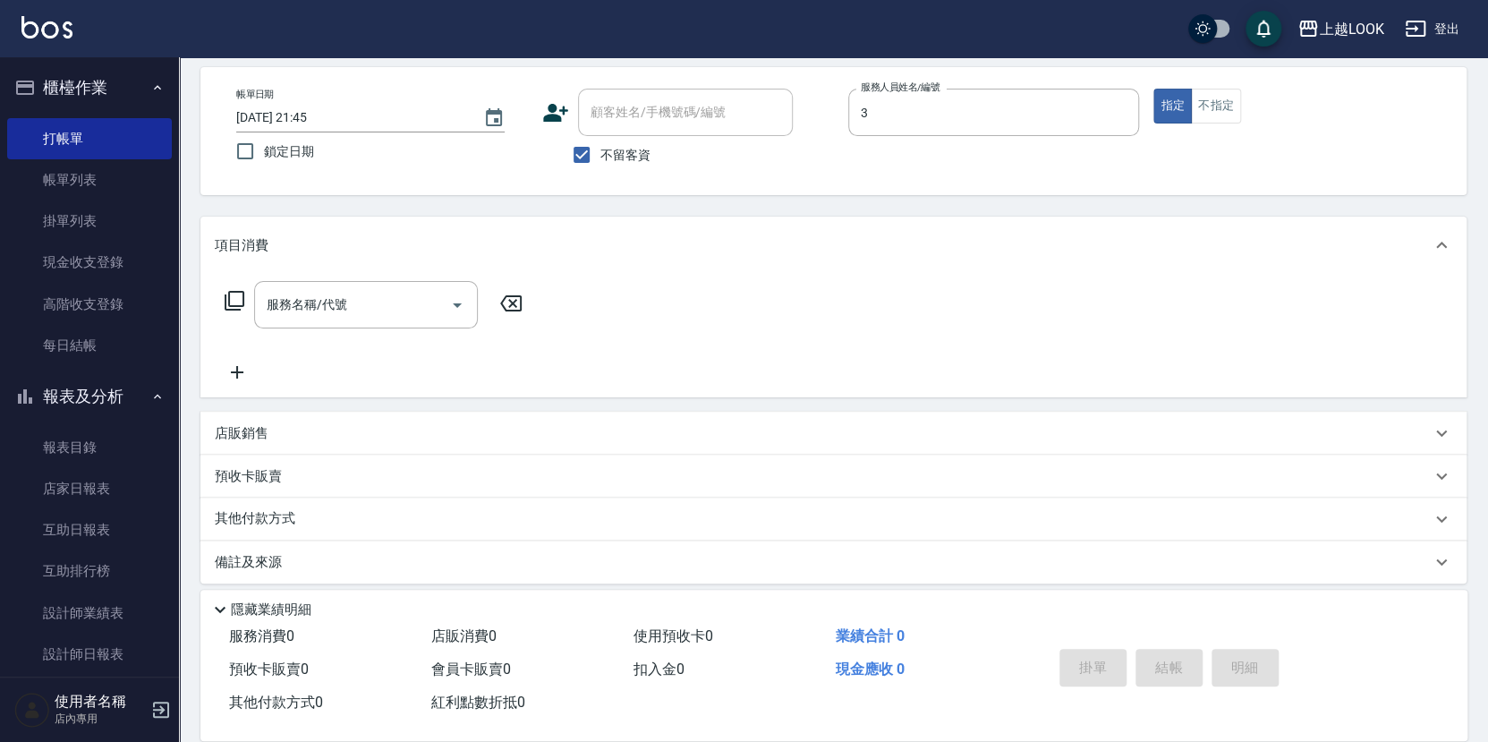
type input "[PERSON_NAME]-3"
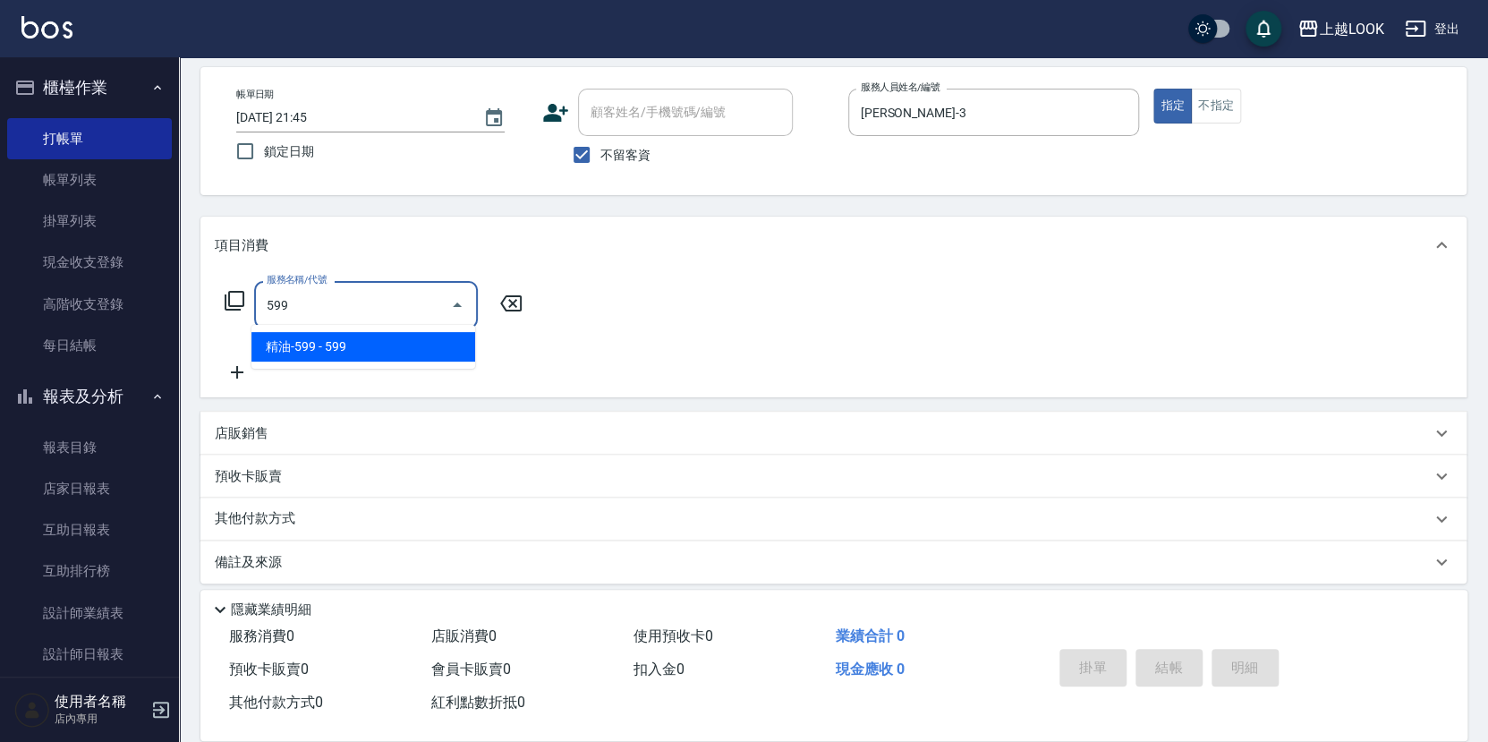
type input "精油-599(0599)"
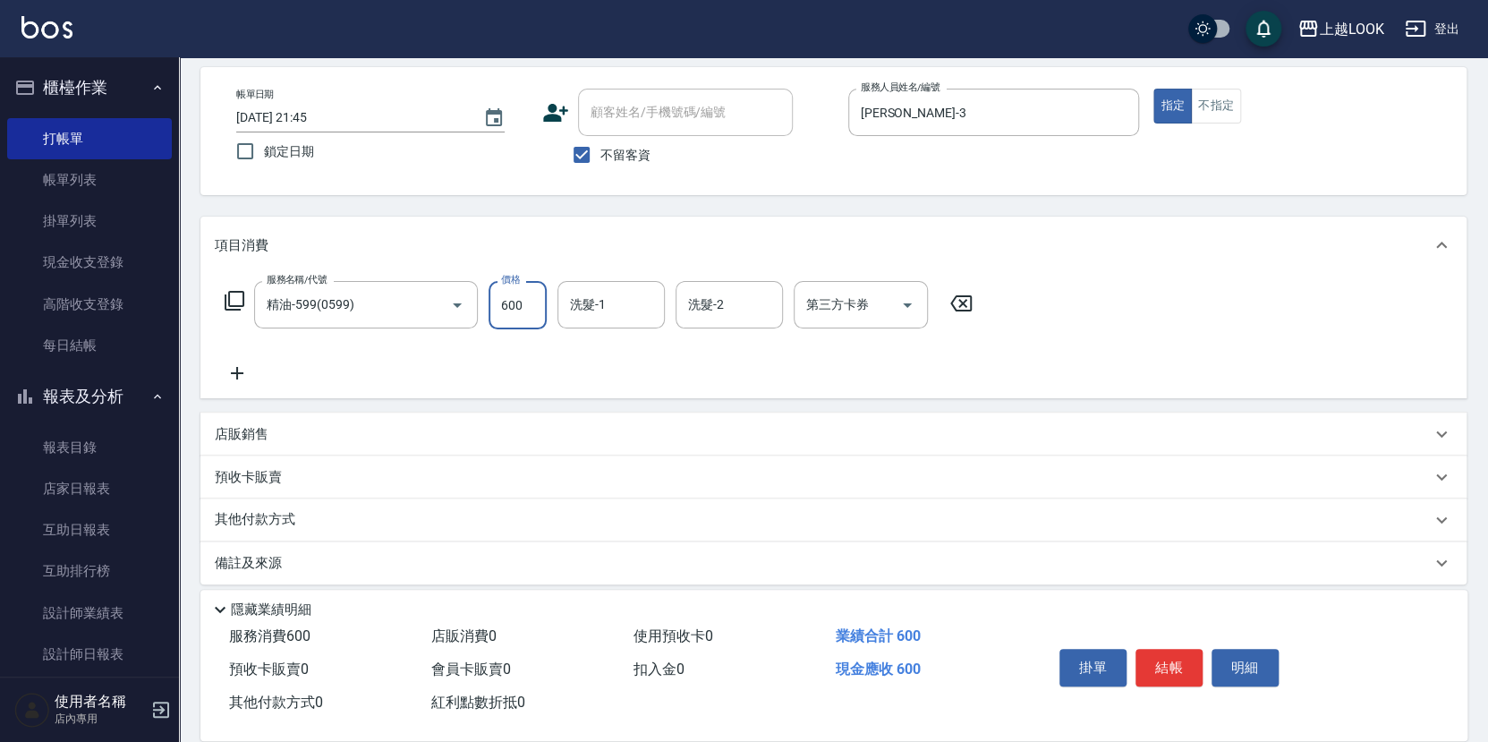
type input "600"
click at [906, 303] on icon "Open" at bounding box center [907, 305] width 9 height 4
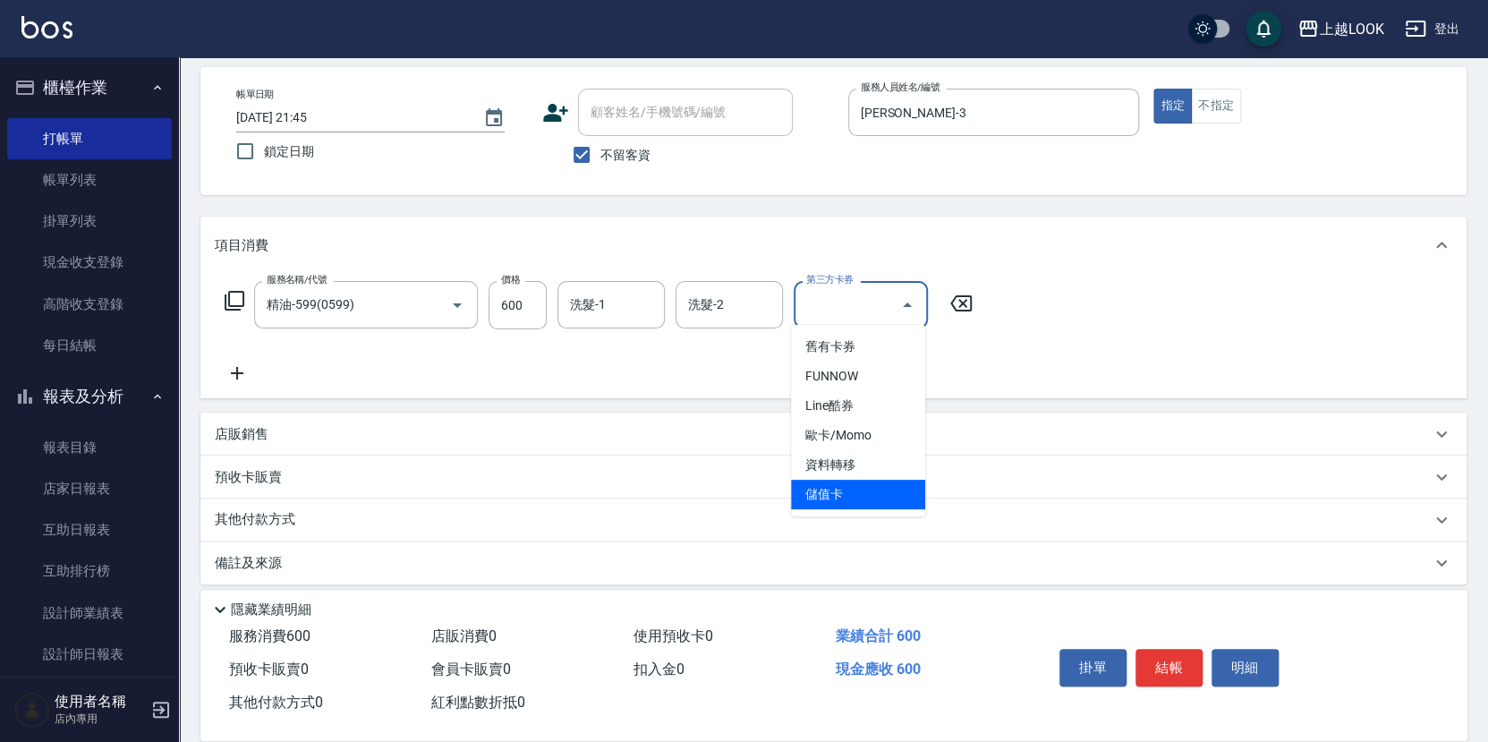
click at [831, 495] on span "儲值卡" at bounding box center [858, 494] width 134 height 30
type input "儲值卡"
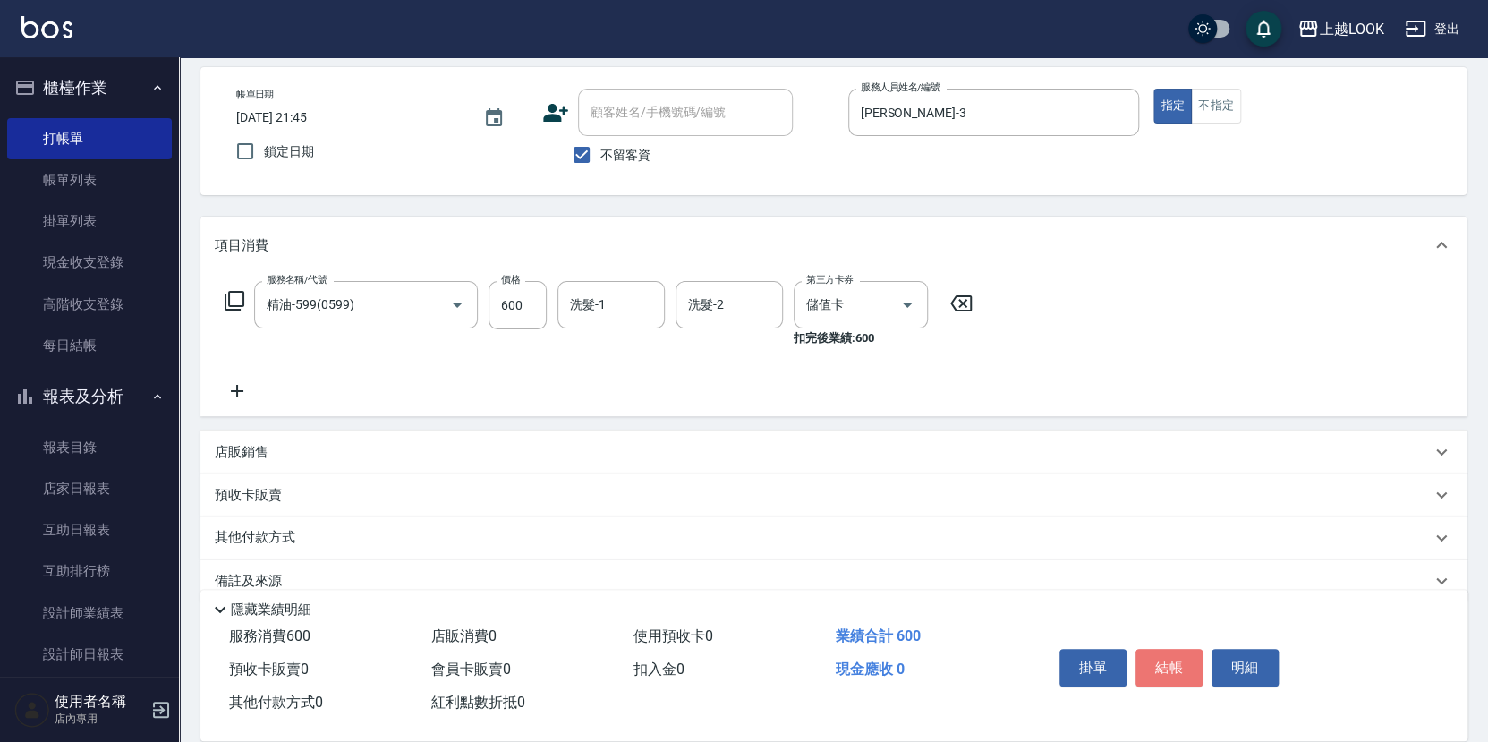
click at [1178, 658] on button "結帳" at bounding box center [1168, 668] width 67 height 38
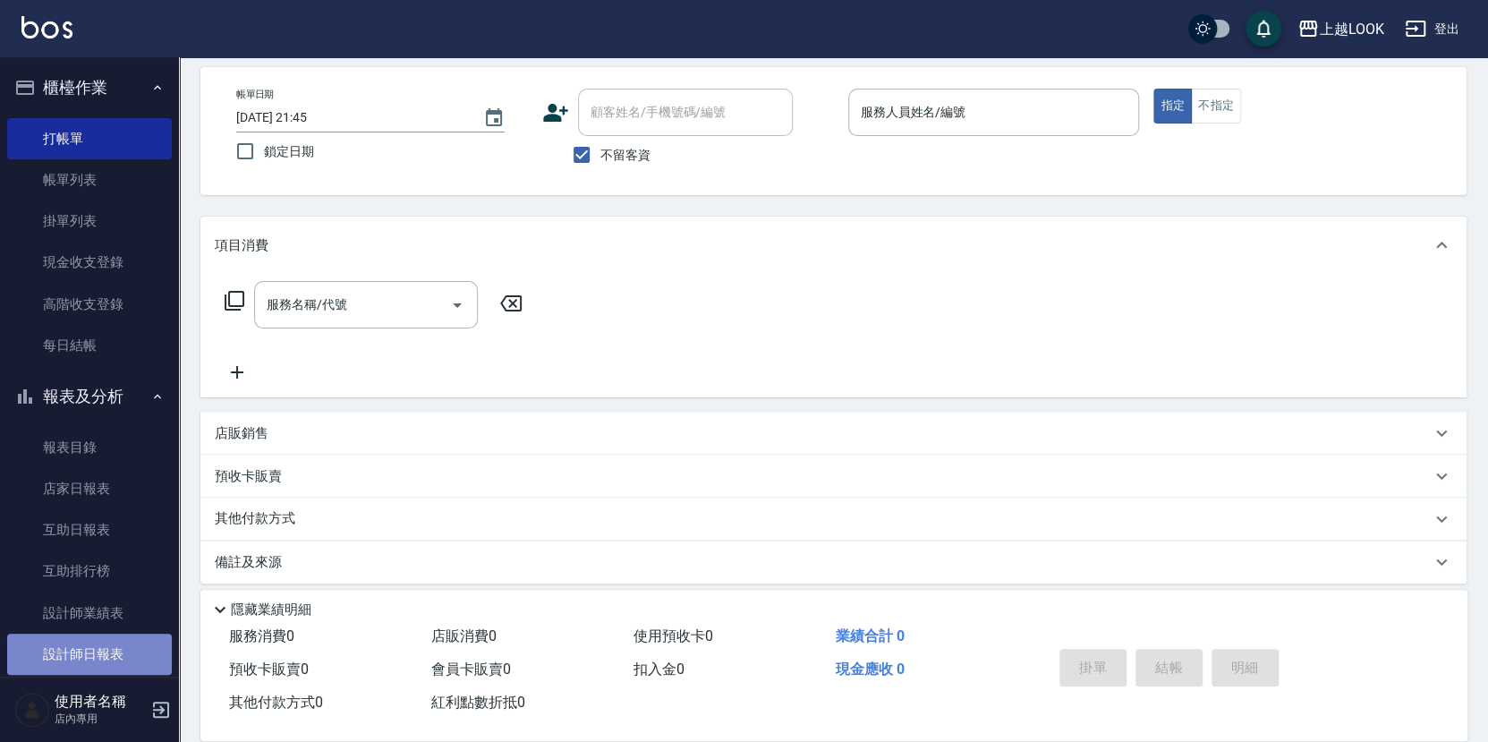
click at [131, 633] on link "設計師日報表" at bounding box center [89, 653] width 165 height 41
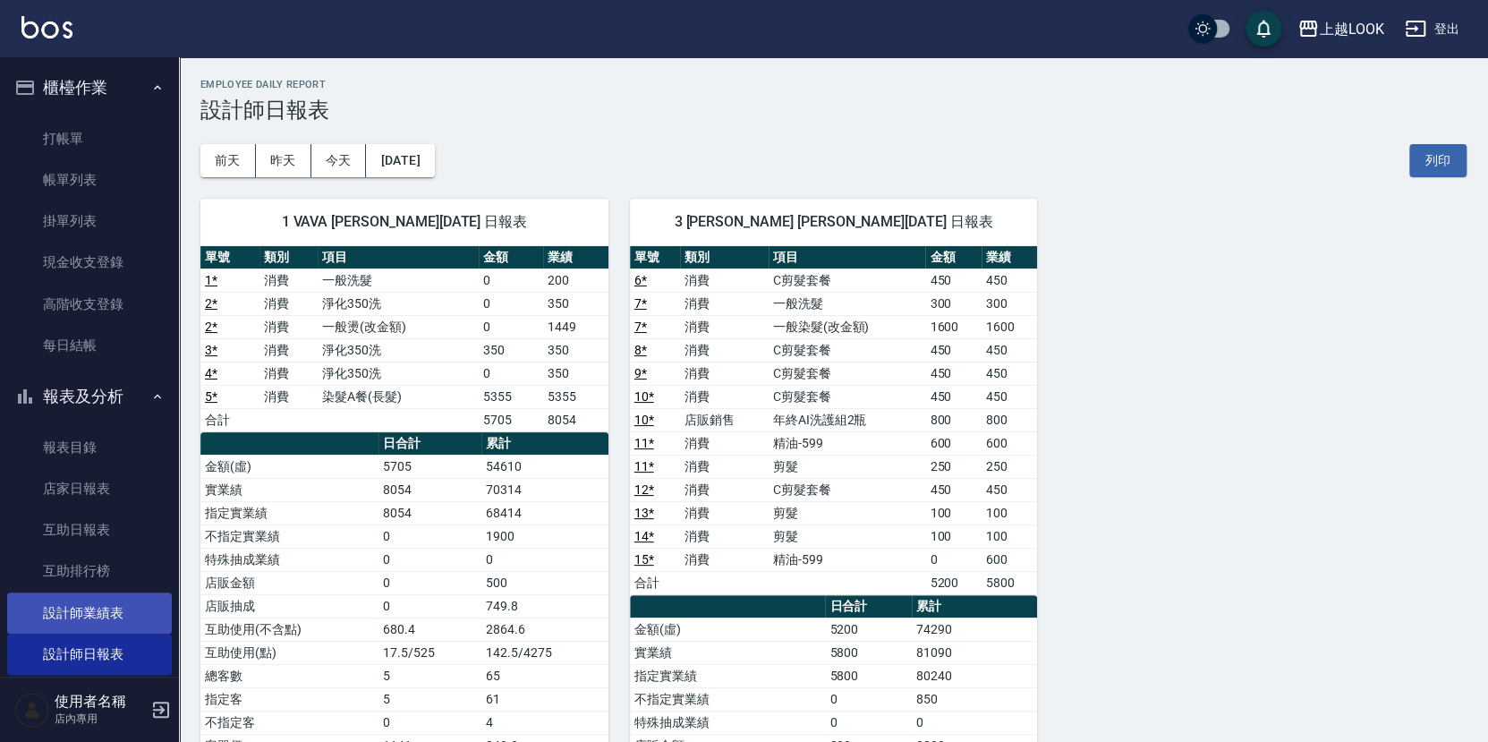
scroll to position [4, 0]
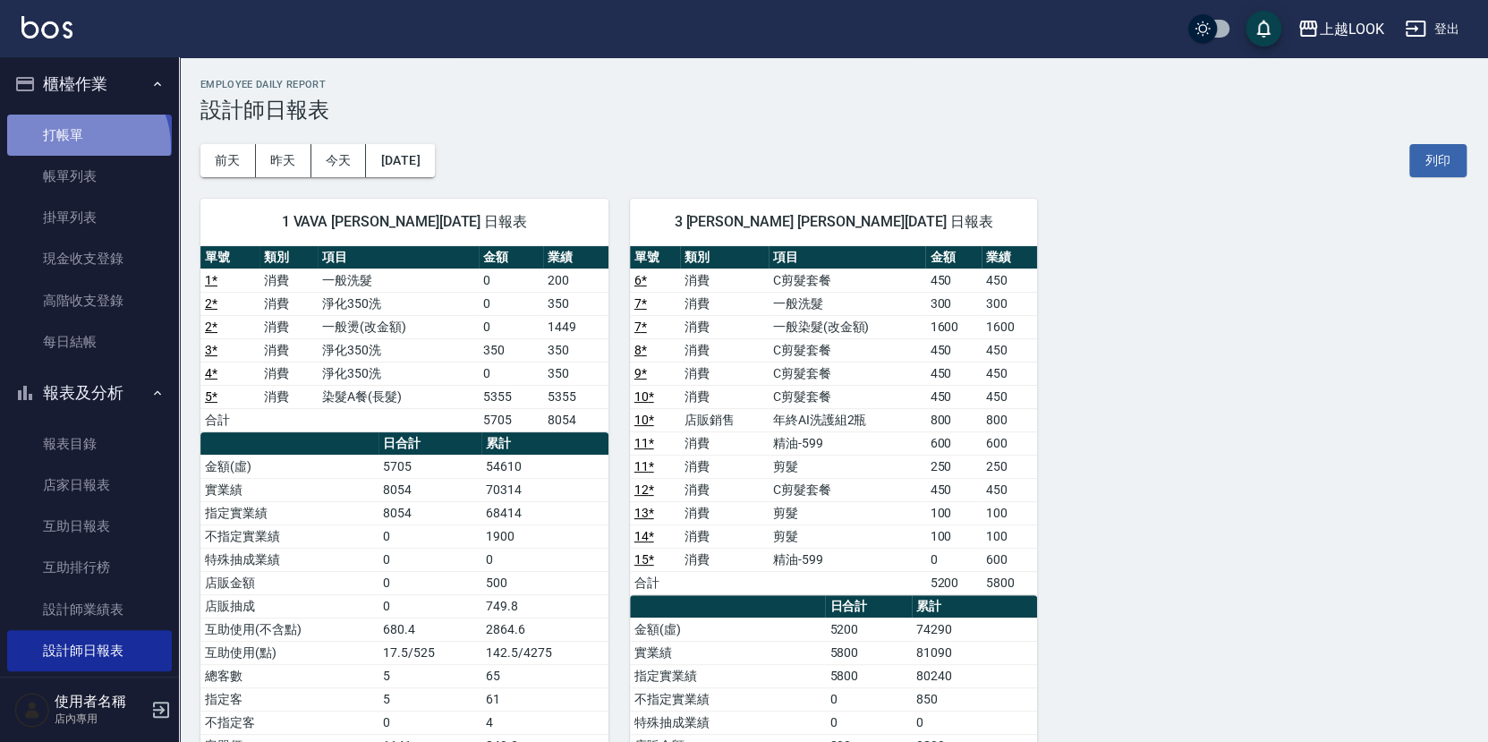
click at [78, 147] on link "打帳單" at bounding box center [89, 135] width 165 height 41
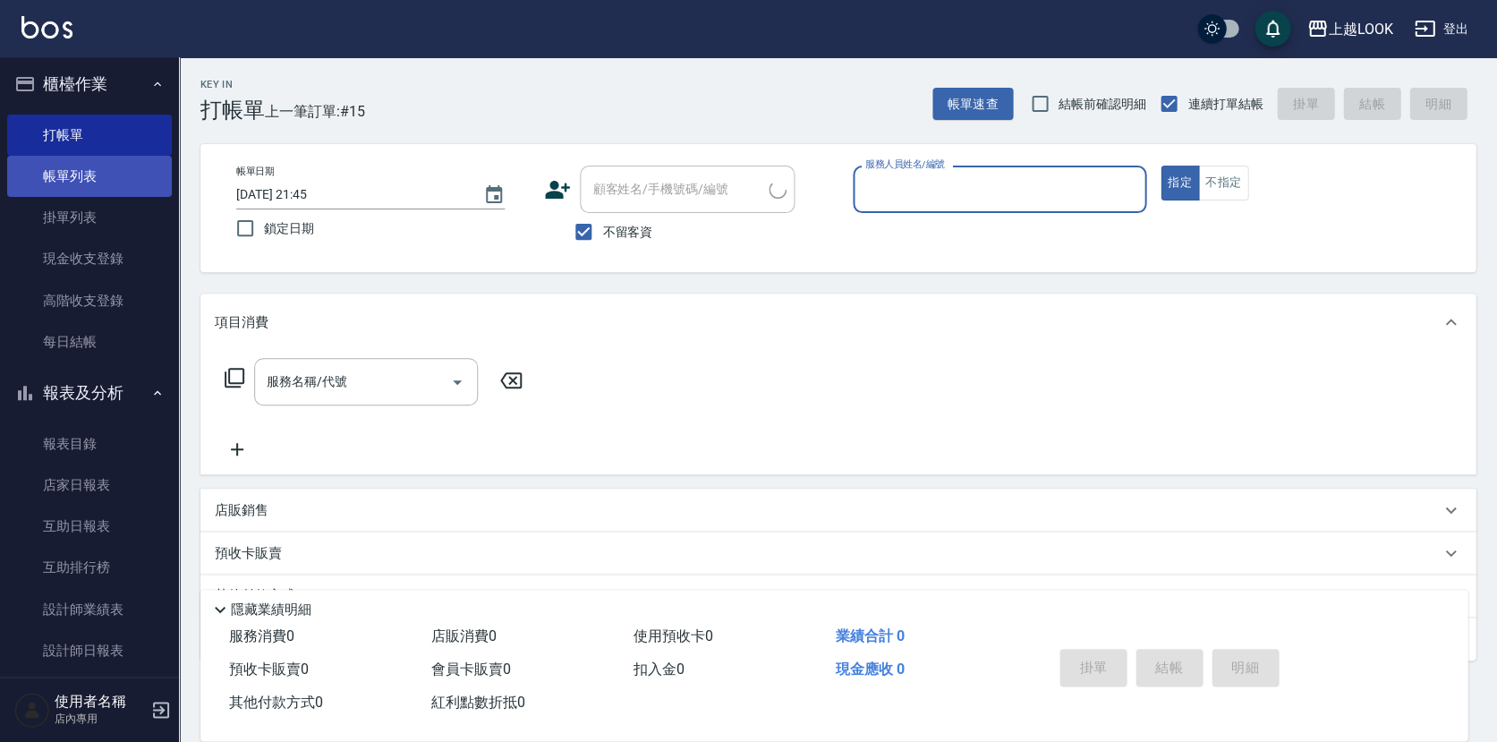
click at [112, 181] on link "帳單列表" at bounding box center [89, 176] width 165 height 41
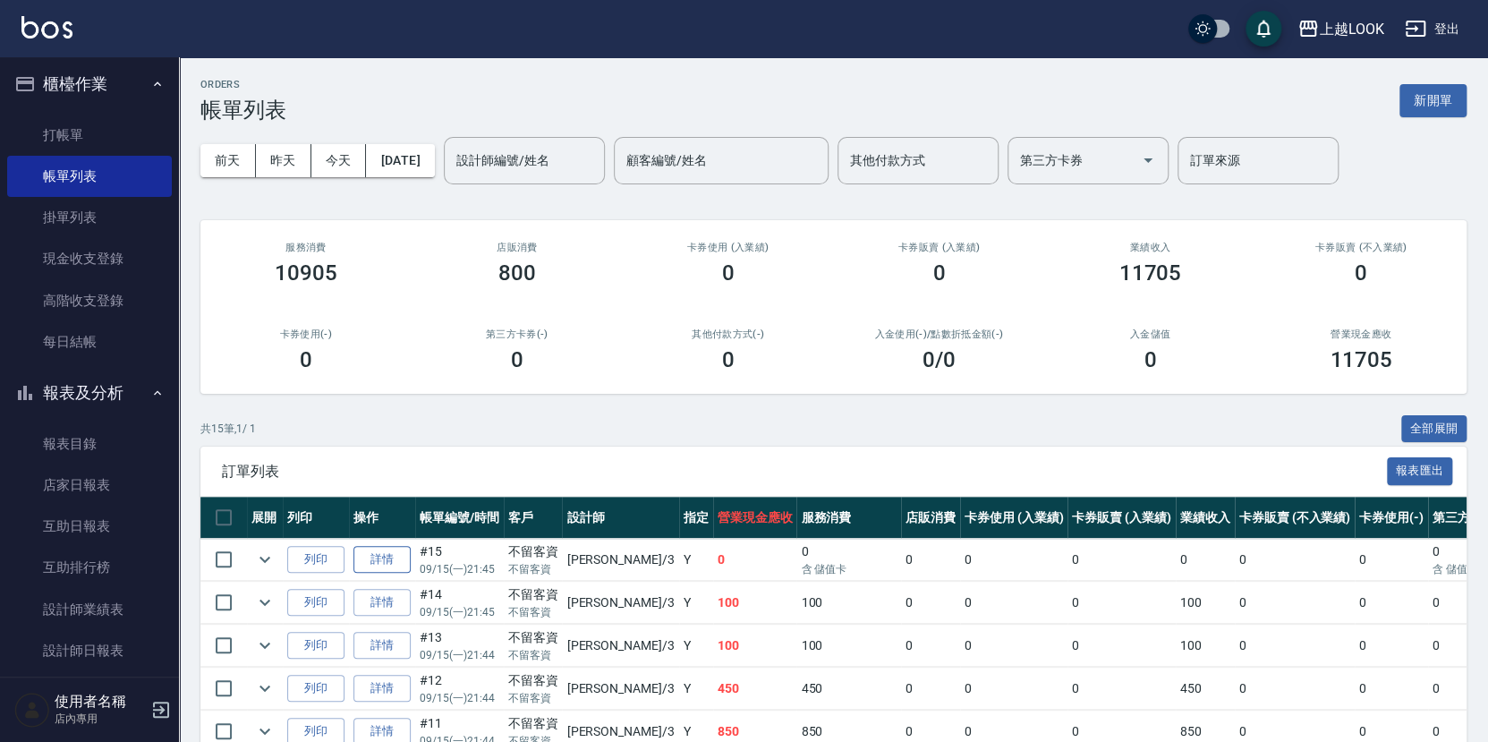
click at [387, 550] on link "詳情" at bounding box center [381, 560] width 57 height 28
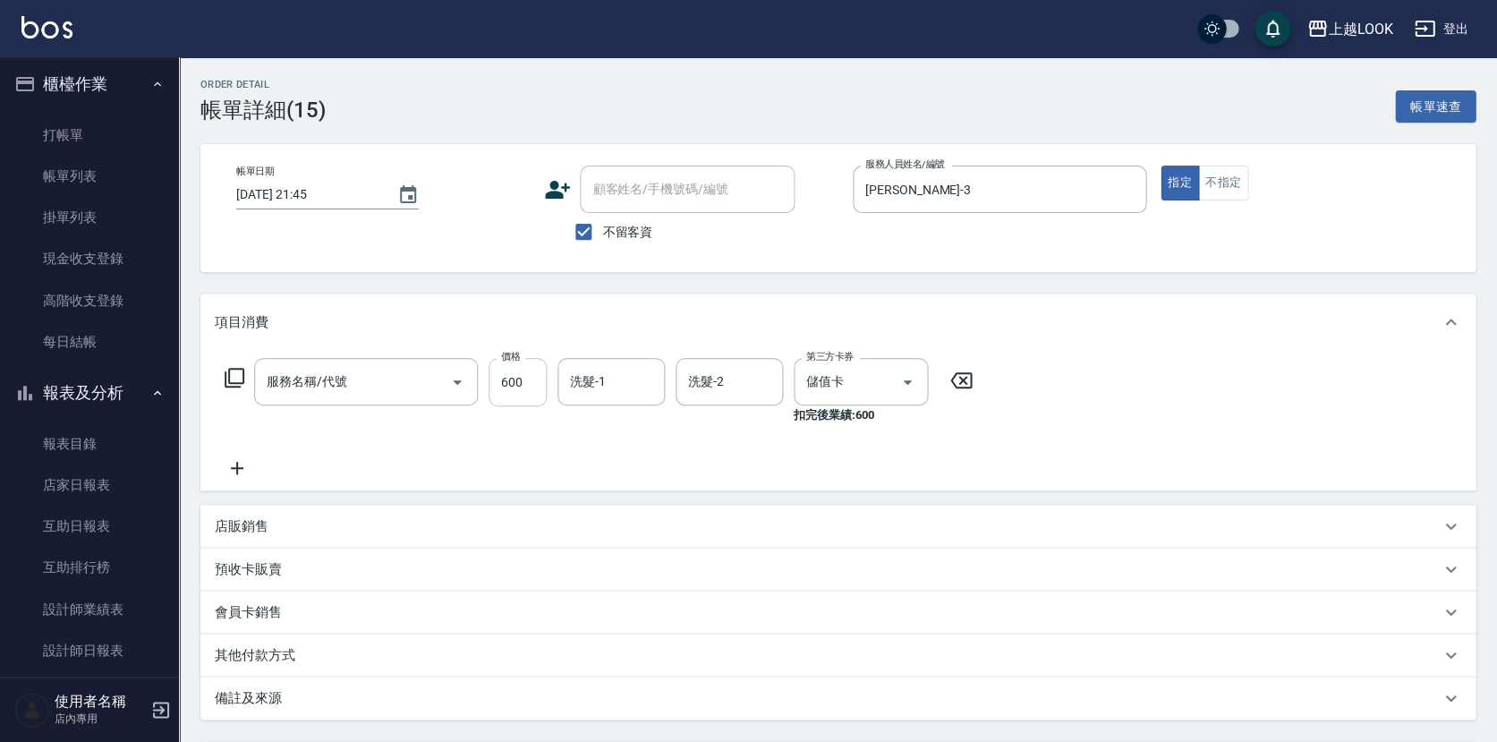
checkbox input "true"
type input "[PERSON_NAME]-3"
type input "精油-599(0599)"
click at [236, 462] on icon at bounding box center [237, 468] width 13 height 13
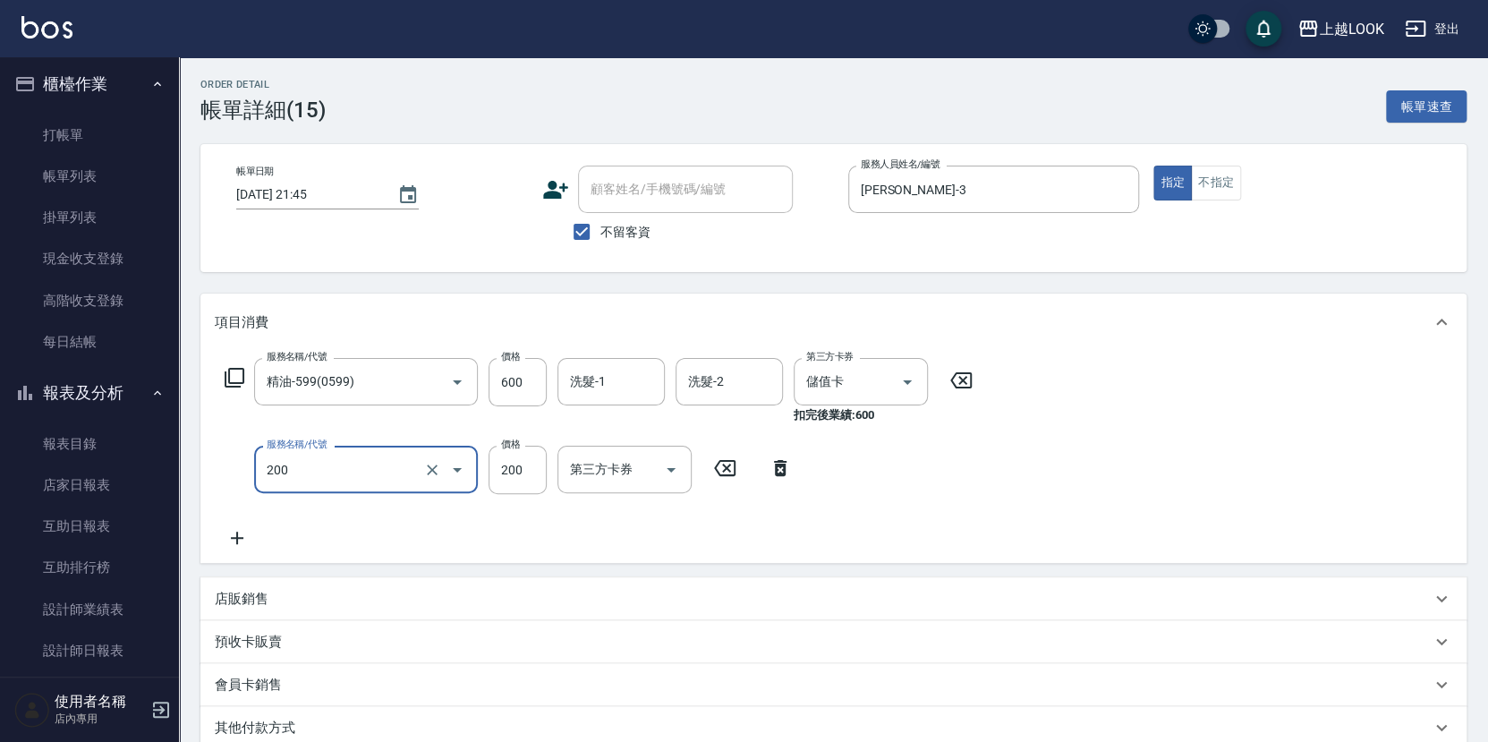
type input "剪髮(200)"
click at [675, 468] on icon "Open" at bounding box center [670, 470] width 9 height 4
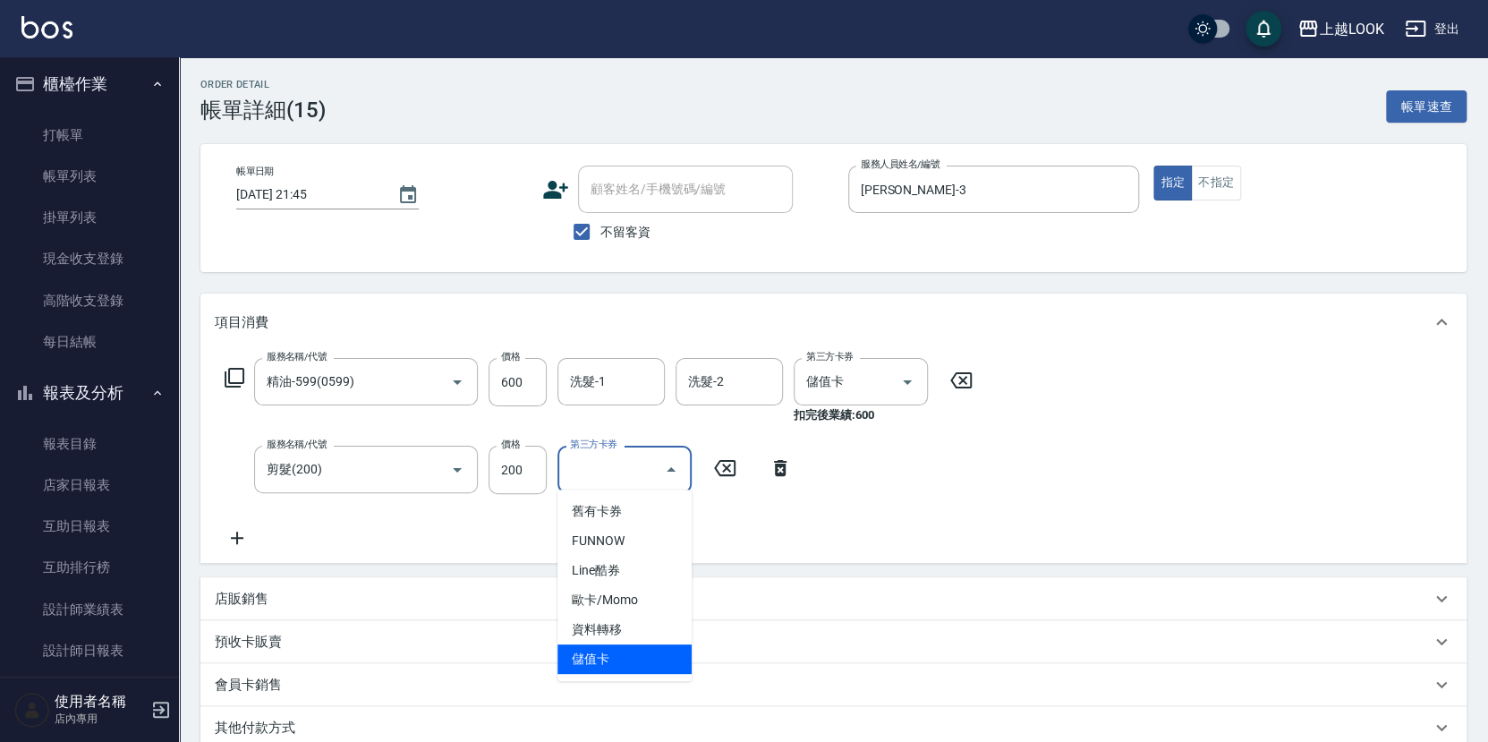
click at [646, 667] on span "儲值卡" at bounding box center [624, 659] width 134 height 30
type input "儲值卡"
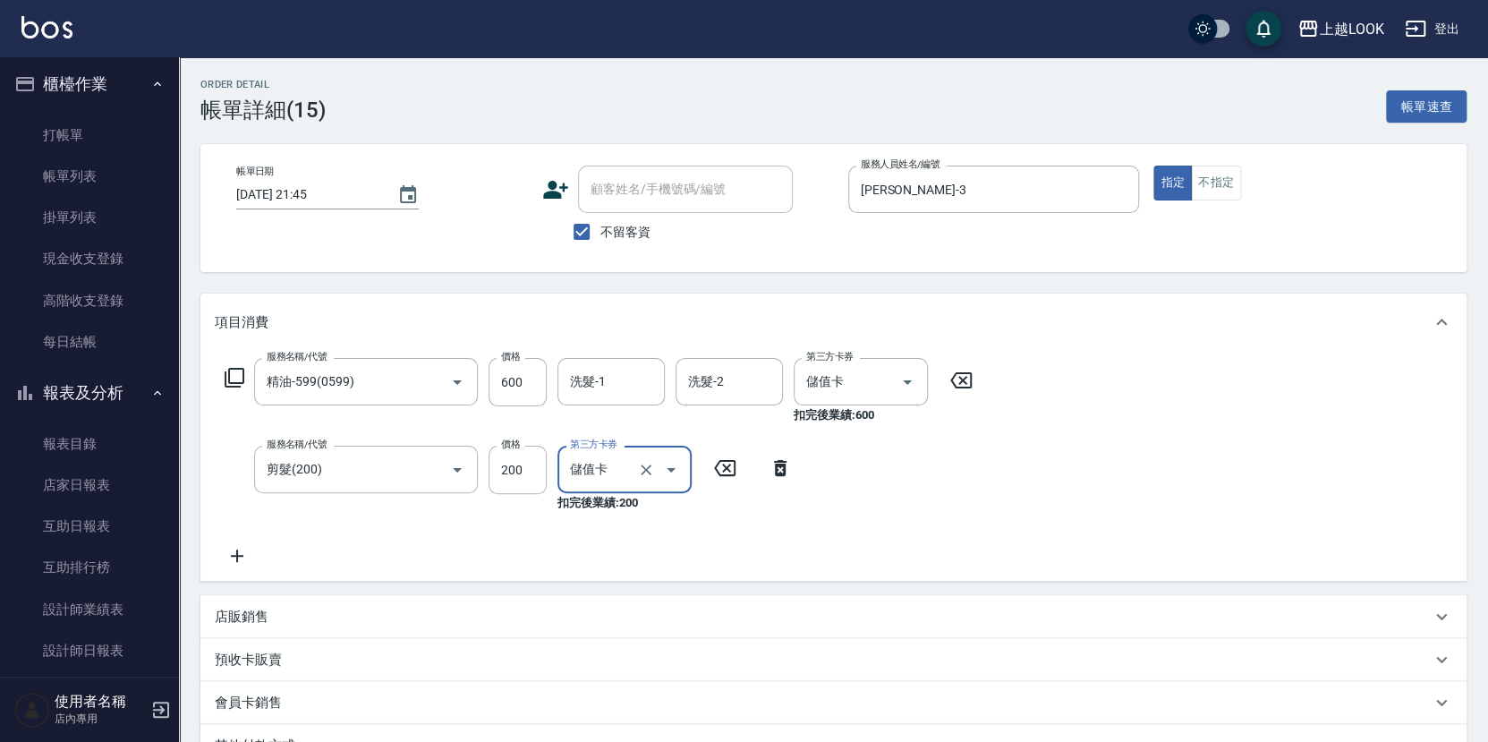
scroll to position [250, 0]
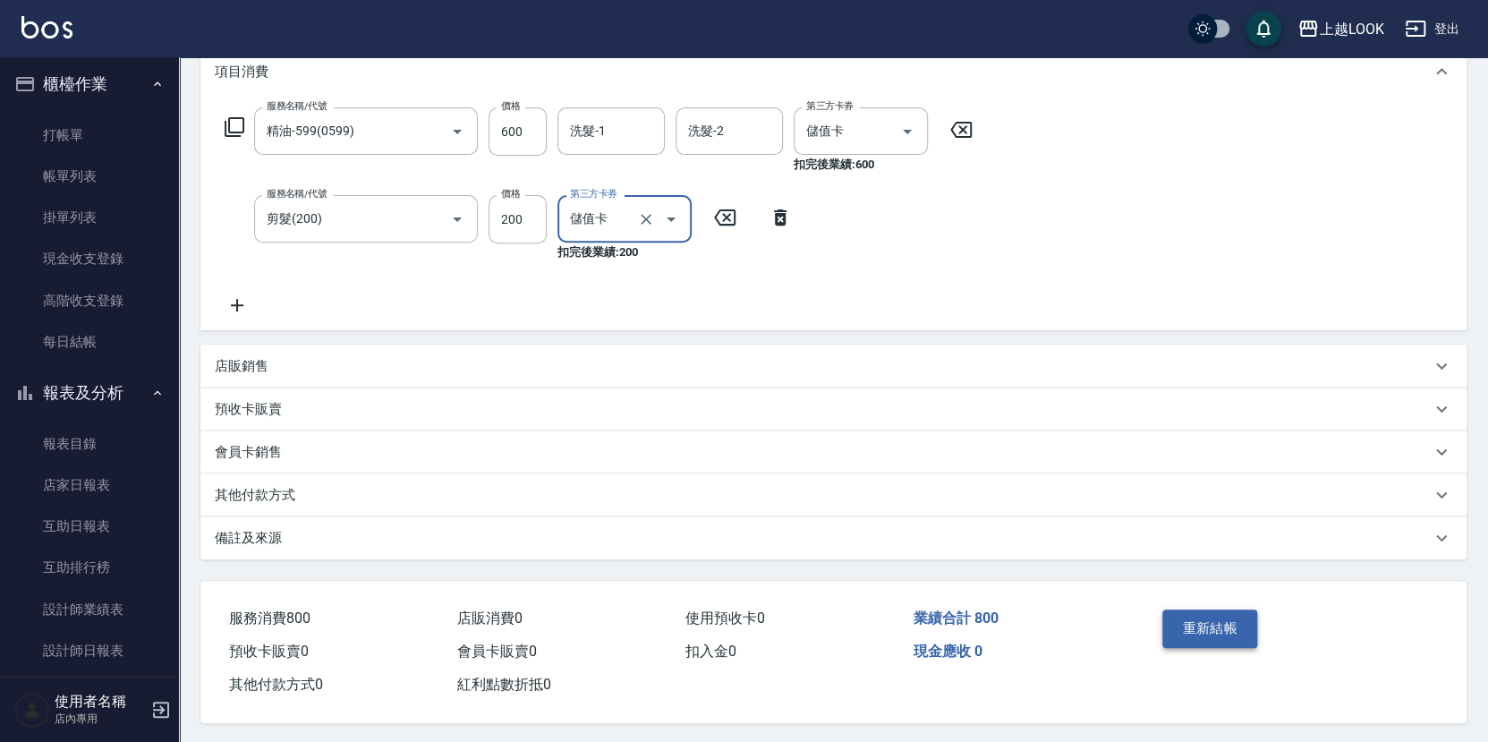
click at [1219, 615] on button "重新結帳" at bounding box center [1209, 628] width 95 height 38
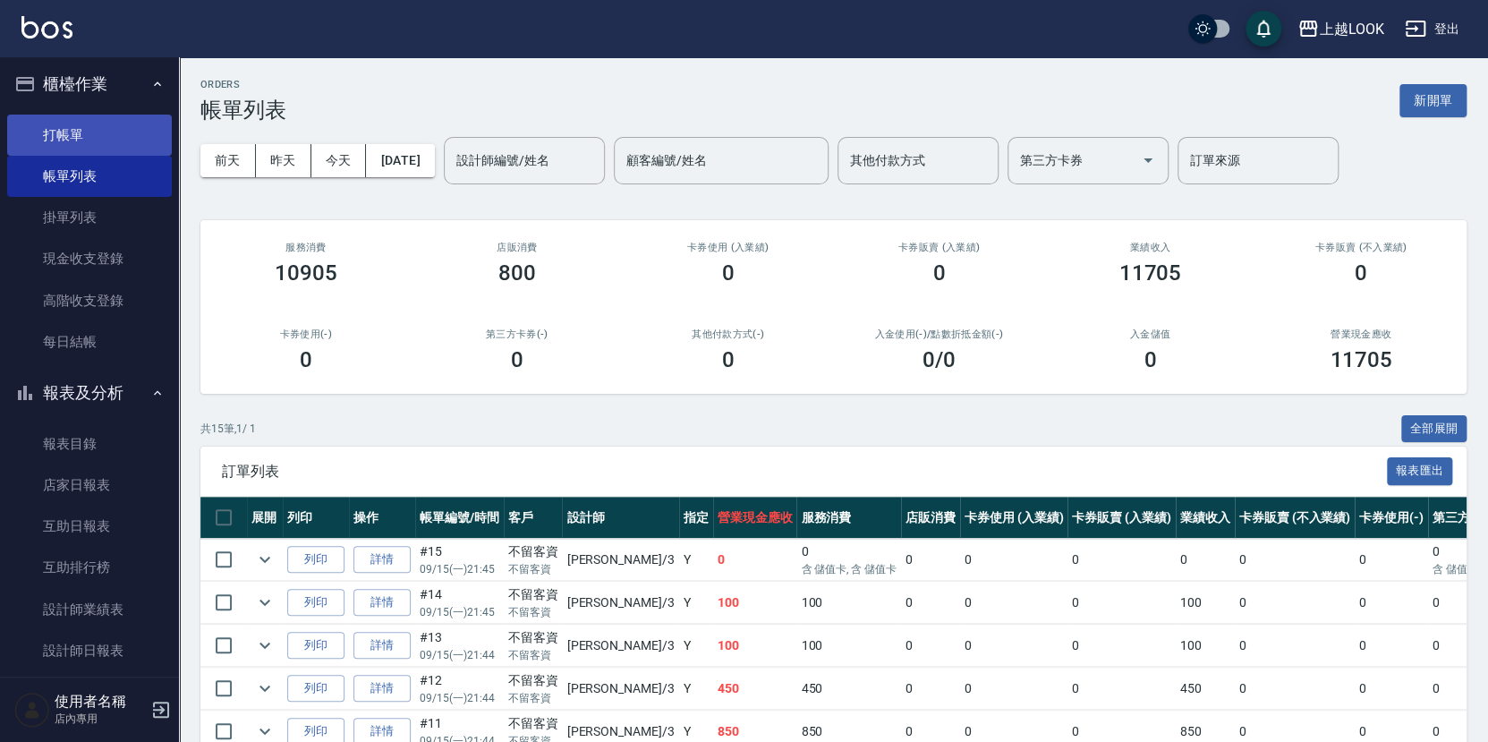
click at [127, 136] on link "打帳單" at bounding box center [89, 135] width 165 height 41
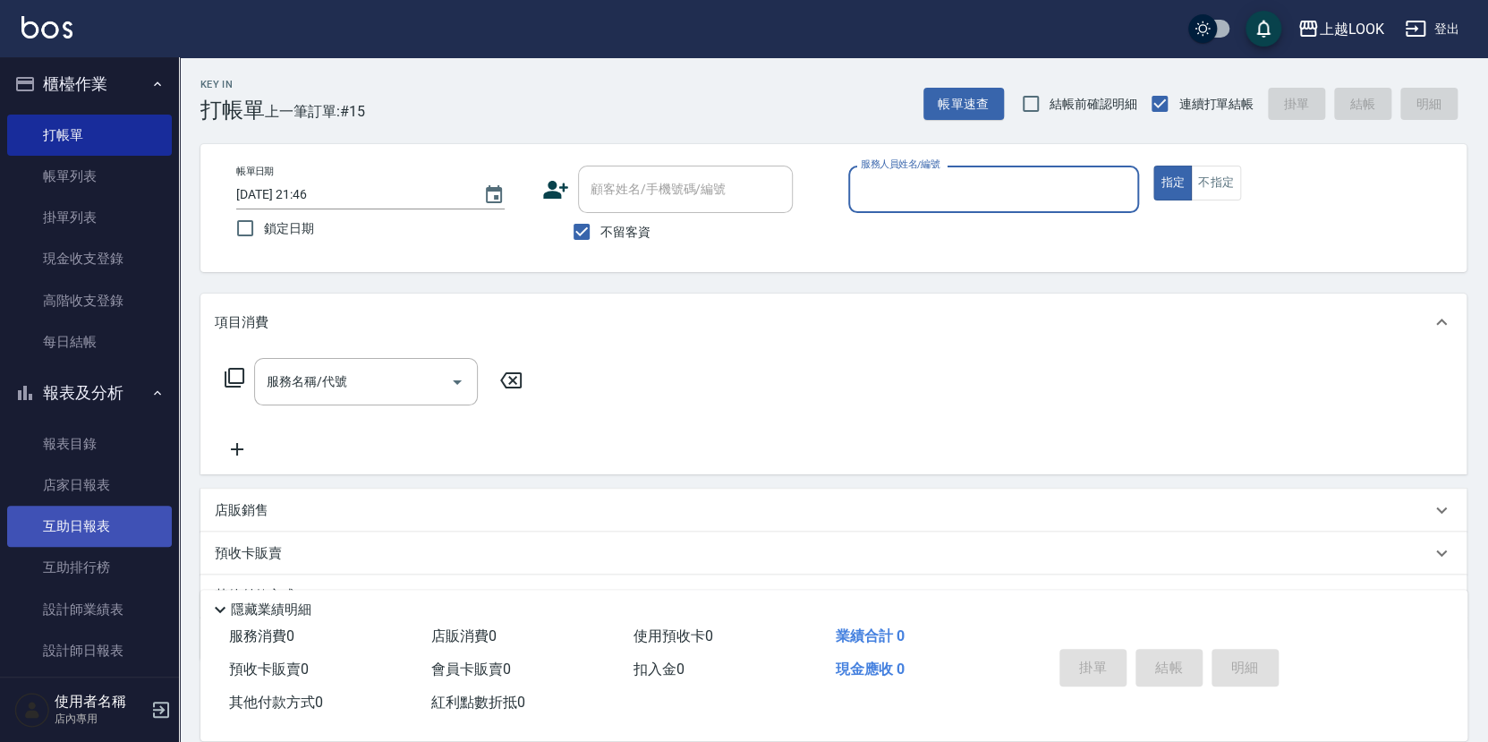
click at [95, 522] on link "互助日報表" at bounding box center [89, 525] width 165 height 41
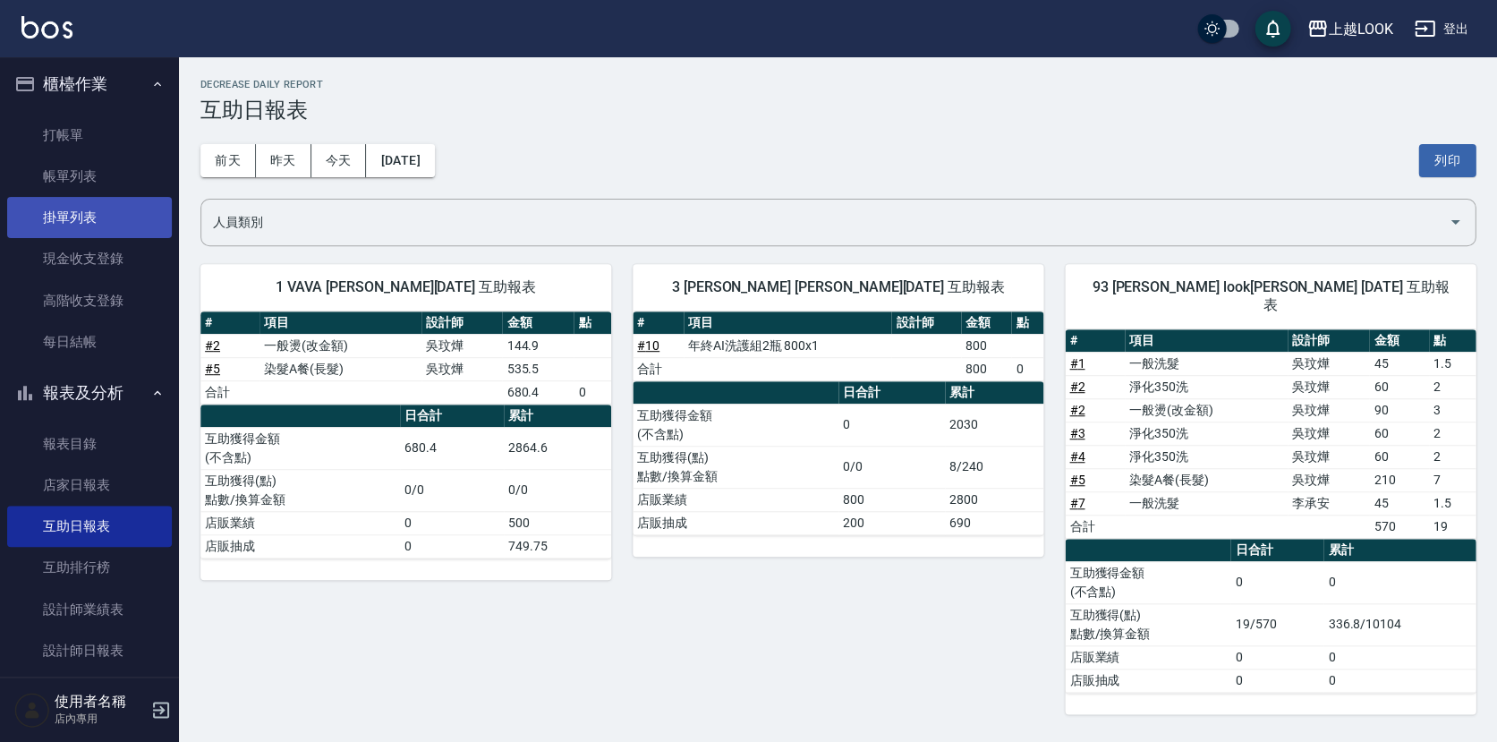
click at [98, 220] on link "掛單列表" at bounding box center [89, 217] width 165 height 41
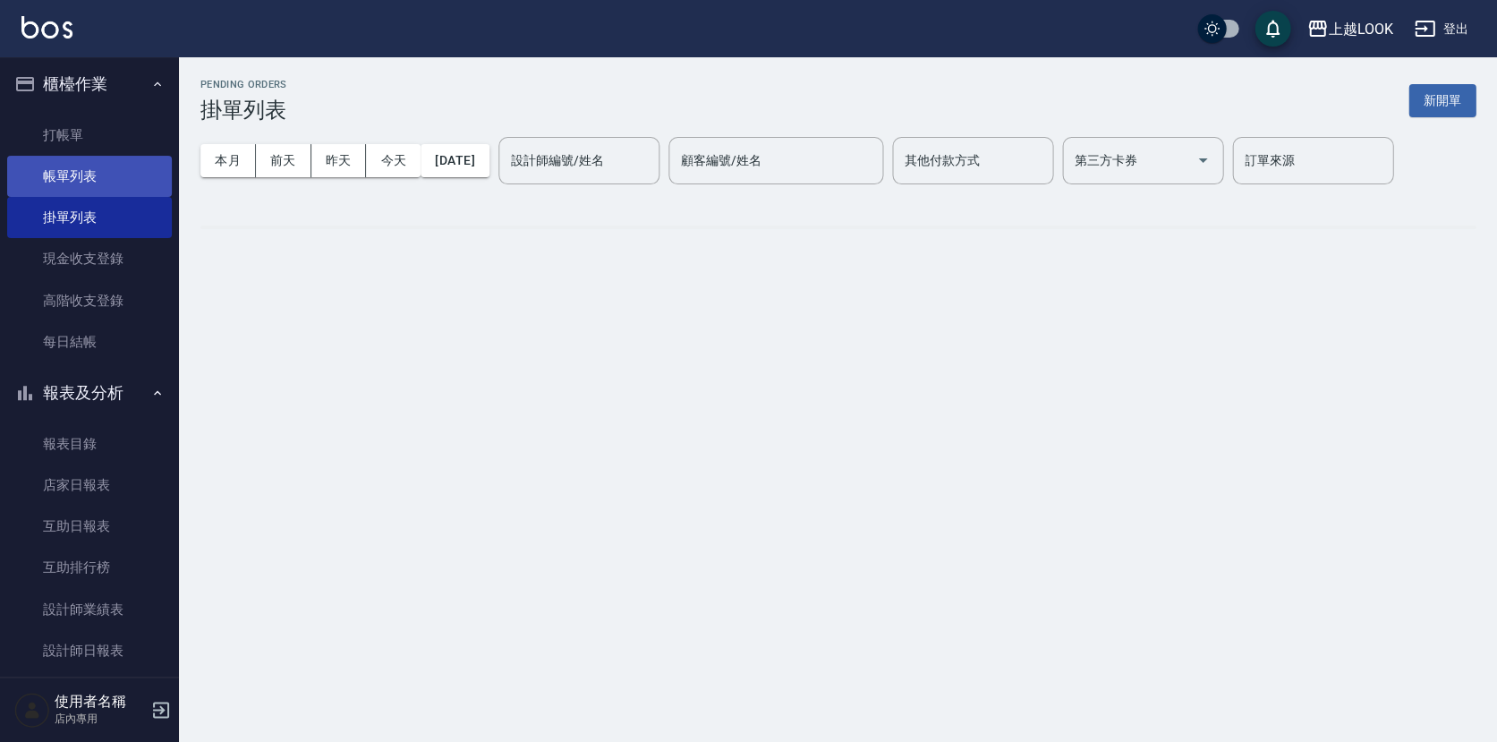
click at [81, 182] on link "帳單列表" at bounding box center [89, 176] width 165 height 41
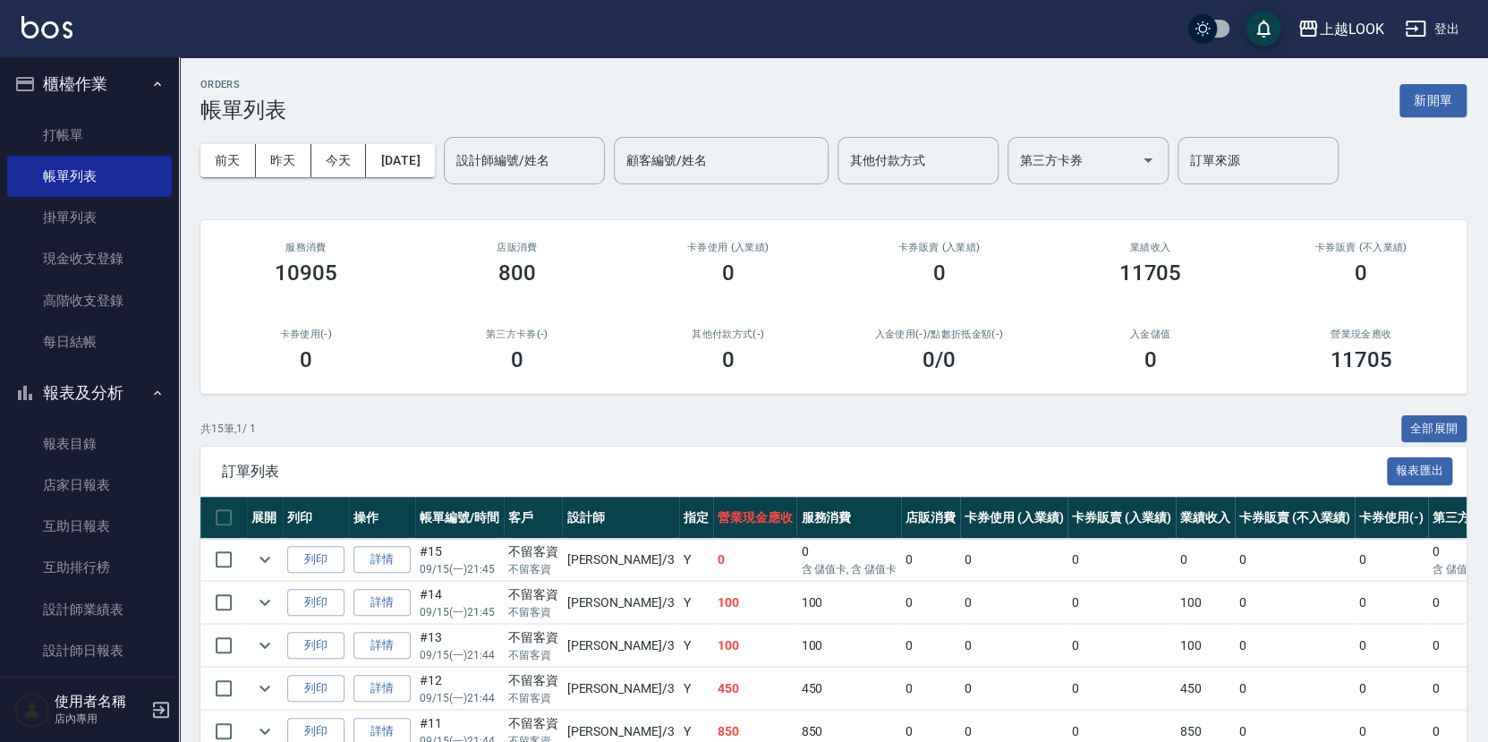
scroll to position [343, 0]
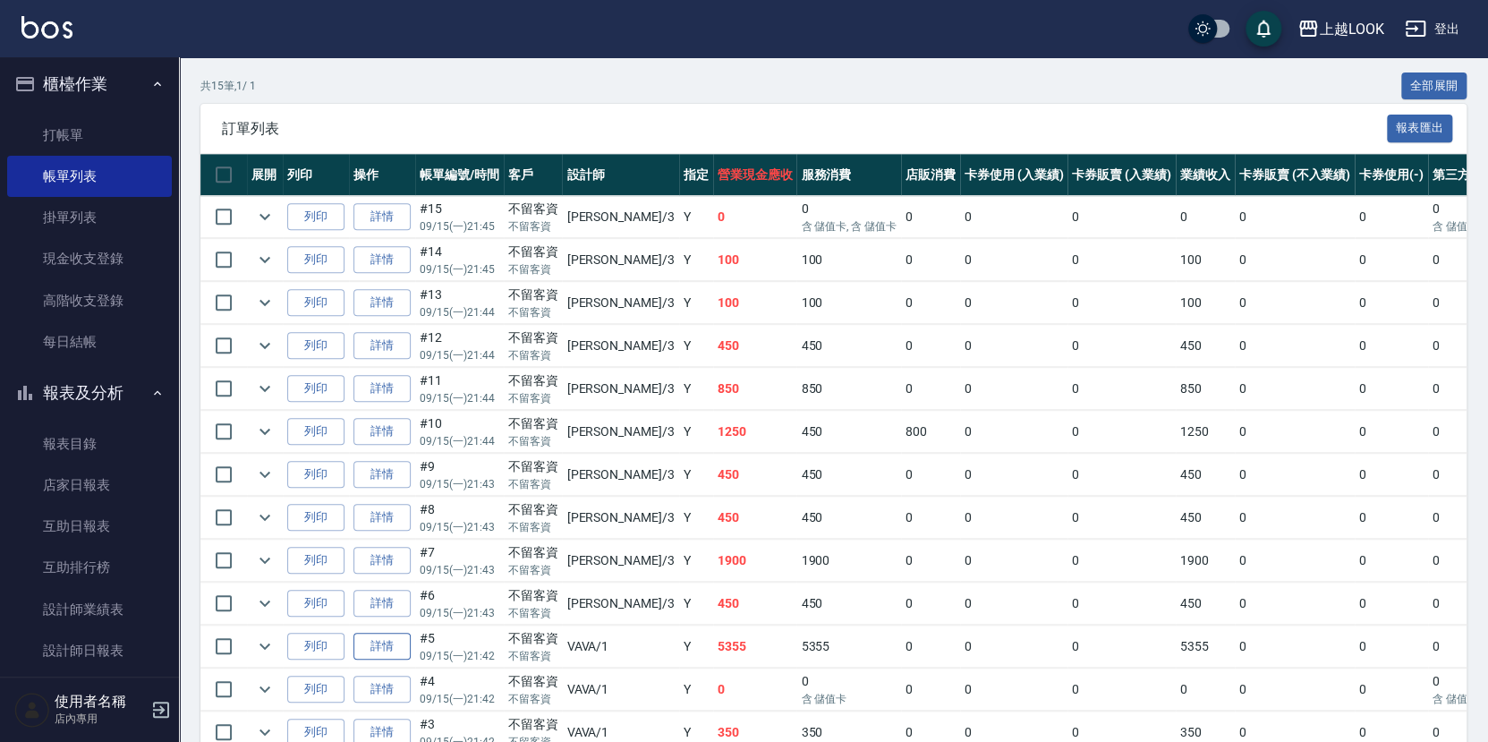
click at [389, 632] on link "詳情" at bounding box center [381, 646] width 57 height 28
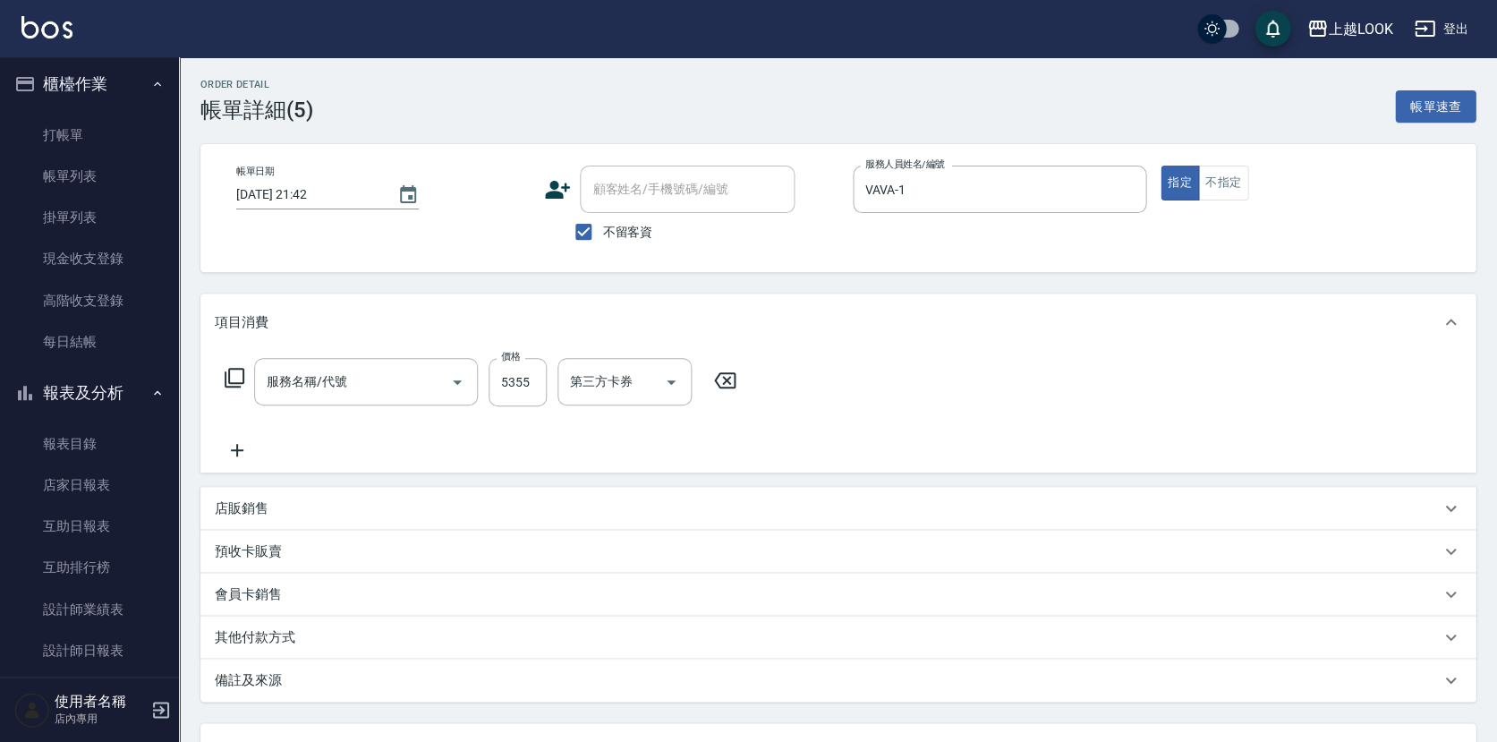
type input "[DATE] 21:42"
checkbox input "true"
type input "VAVA-1"
type input "染髮A餐(長髮)(5401)"
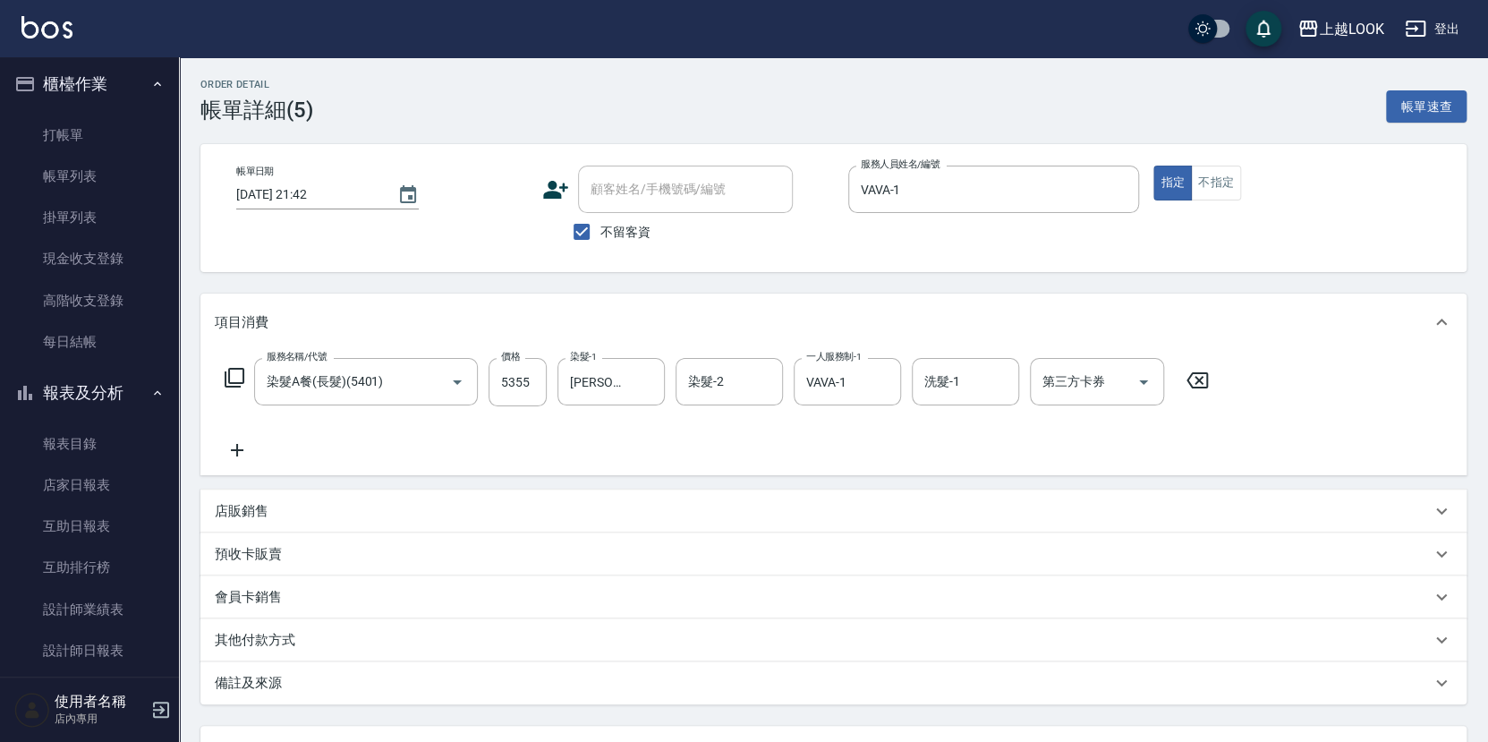
click at [1189, 373] on icon at bounding box center [1197, 379] width 45 height 21
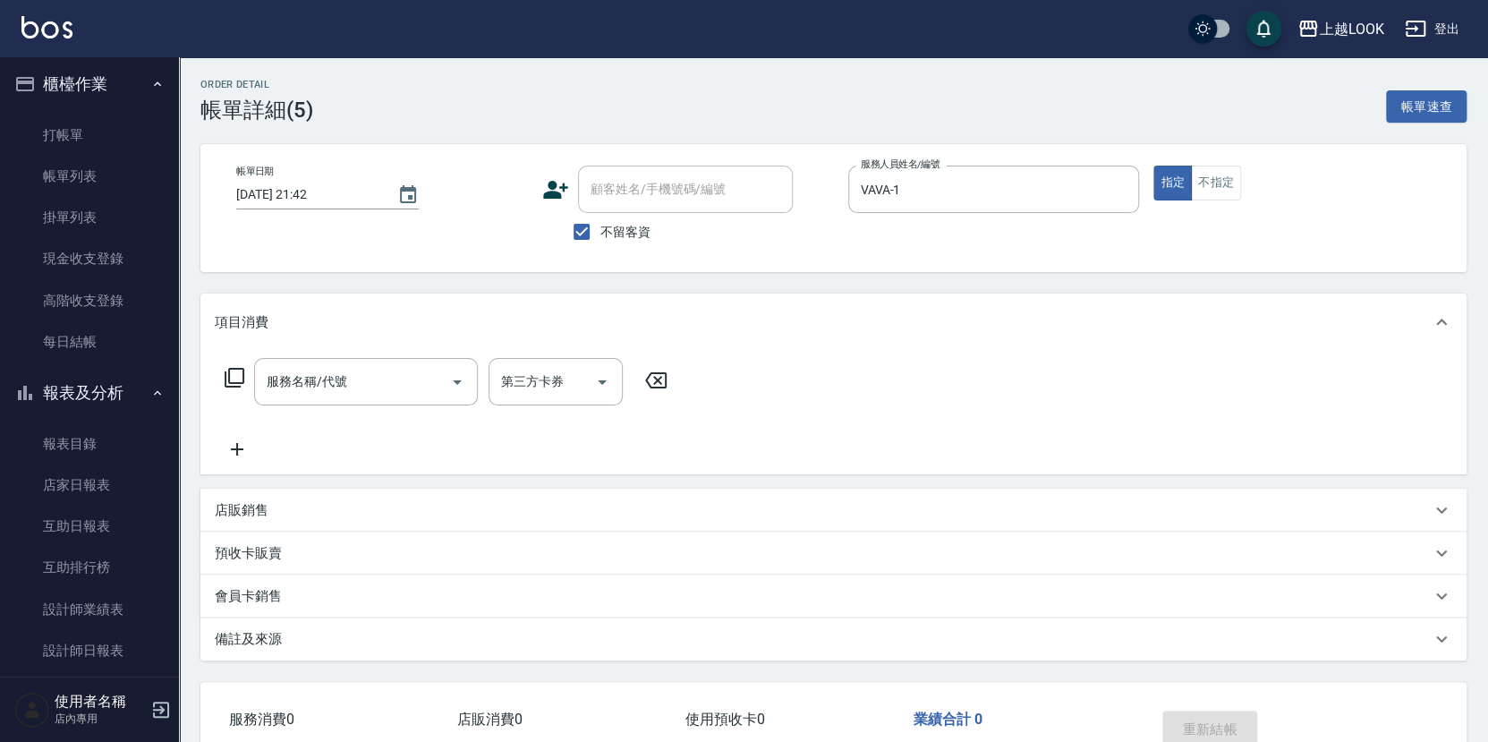
click at [236, 375] on icon at bounding box center [234, 377] width 21 height 21
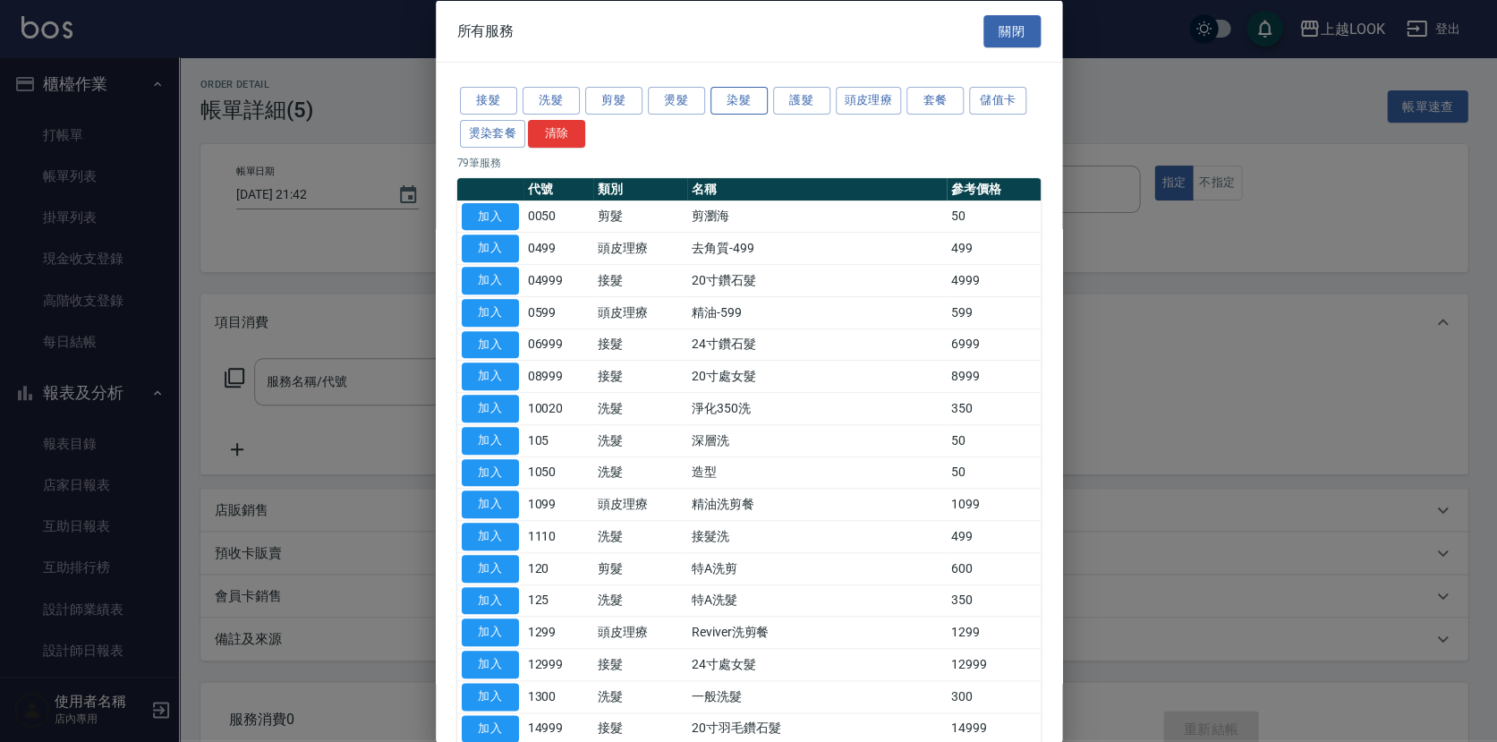
click at [746, 101] on button "染髮" at bounding box center [738, 101] width 57 height 28
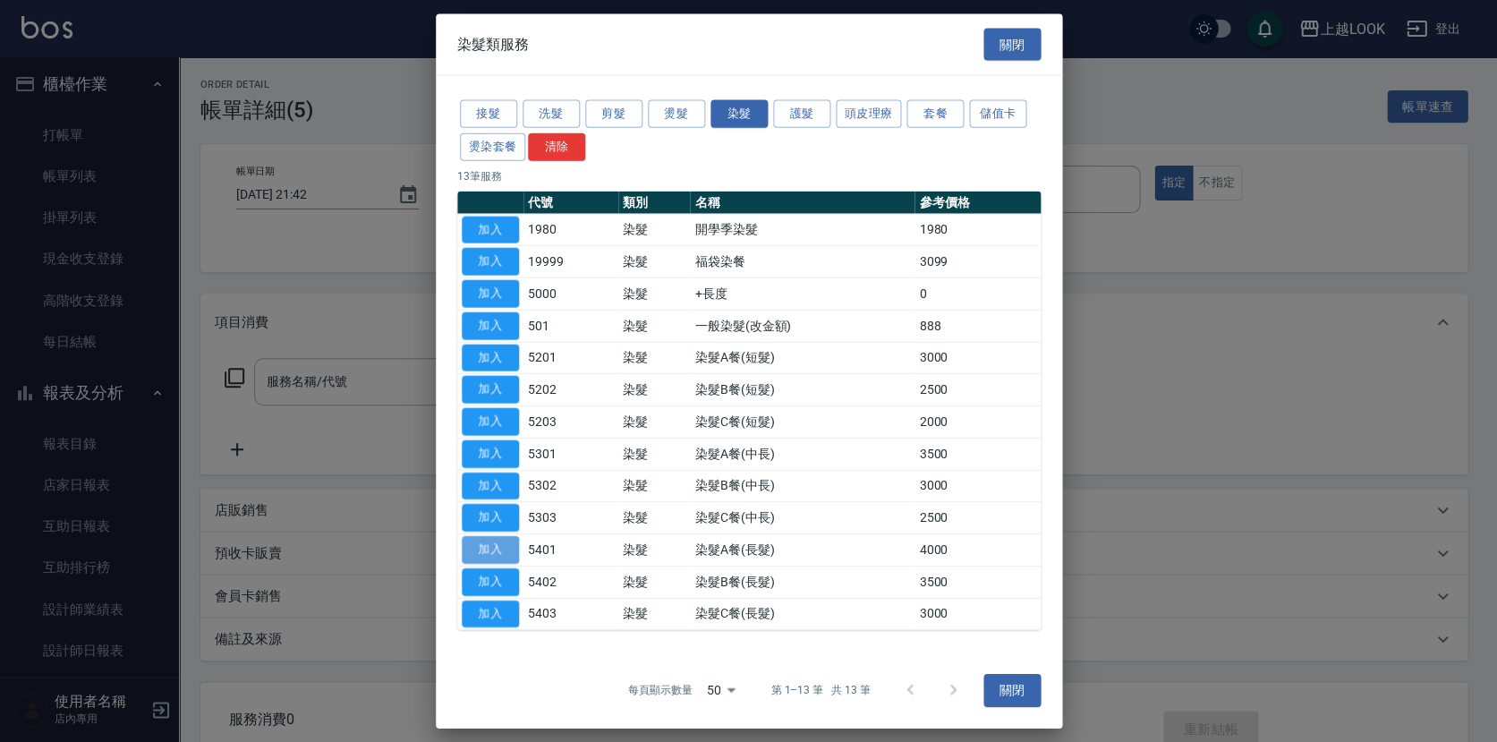
click at [507, 546] on button "加入" at bounding box center [490, 550] width 57 height 28
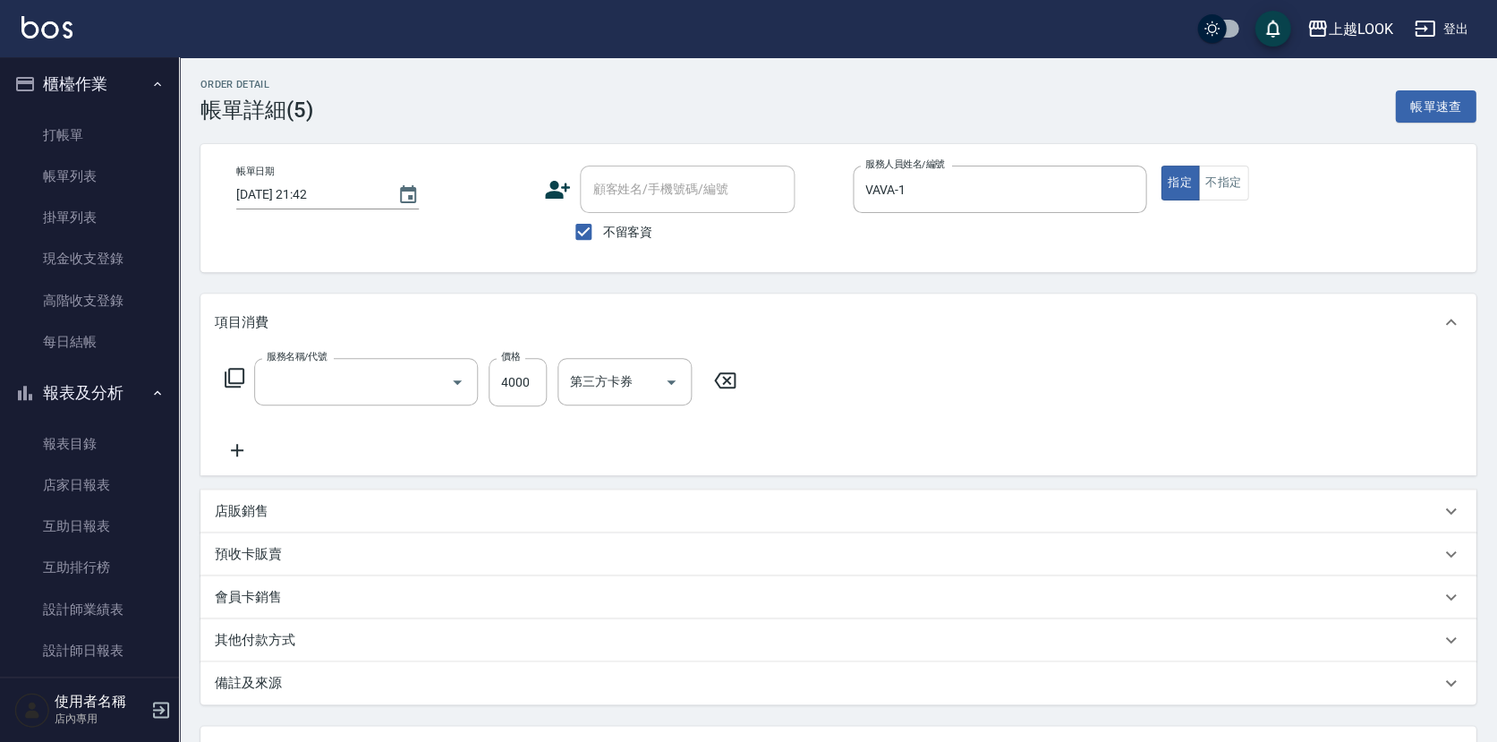
type input "染髮A餐(長髮)(5401)"
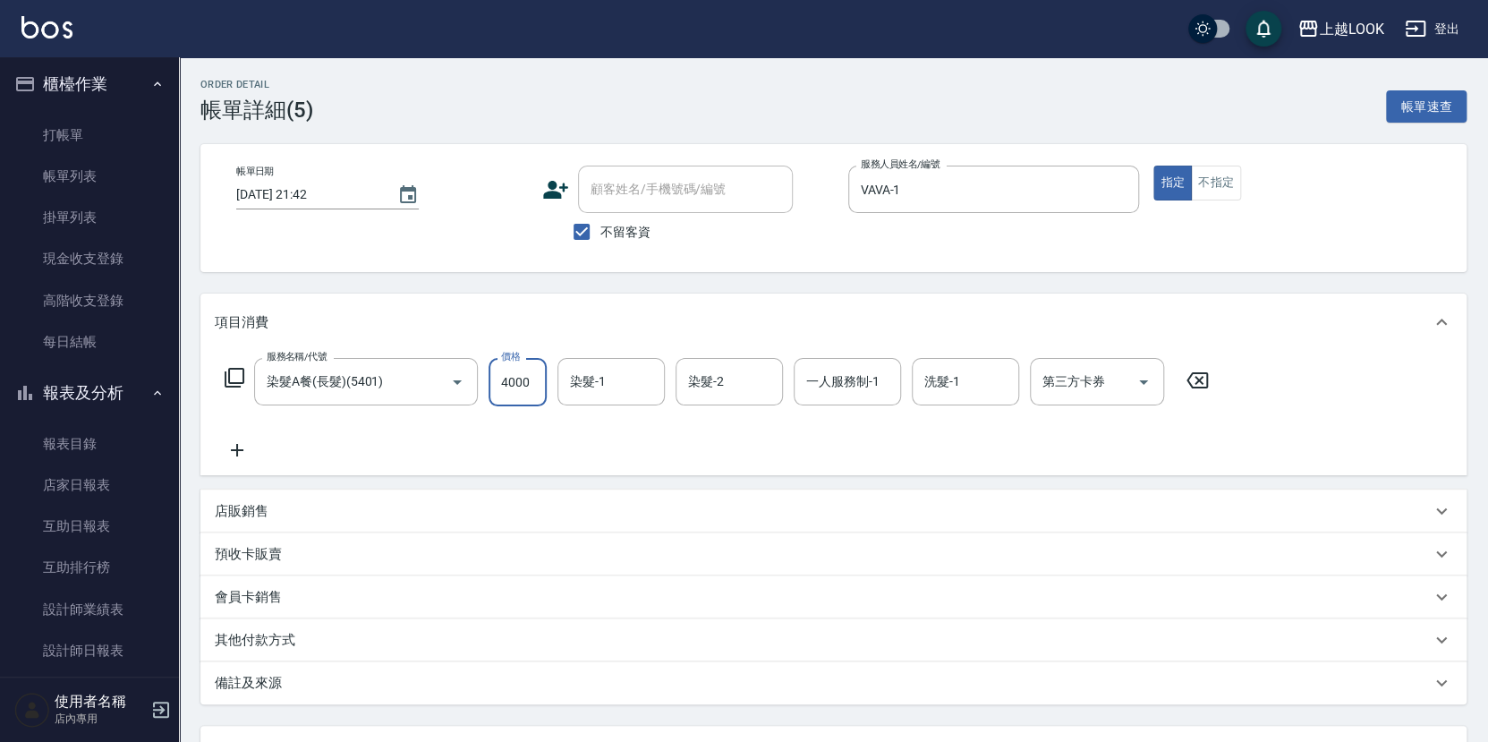
click at [532, 384] on input "4000" at bounding box center [517, 382] width 58 height 48
type input "4355"
type input "[PERSON_NAME]-93"
type input "VAVA-1"
click at [237, 374] on icon at bounding box center [234, 377] width 21 height 21
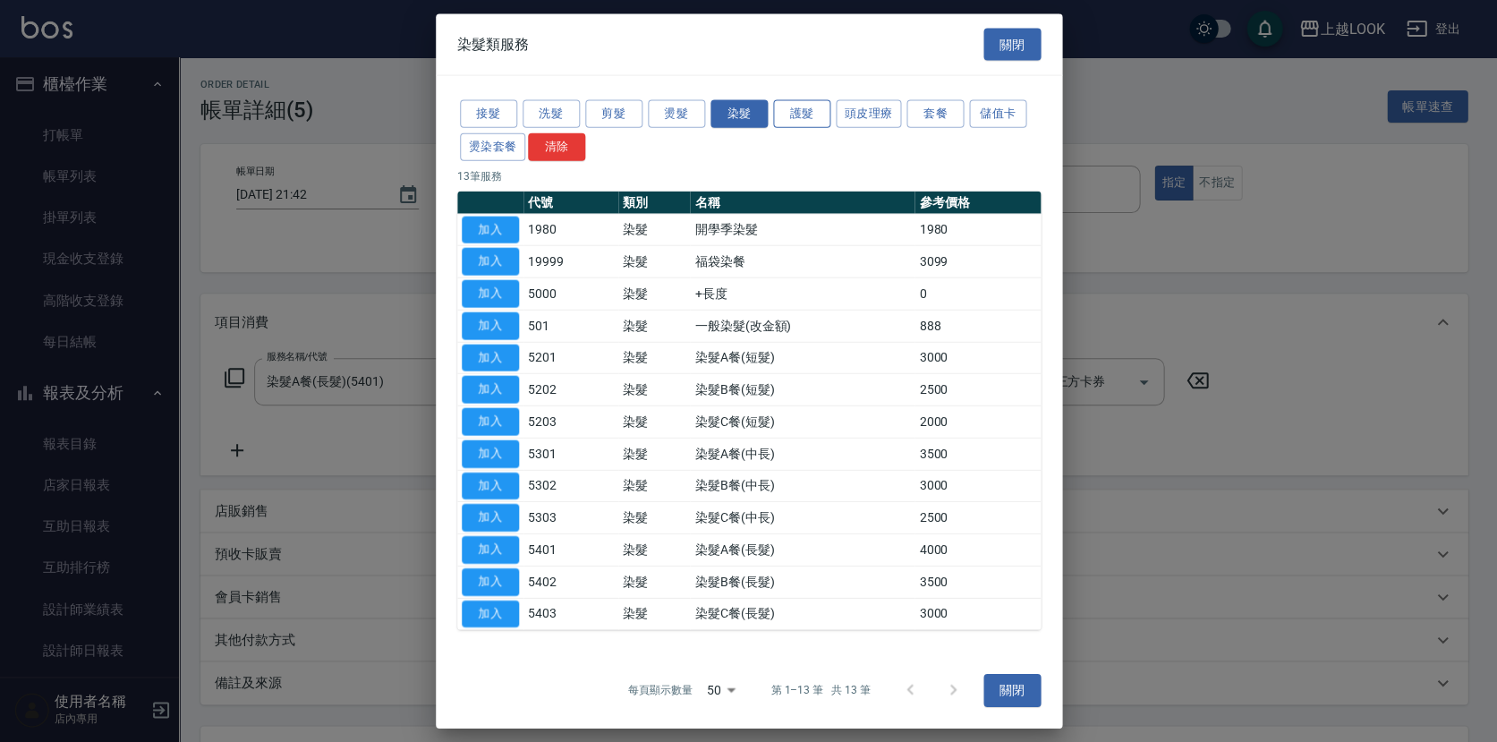
click at [800, 113] on button "護髮" at bounding box center [801, 114] width 57 height 28
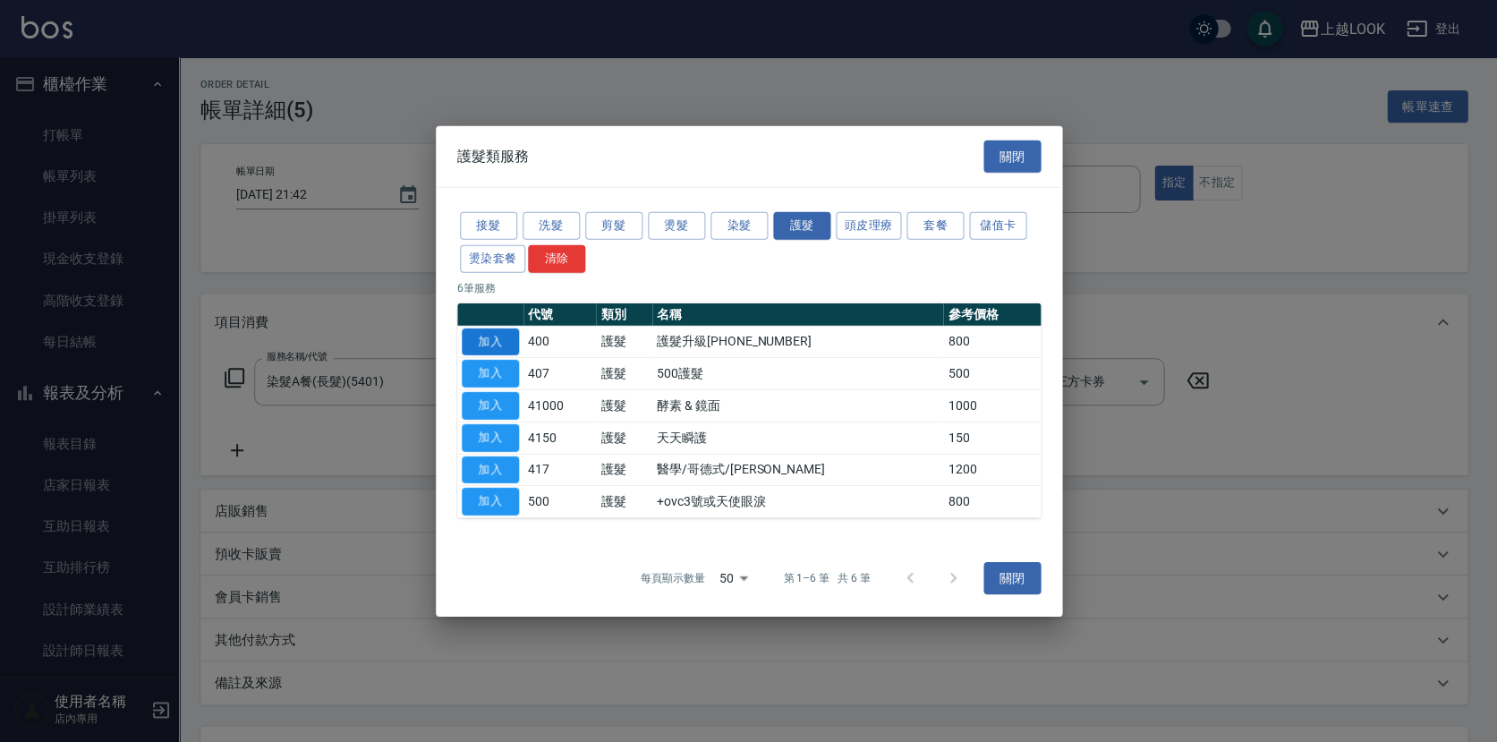
click at [476, 338] on button "加入" at bounding box center [490, 341] width 57 height 28
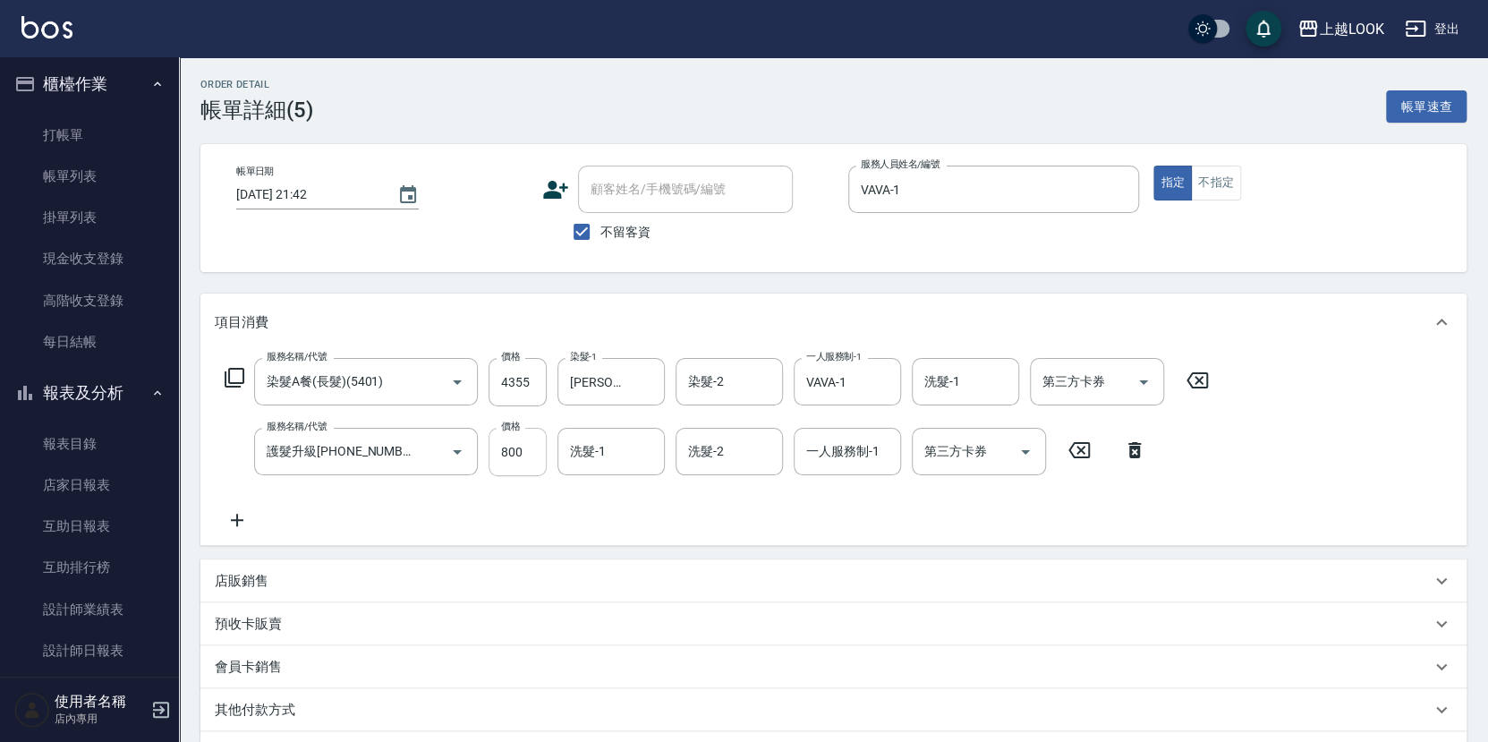
click at [526, 447] on input "800" at bounding box center [517, 452] width 58 height 48
type input "1000"
type input "[PERSON_NAME]-93"
type input "VAVA-1"
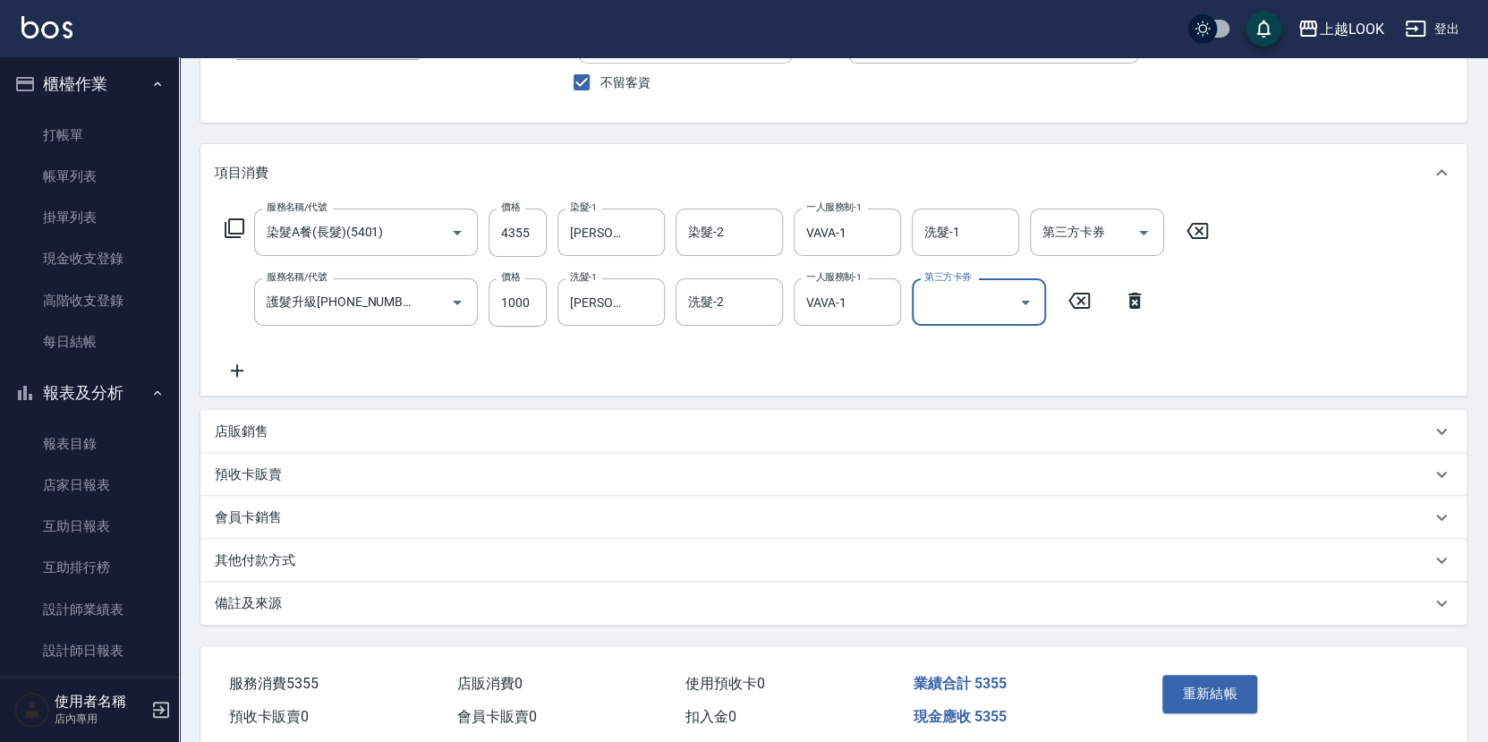
scroll to position [215, 0]
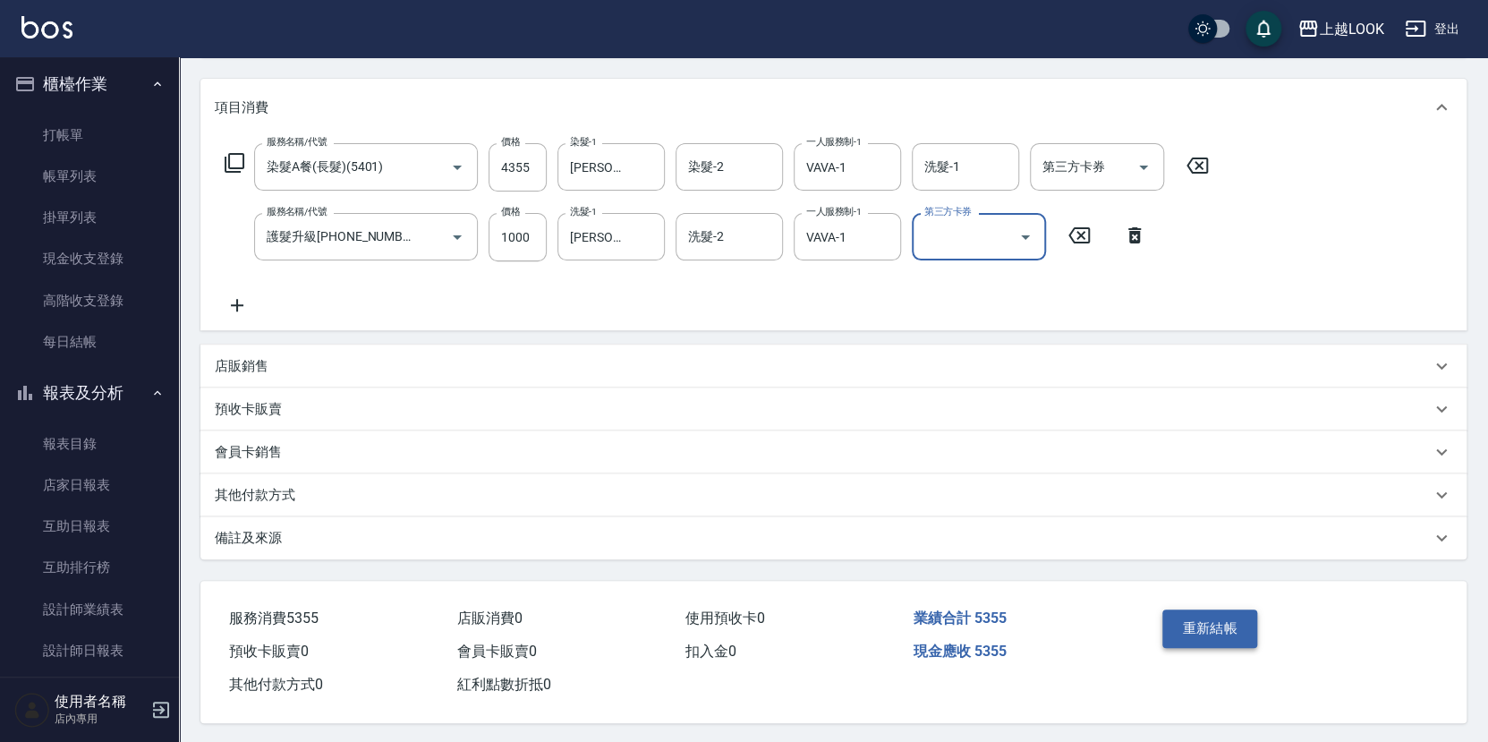
click at [1237, 622] on button "重新結帳" at bounding box center [1209, 628] width 95 height 38
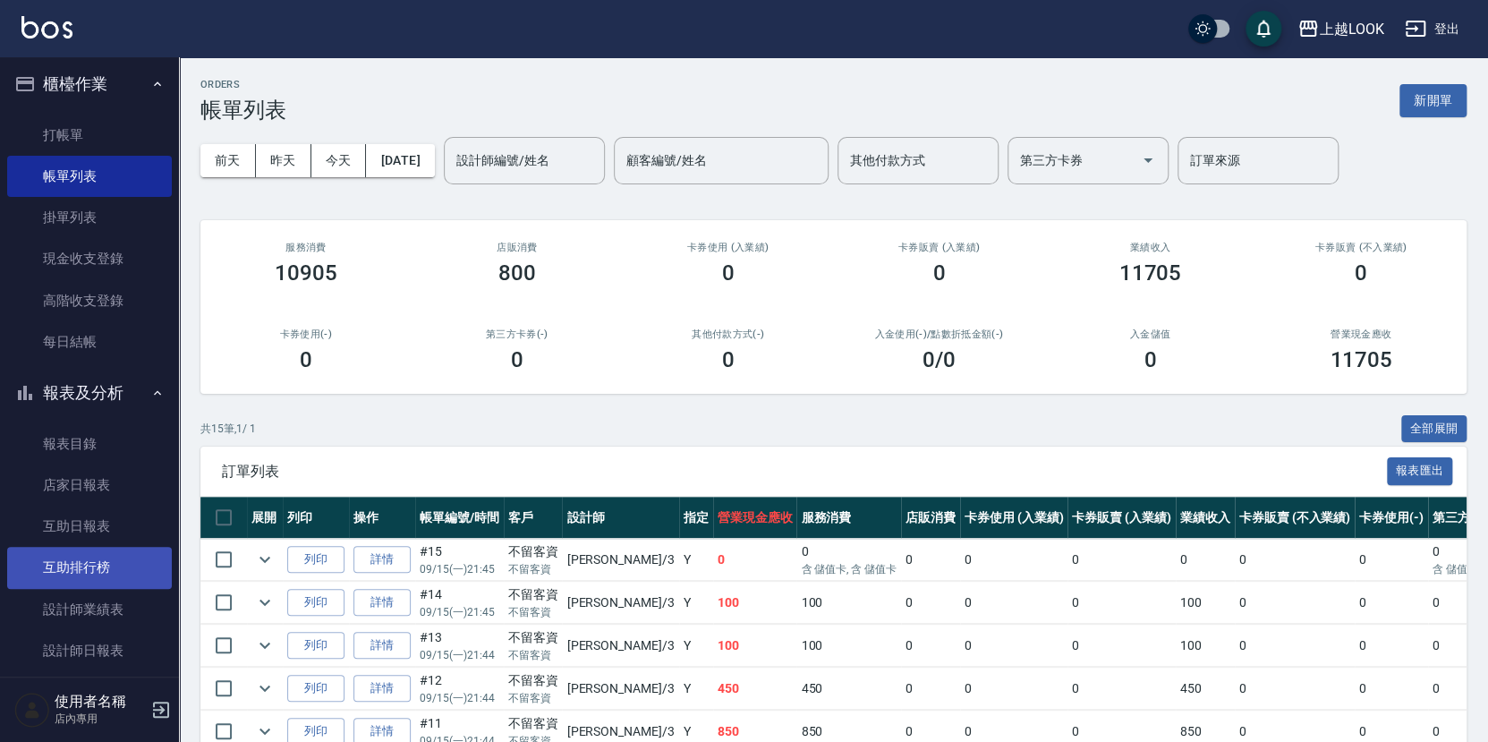
scroll to position [6, 0]
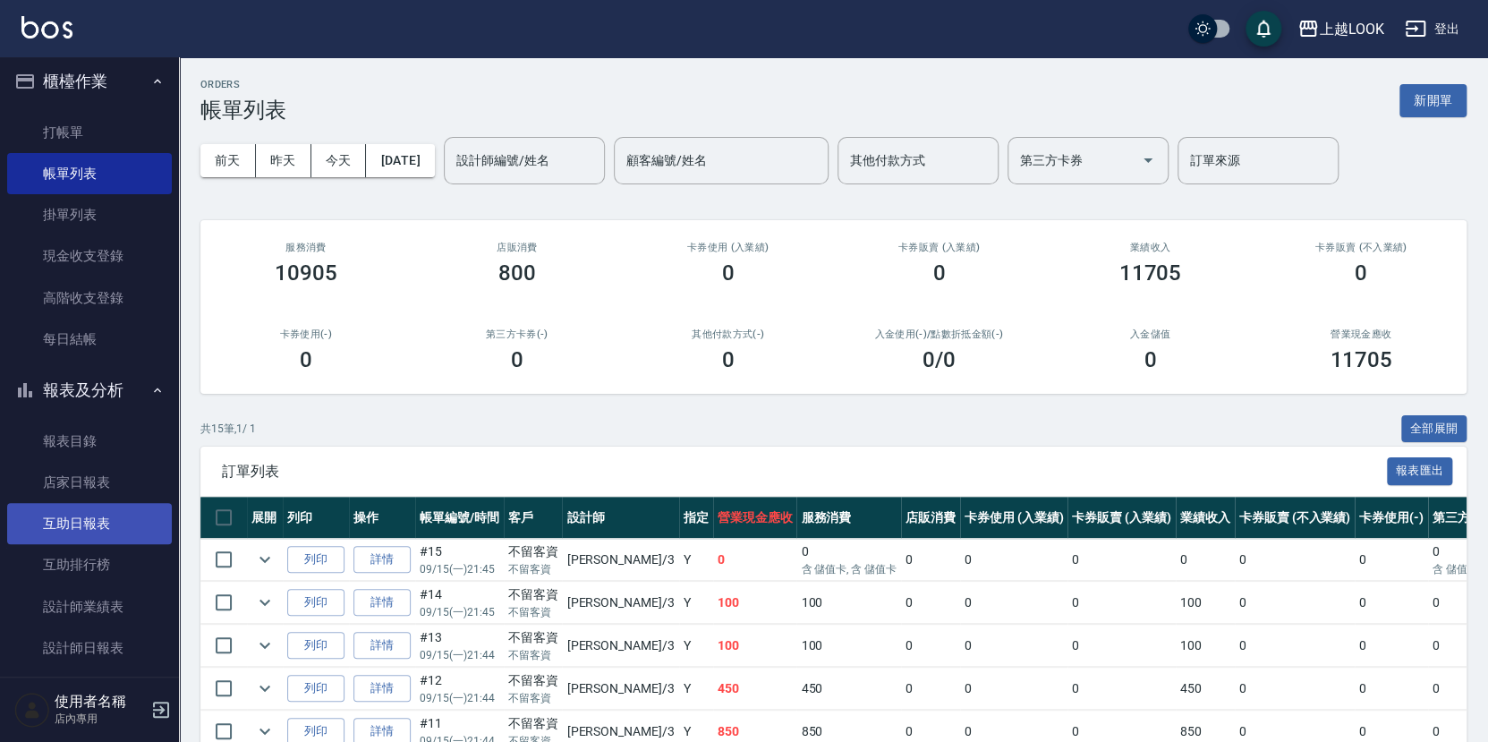
click at [77, 521] on link "互助日報表" at bounding box center [89, 523] width 165 height 41
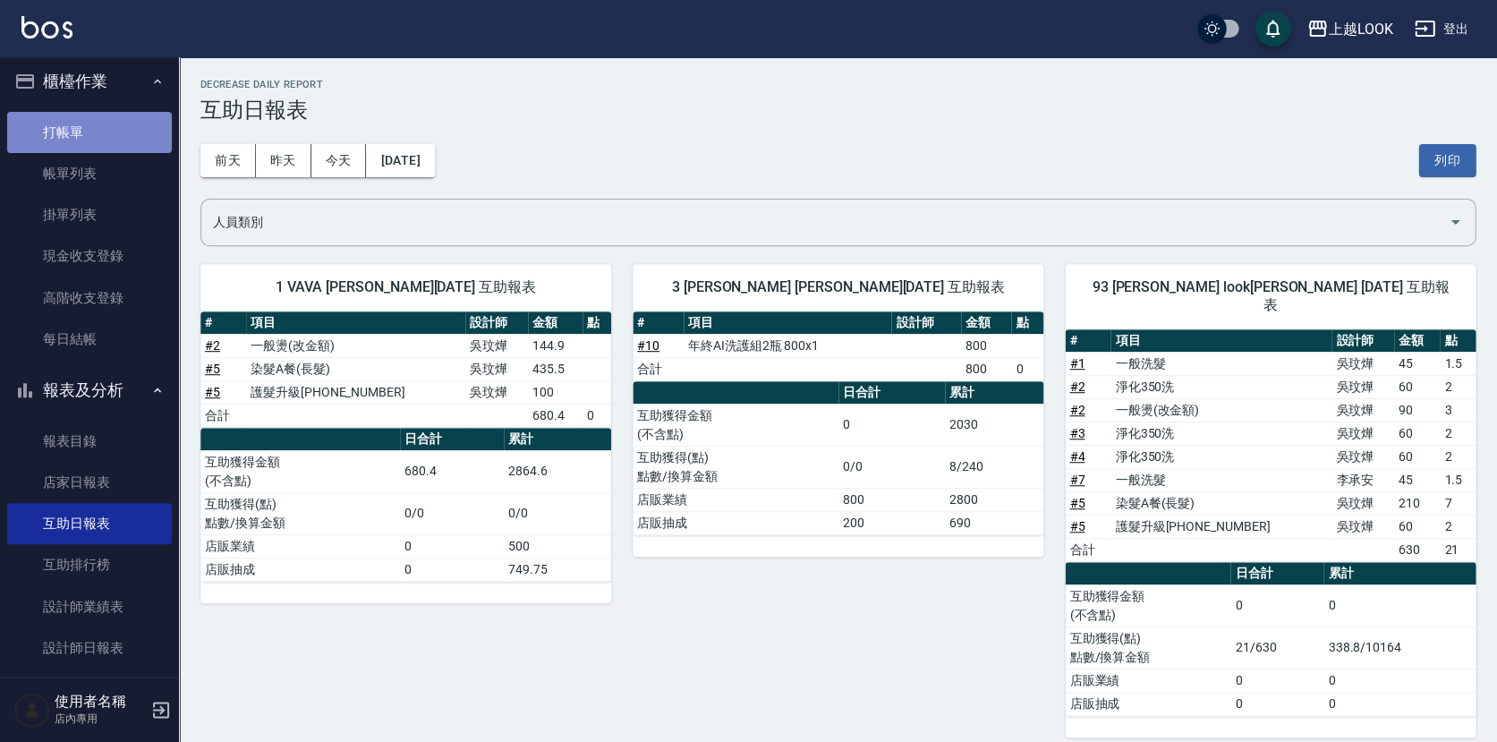
click at [89, 131] on link "打帳單" at bounding box center [89, 132] width 165 height 41
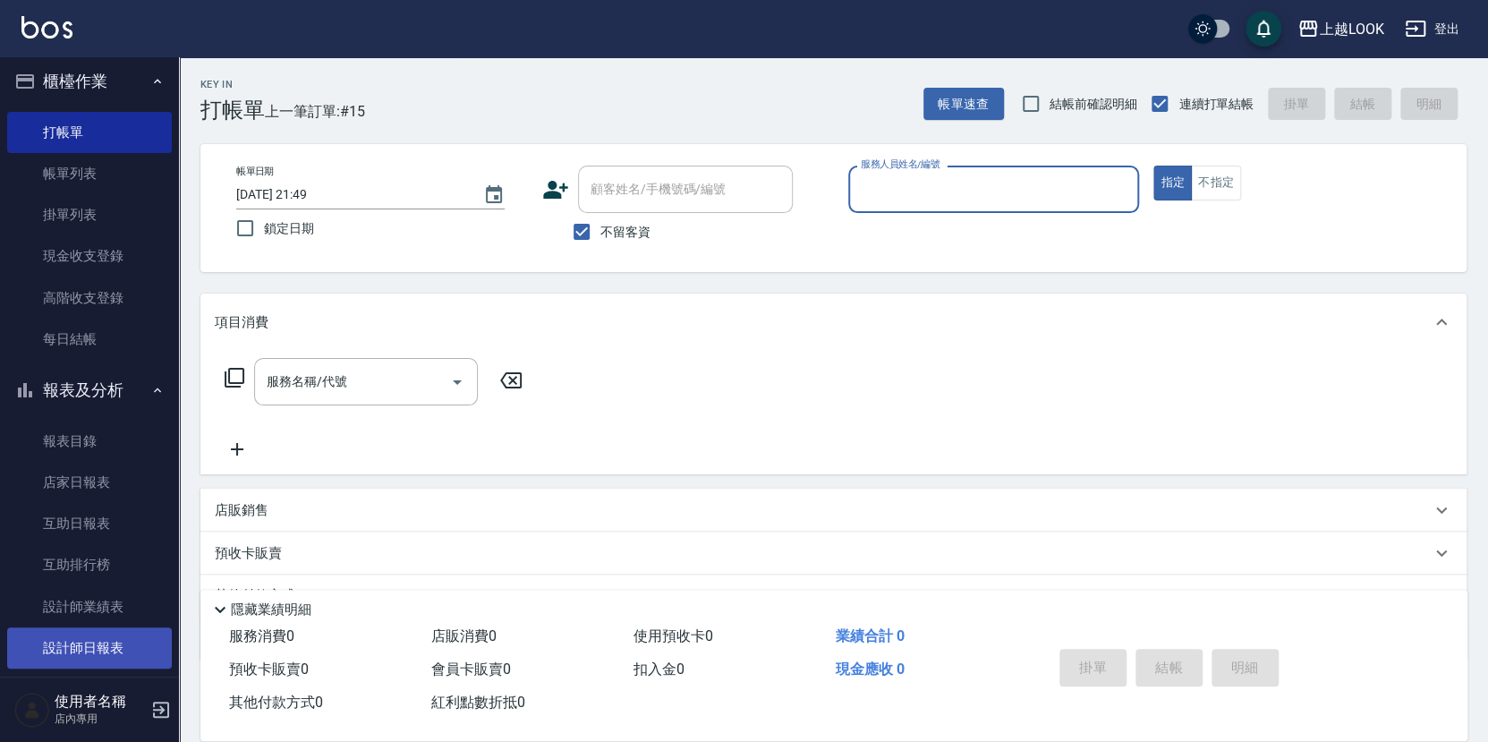
click at [113, 632] on link "設計師日報表" at bounding box center [89, 647] width 165 height 41
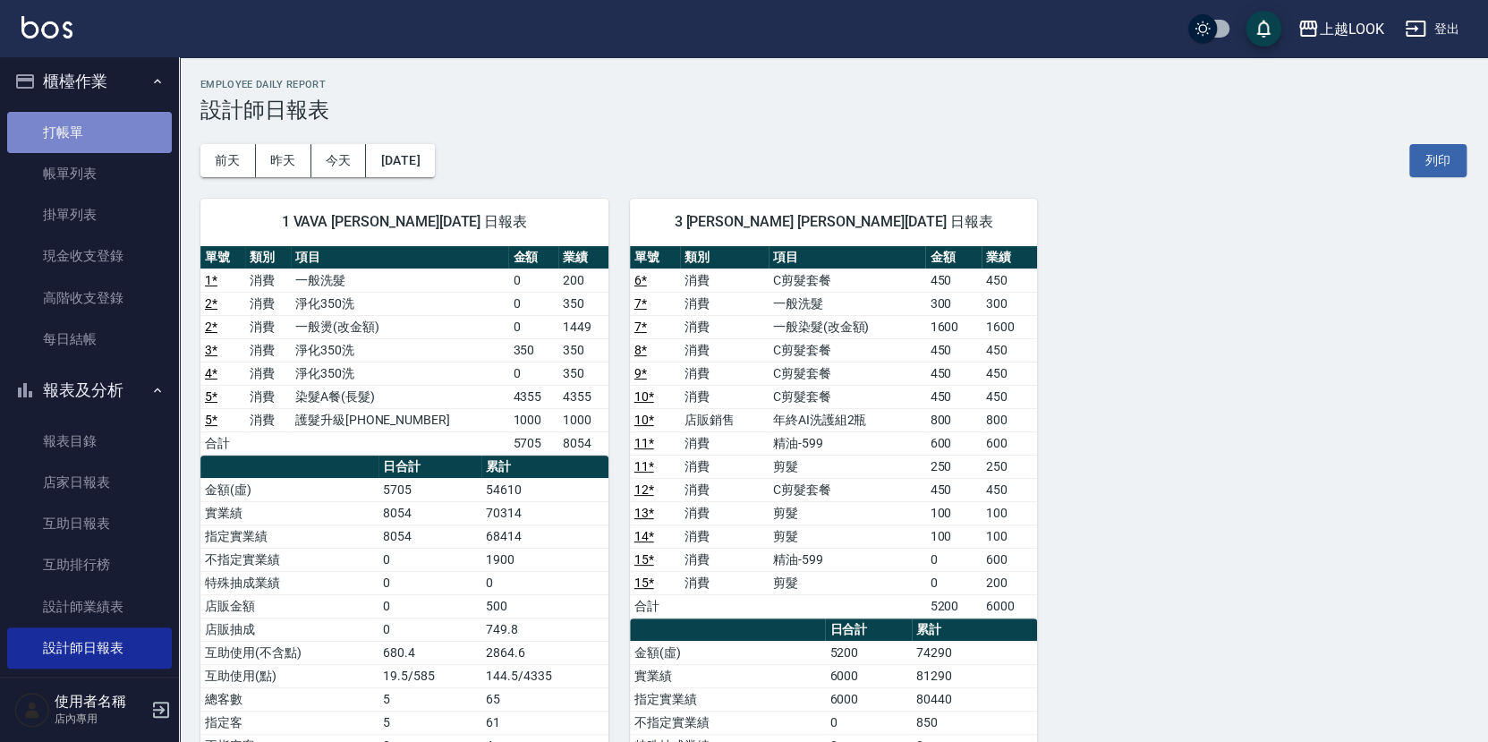
click at [89, 132] on link "打帳單" at bounding box center [89, 132] width 165 height 41
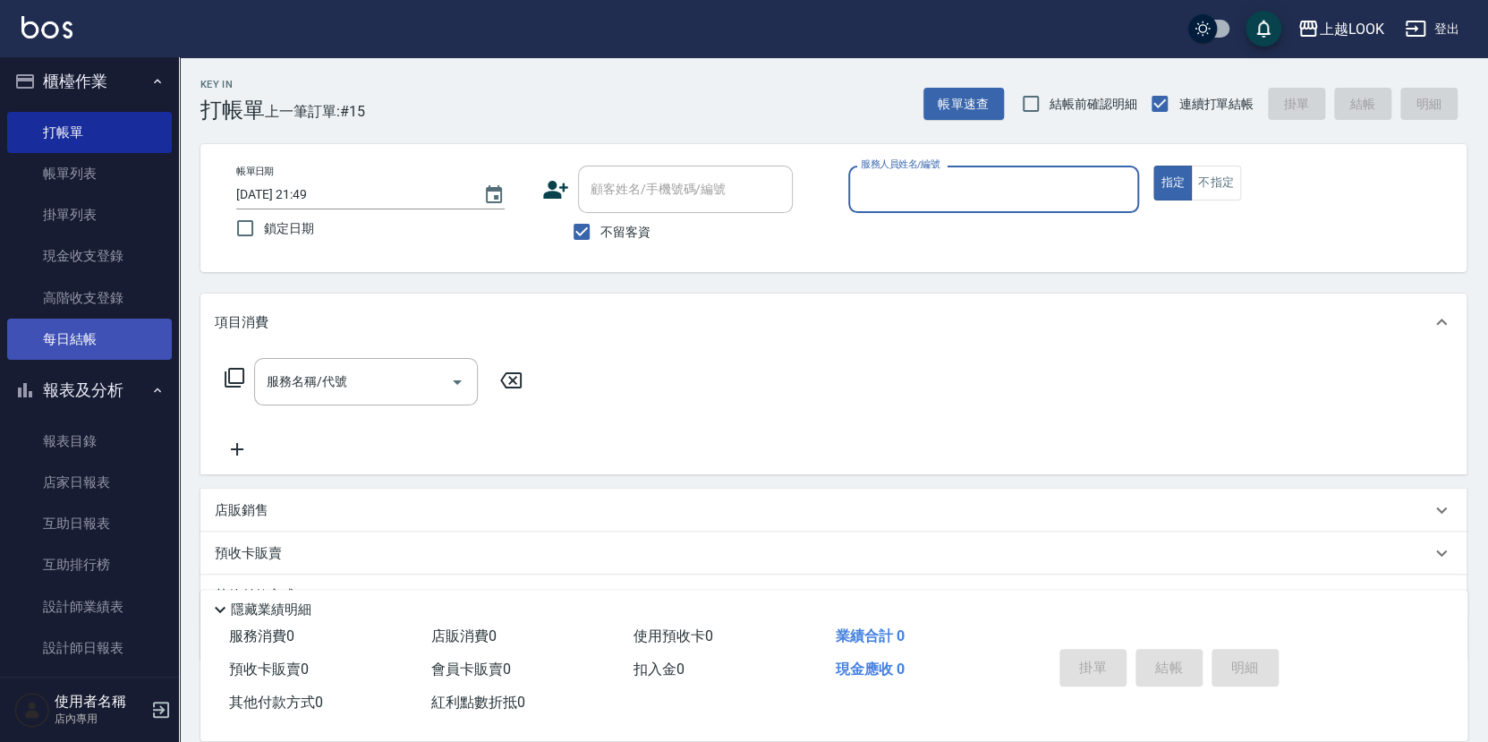
click at [100, 334] on link "每日結帳" at bounding box center [89, 338] width 165 height 41
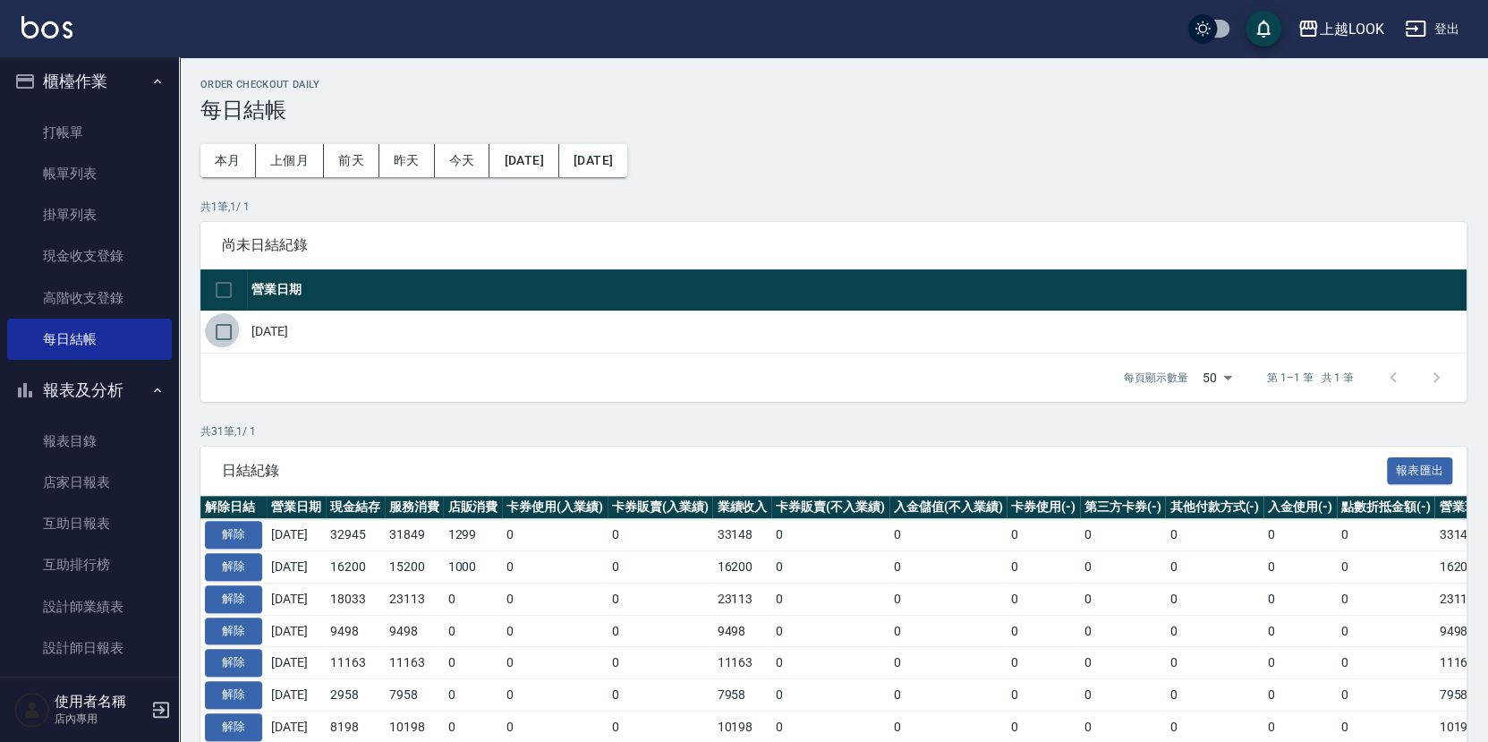
click at [225, 327] on input "checkbox" at bounding box center [224, 332] width 38 height 38
checkbox input "true"
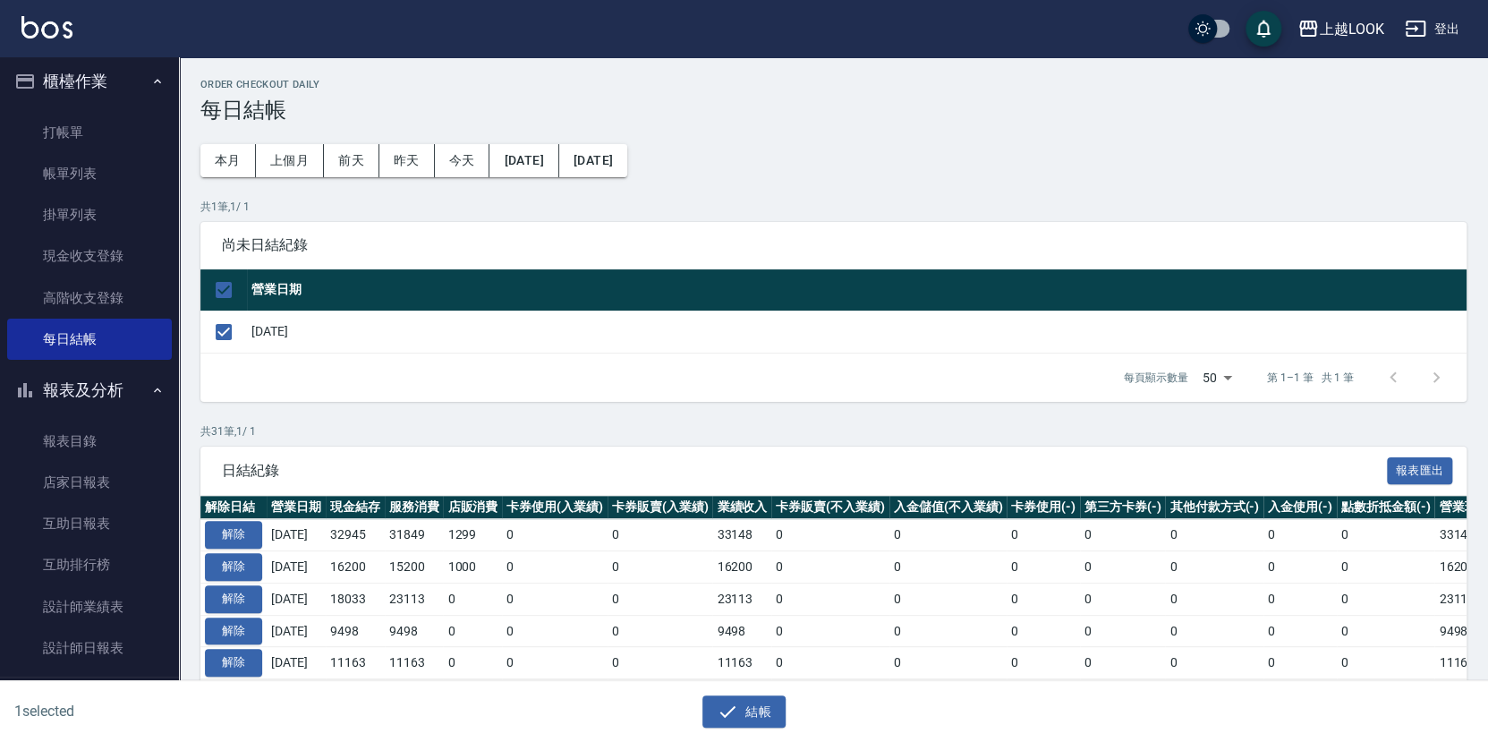
scroll to position [31, 0]
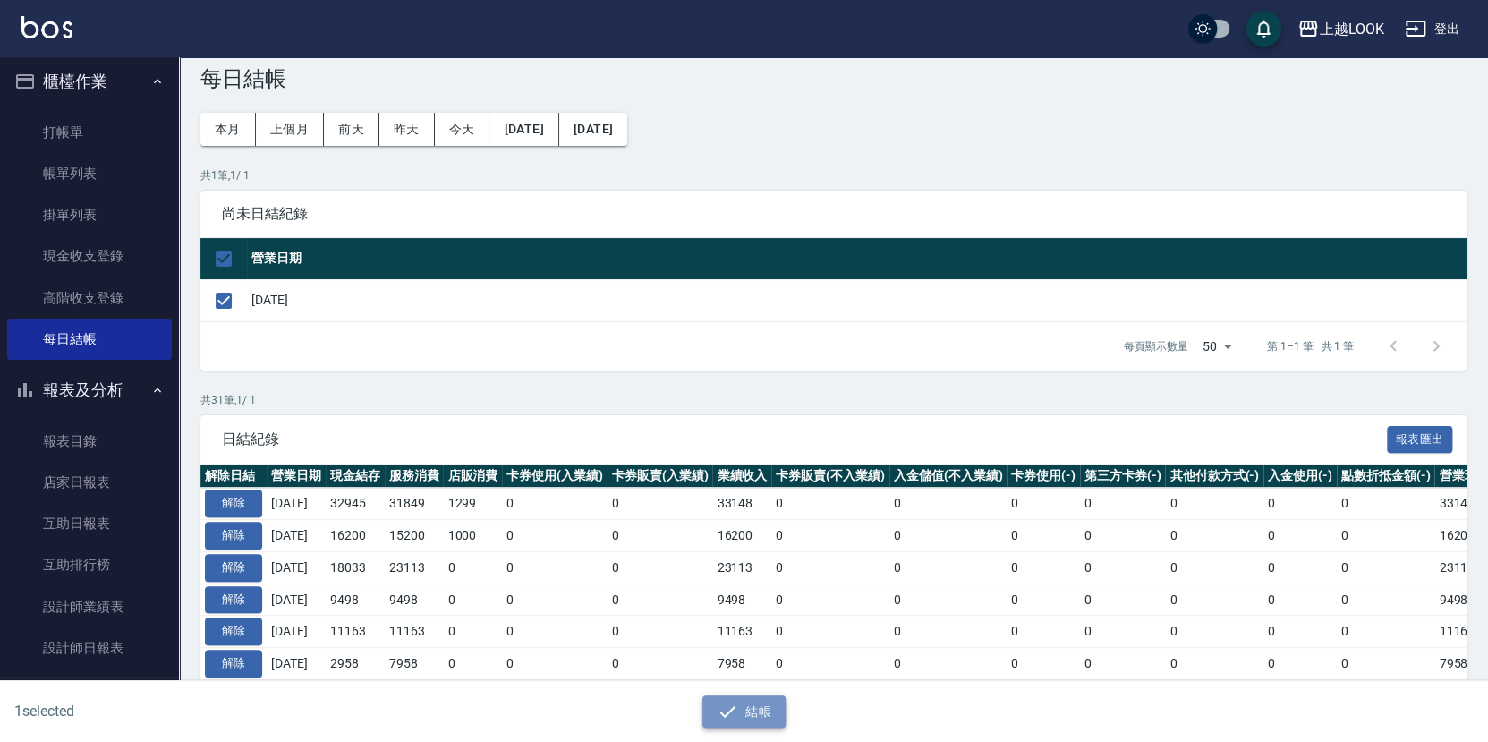
click at [763, 709] on button "結帳" at bounding box center [743, 711] width 83 height 33
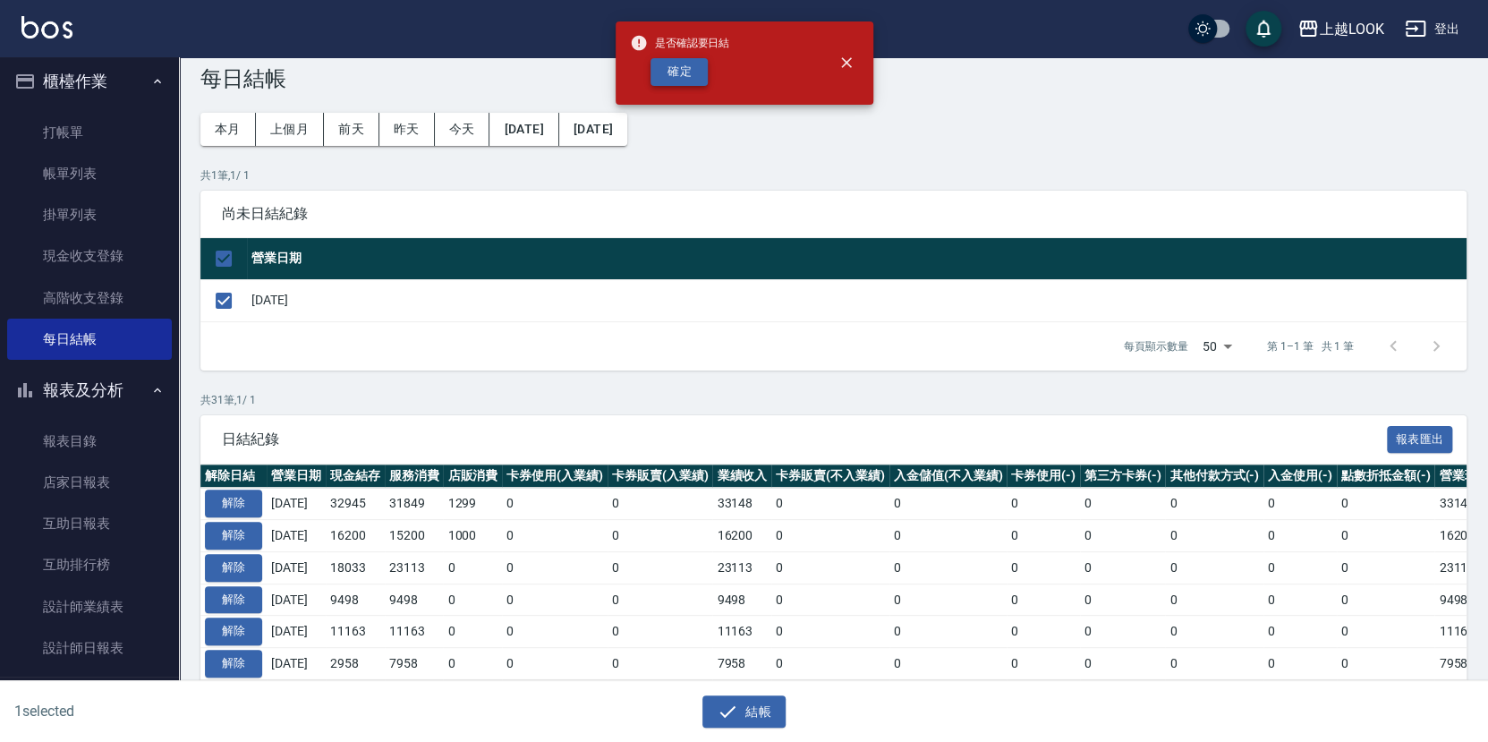
click at [696, 67] on button "確定" at bounding box center [678, 72] width 57 height 28
checkbox input "false"
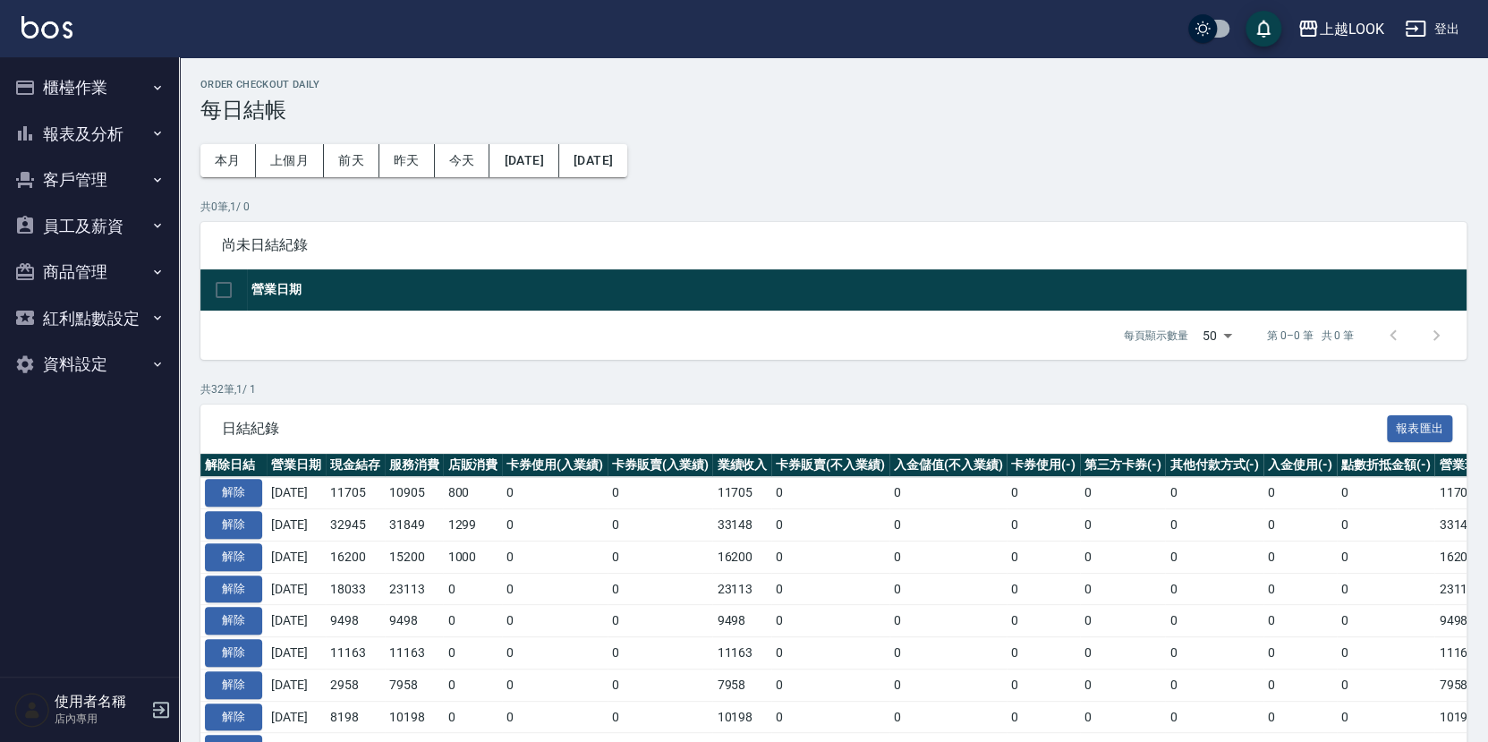
click at [65, 130] on button "報表及分析" at bounding box center [89, 134] width 165 height 47
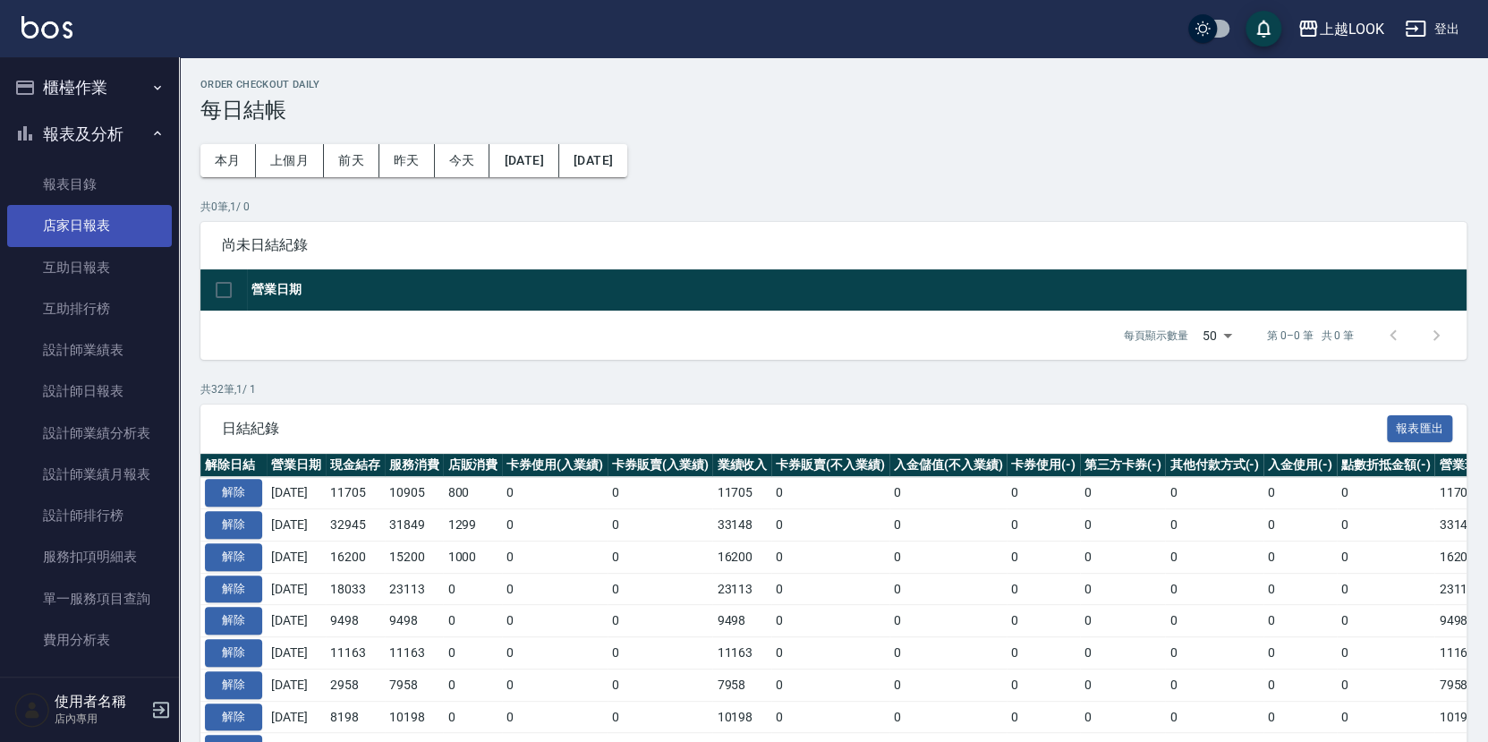
click at [102, 228] on link "店家日報表" at bounding box center [89, 225] width 165 height 41
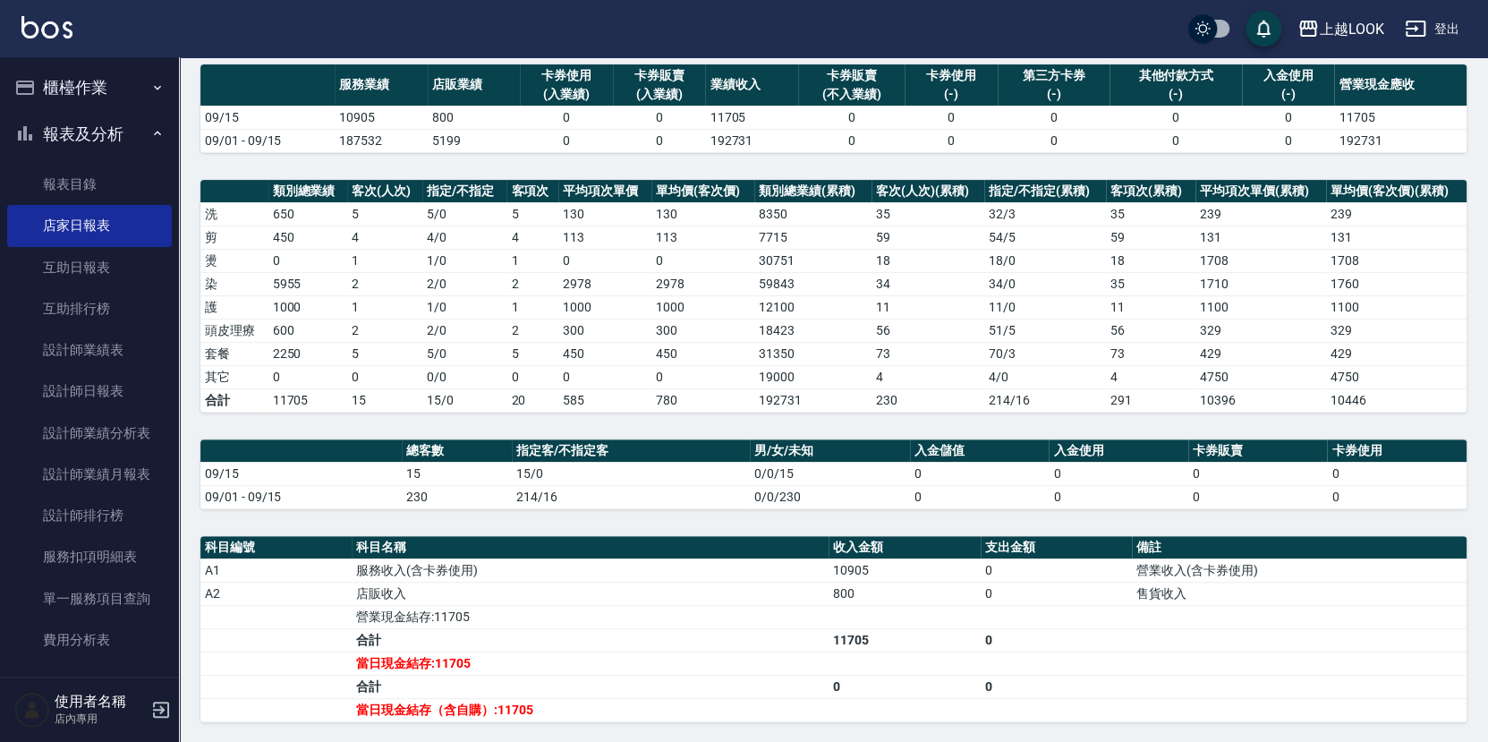
scroll to position [137, 0]
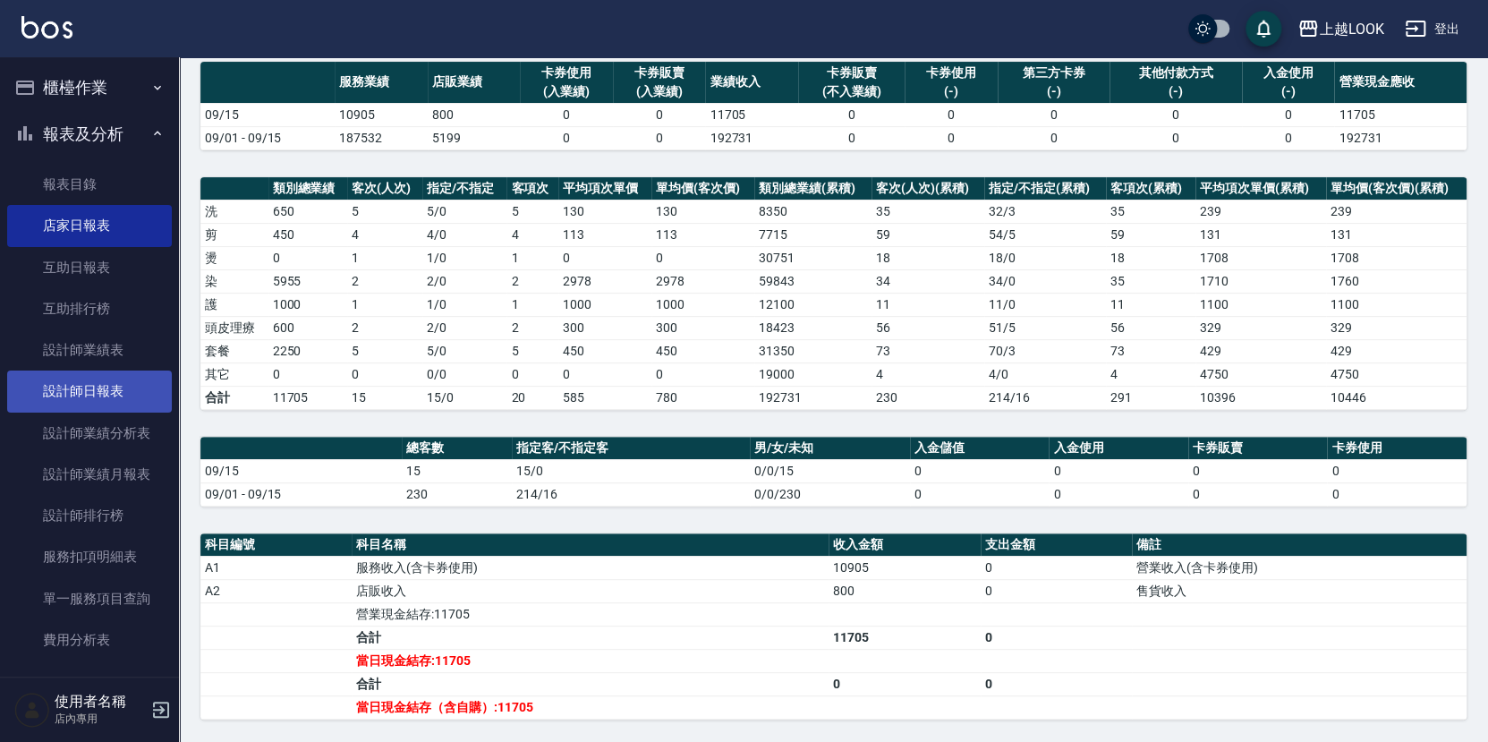
click at [125, 394] on link "設計師日報表" at bounding box center [89, 390] width 165 height 41
